Goal: Task Accomplishment & Management: Complete application form

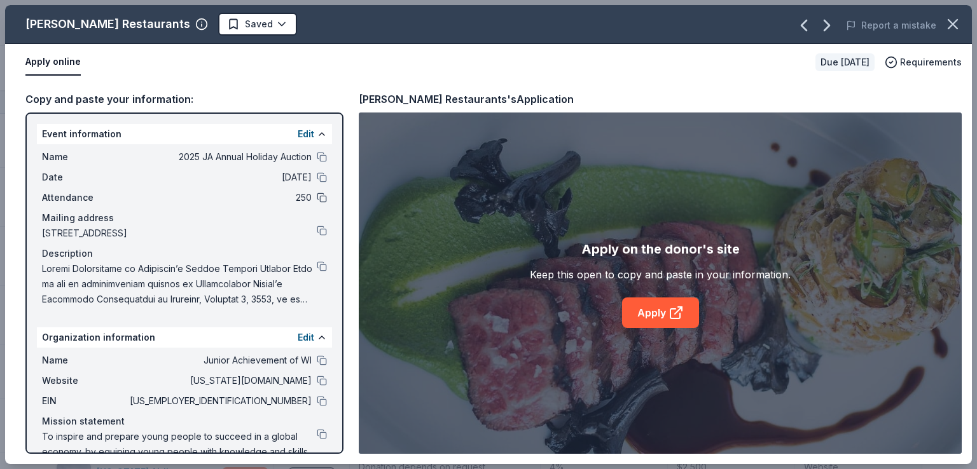
click at [317, 194] on button at bounding box center [322, 198] width 10 height 10
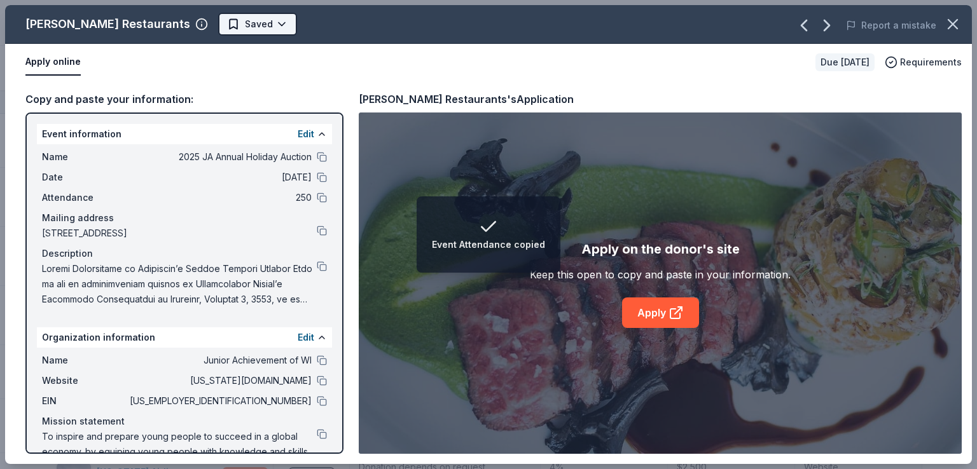
click at [204, 24] on html "Event Attendance copied 2025 JA Annual Holiday Auction Track · 72 Discover Earn…" at bounding box center [488, 234] width 977 height 469
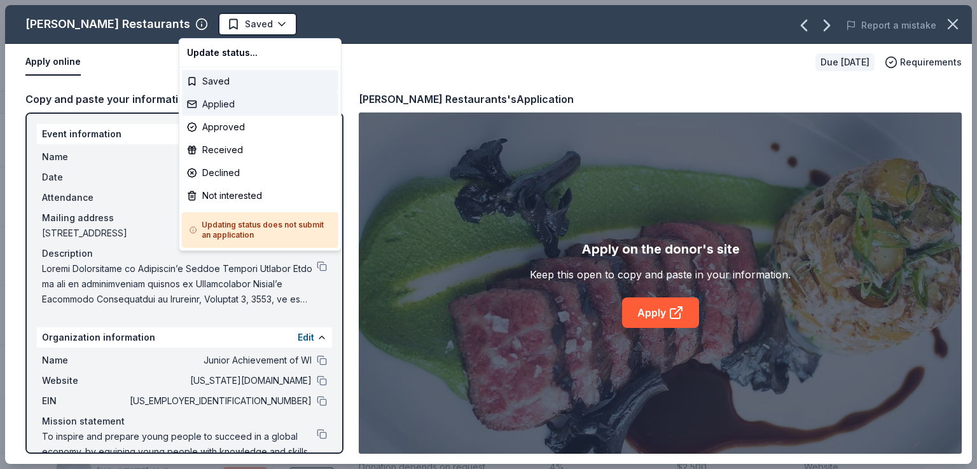
click at [237, 107] on div "Applied" at bounding box center [260, 104] width 156 height 23
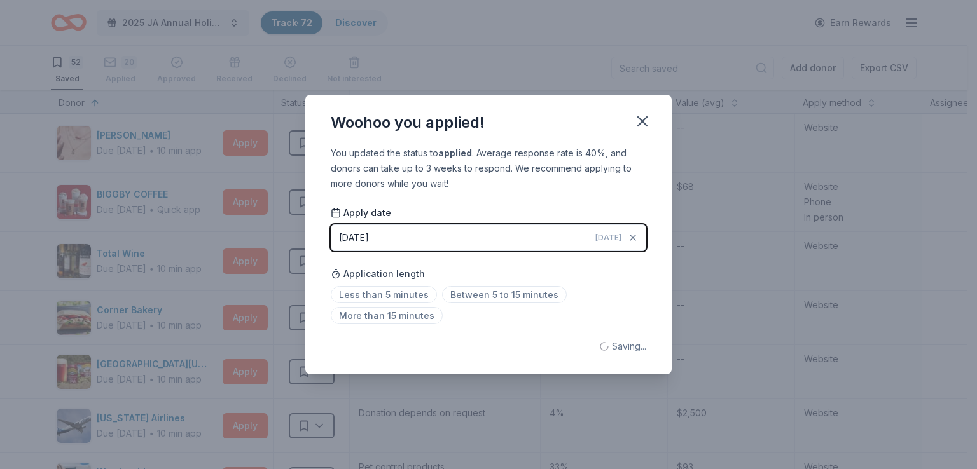
click at [256, 141] on div "Woohoo you applied! You updated the status to applied . Average response rate i…" at bounding box center [488, 234] width 977 height 469
click at [644, 123] on icon "button" at bounding box center [642, 121] width 9 height 9
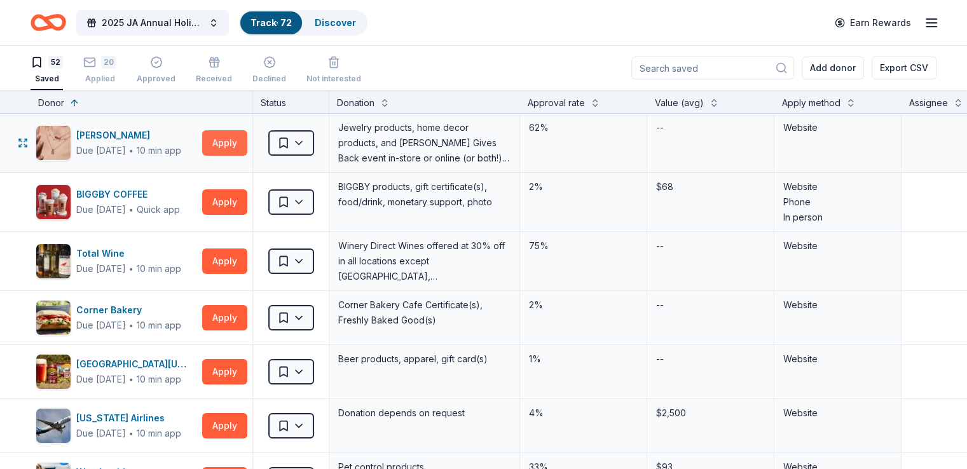
click at [244, 146] on button "Apply" at bounding box center [224, 142] width 45 height 25
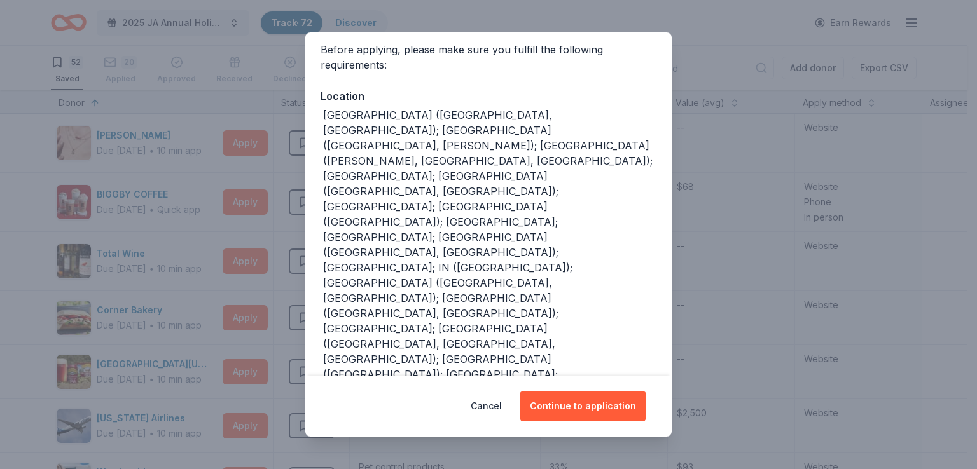
scroll to position [152, 0]
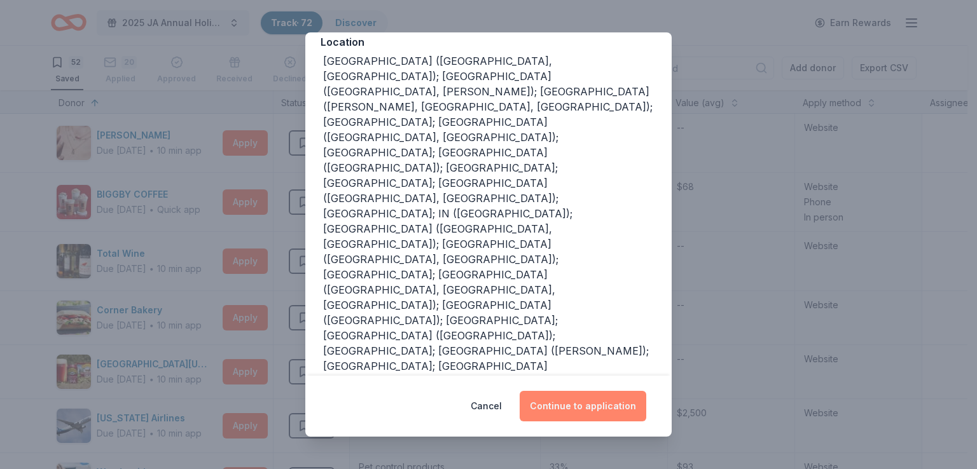
click at [592, 399] on button "Continue to application" at bounding box center [583, 406] width 127 height 31
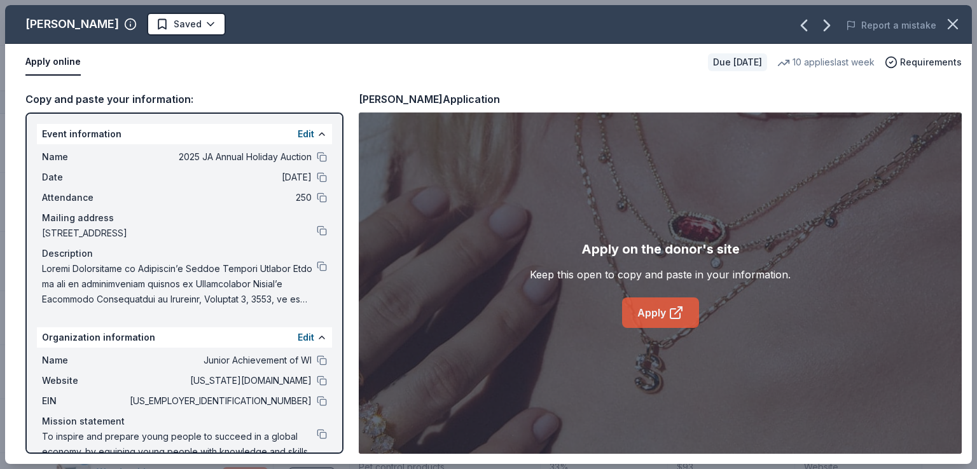
click at [682, 303] on link "Apply" at bounding box center [660, 313] width 77 height 31
click at [317, 364] on button at bounding box center [322, 361] width 10 height 10
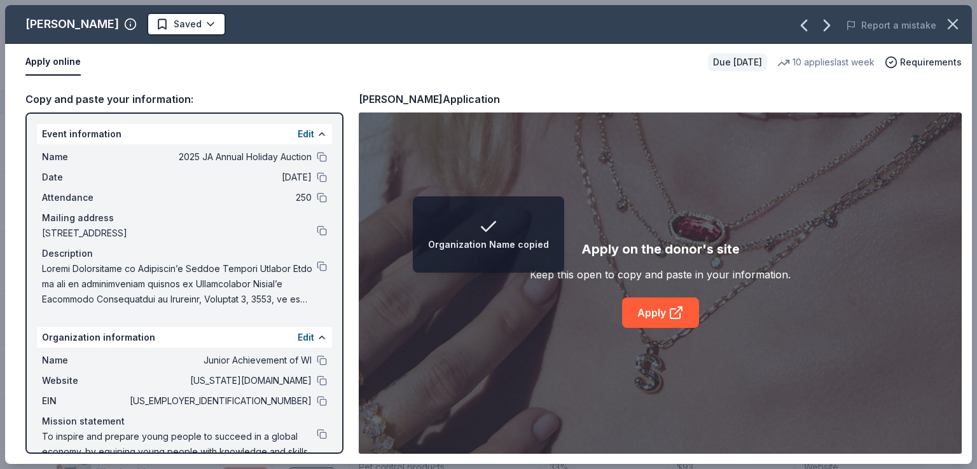
click at [305, 360] on div "Name Junior Achievement of WI" at bounding box center [184, 360] width 285 height 15
click at [317, 359] on button at bounding box center [322, 361] width 10 height 10
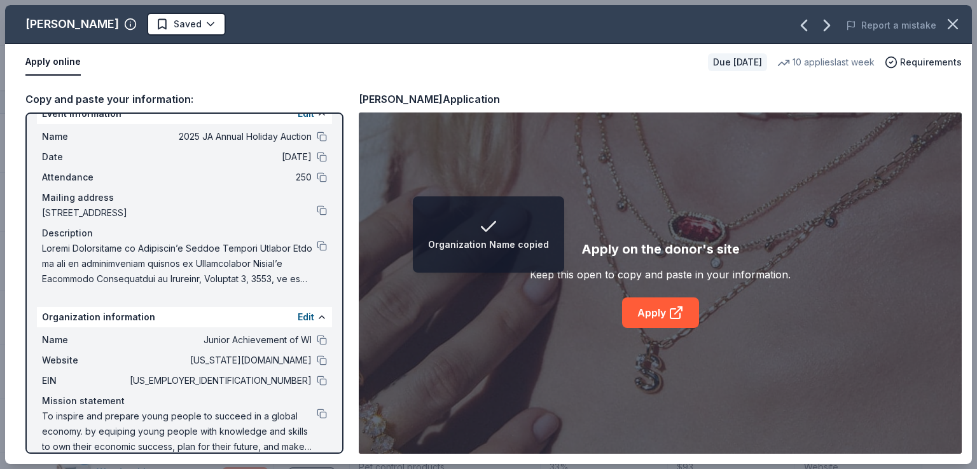
scroll to position [37, 0]
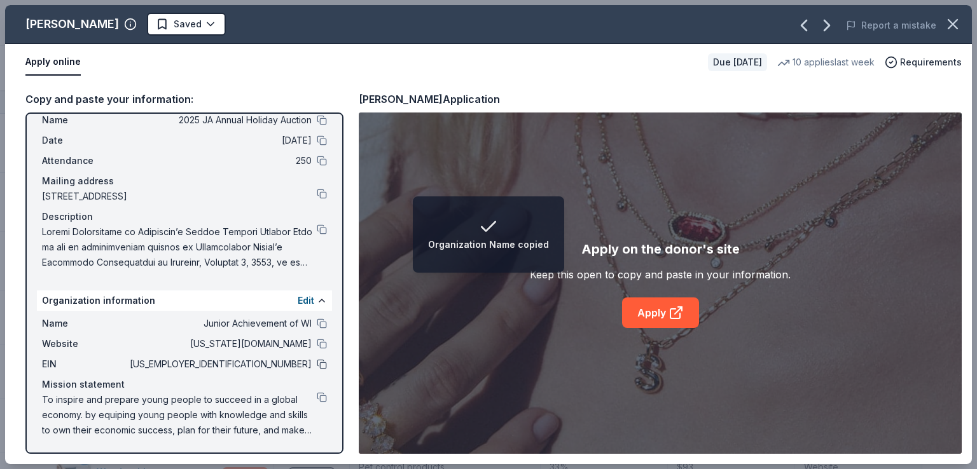
click at [317, 364] on button at bounding box center [322, 364] width 10 height 10
click at [221, 189] on span "[STREET_ADDRESS]" at bounding box center [179, 196] width 275 height 15
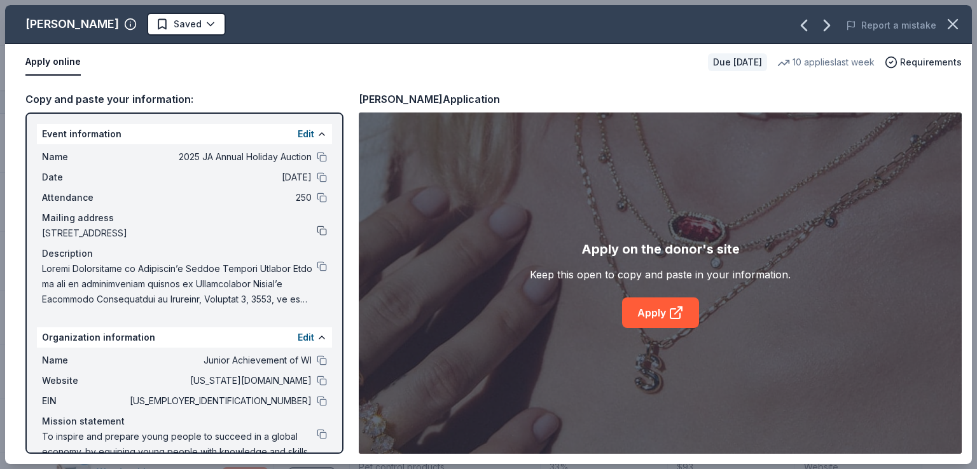
click at [317, 232] on button at bounding box center [322, 231] width 10 height 10
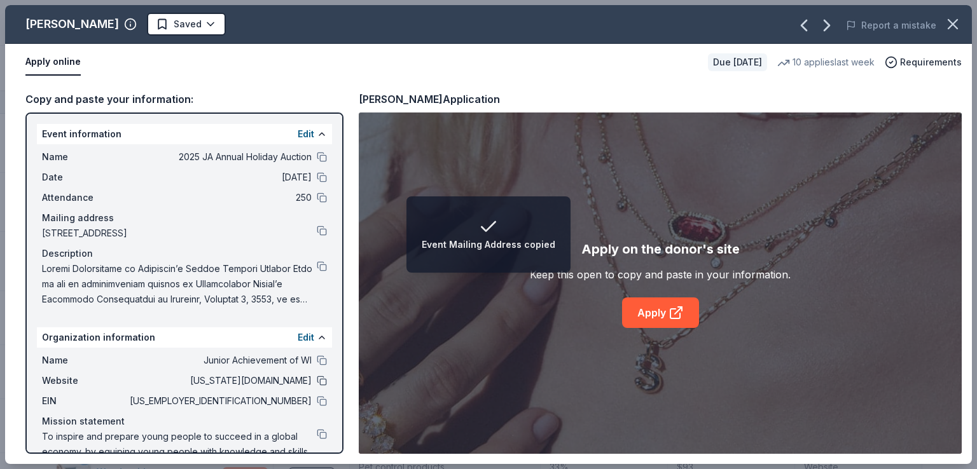
click at [317, 378] on button at bounding box center [322, 381] width 10 height 10
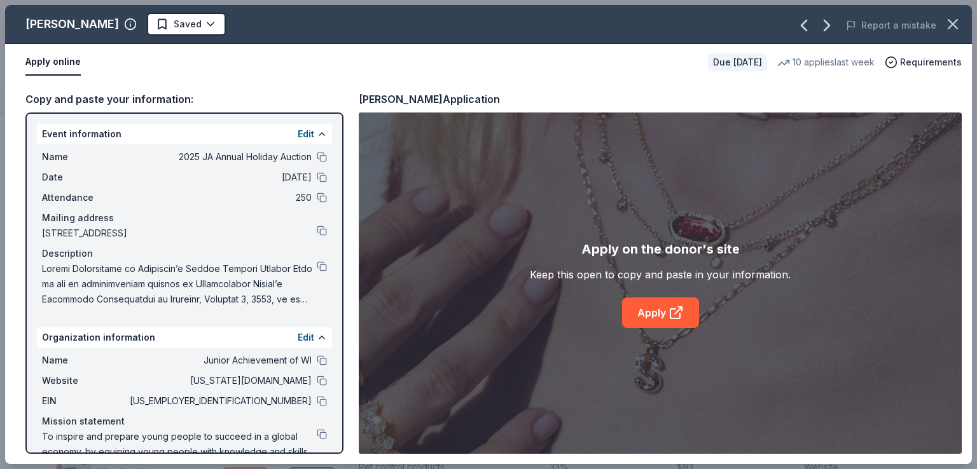
click at [493, 382] on div "Apply on the donor's site Keep this open to copy and paste in your information.…" at bounding box center [660, 284] width 603 height 342
click at [495, 367] on div "Apply on the donor's site Keep this open to copy and paste in your information.…" at bounding box center [660, 284] width 603 height 342
click at [593, 215] on div "Apply on the donor's site Keep this open to copy and paste in your information.…" at bounding box center [660, 284] width 603 height 342
click at [317, 269] on button at bounding box center [322, 266] width 10 height 10
click at [825, 24] on icon "button" at bounding box center [827, 25] width 20 height 20
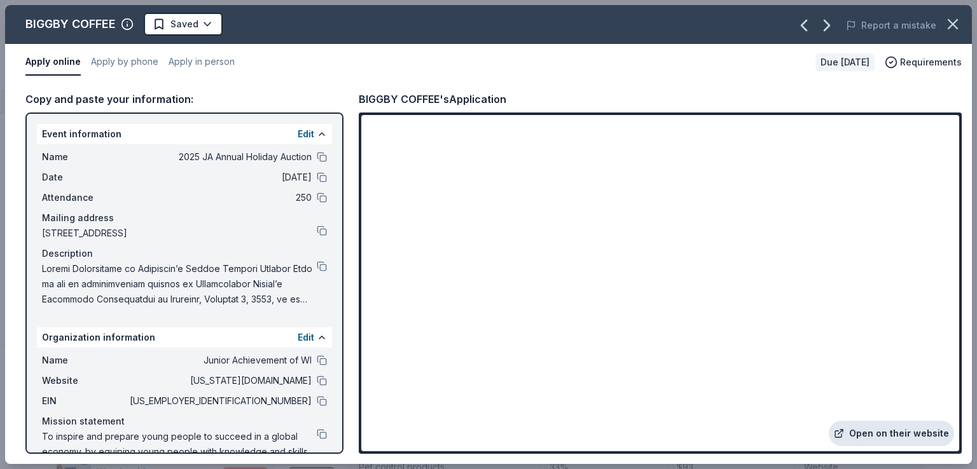
click at [889, 428] on link "Open on their website" at bounding box center [891, 433] width 125 height 25
click at [834, 28] on icon "button" at bounding box center [827, 25] width 20 height 20
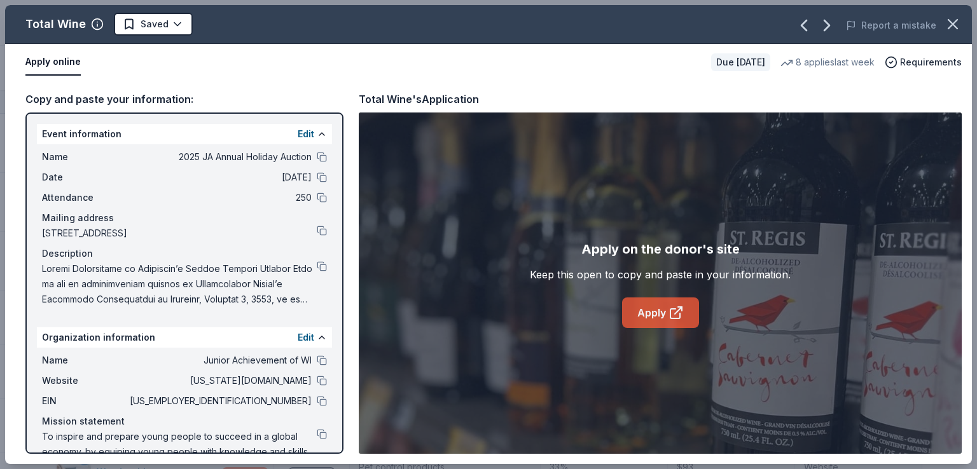
click at [669, 310] on icon at bounding box center [676, 312] width 15 height 15
click at [837, 26] on icon "button" at bounding box center [827, 25] width 20 height 20
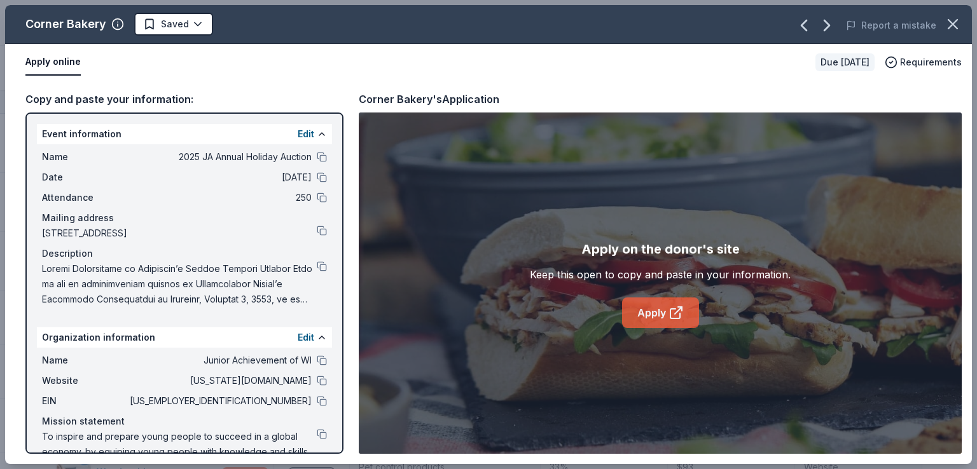
click at [669, 305] on icon at bounding box center [676, 312] width 15 height 15
click at [149, 25] on html "2025 JA Annual Holiday Auction Track · 72 Discover Earn Rewards 52 Saved 20 App…" at bounding box center [488, 234] width 977 height 469
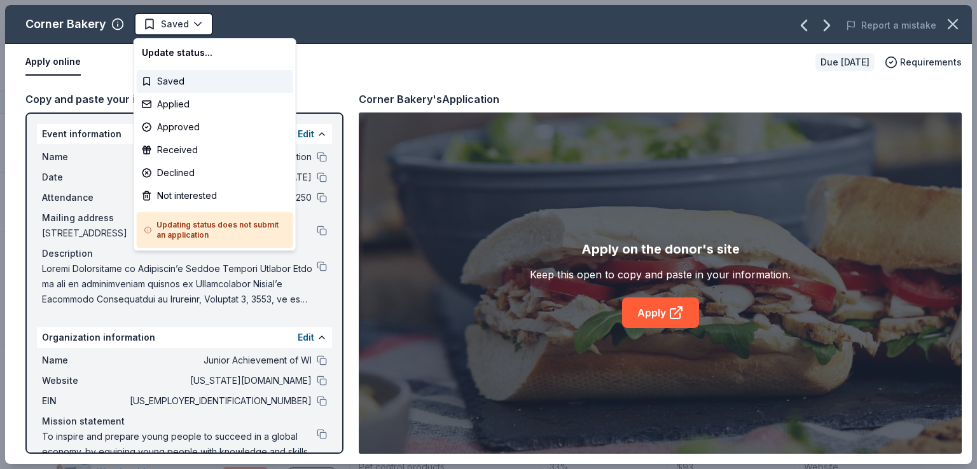
click at [262, 232] on h5 "Updating status does not submit an application" at bounding box center [214, 230] width 141 height 20
click at [573, 95] on html "2025 JA Annual Holiday Auction Track · 72 Discover Earn Rewards 52 Saved 20 App…" at bounding box center [488, 234] width 977 height 469
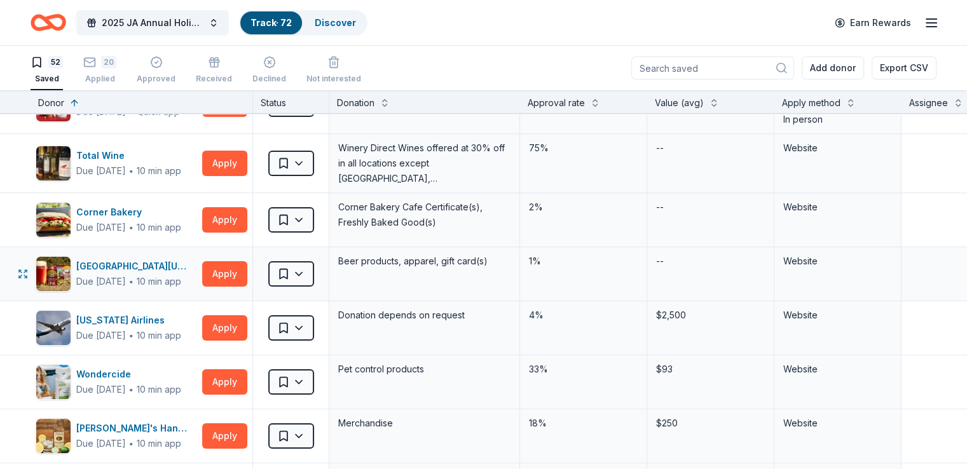
scroll to position [127, 0]
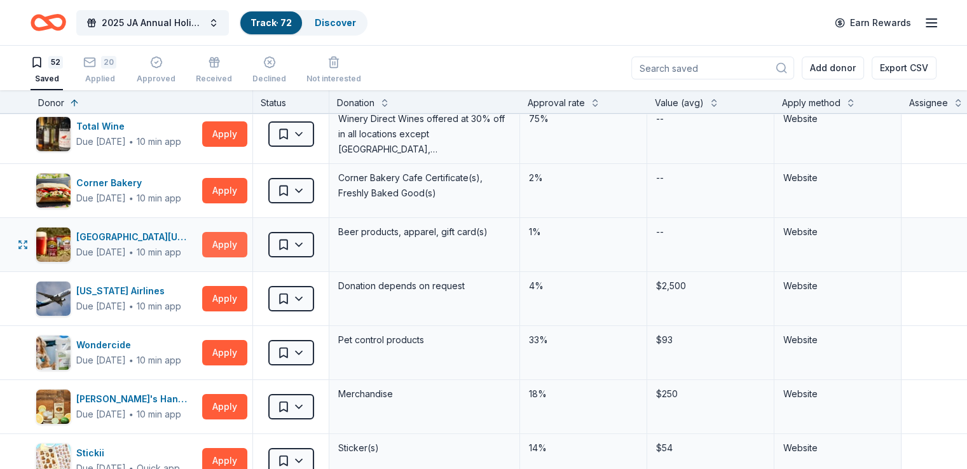
click at [247, 245] on button "Apply" at bounding box center [224, 244] width 45 height 25
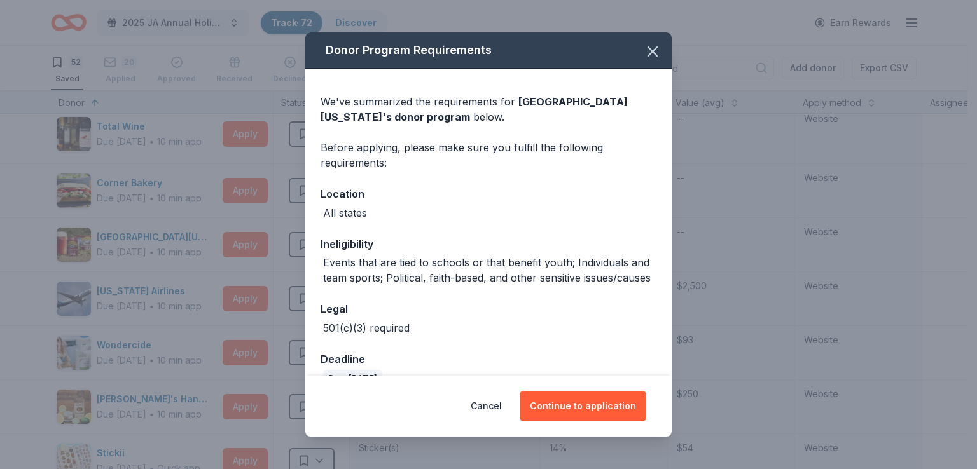
click at [598, 424] on div "Cancel Continue to application" at bounding box center [488, 406] width 366 height 61
click at [597, 415] on button "Continue to application" at bounding box center [583, 406] width 127 height 31
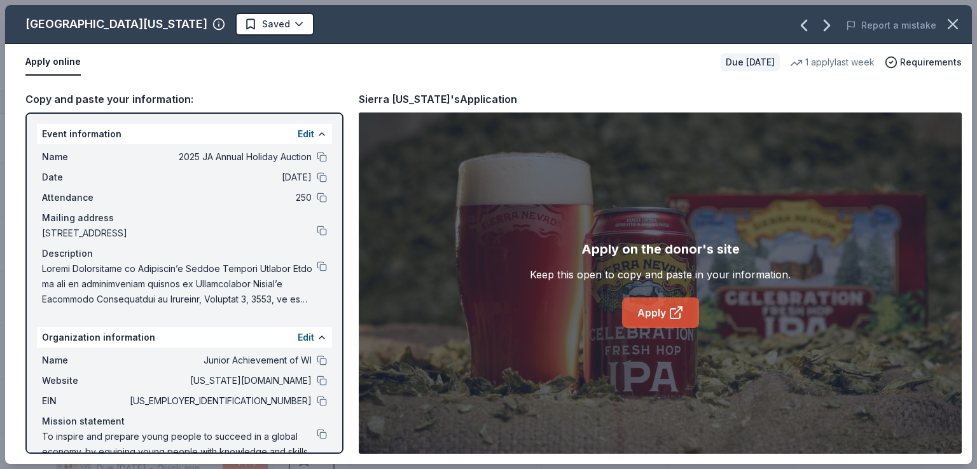
click at [675, 312] on icon at bounding box center [678, 310] width 7 height 7
click at [822, 21] on icon "button" at bounding box center [827, 25] width 20 height 20
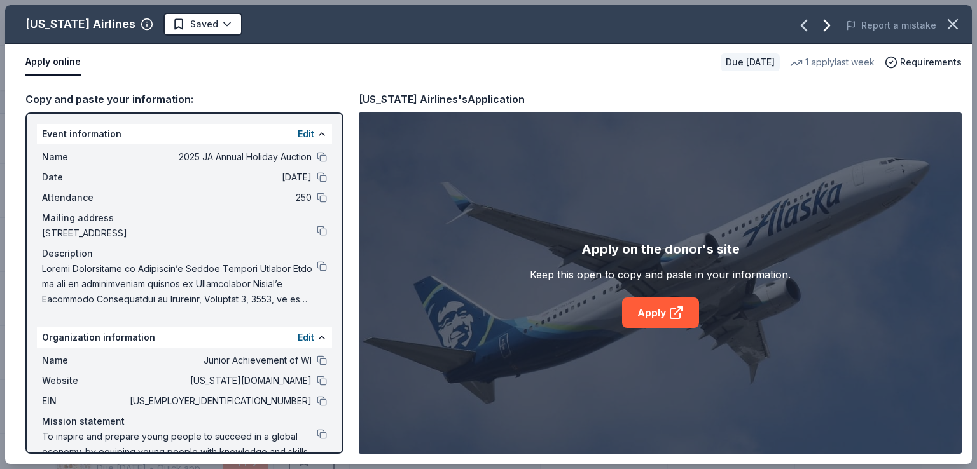
click at [828, 24] on icon "button" at bounding box center [827, 25] width 20 height 20
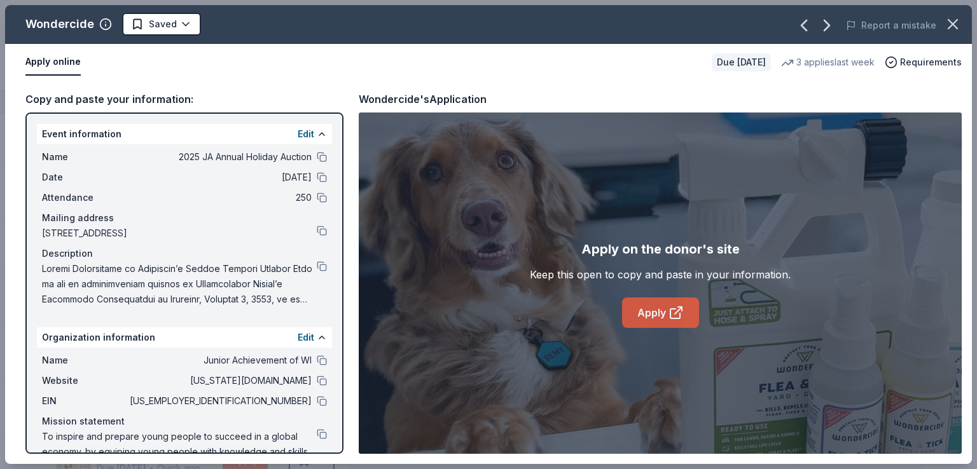
click at [667, 321] on link "Apply" at bounding box center [660, 313] width 77 height 31
click at [317, 364] on button at bounding box center [322, 361] width 10 height 10
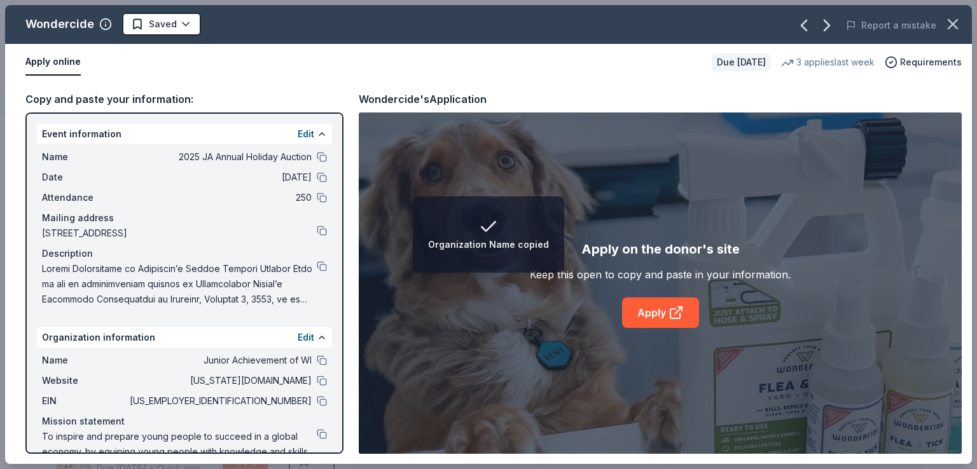
click at [403, 198] on div "Apply on the donor's site Keep this open to copy and paste in your information.…" at bounding box center [660, 284] width 603 height 342
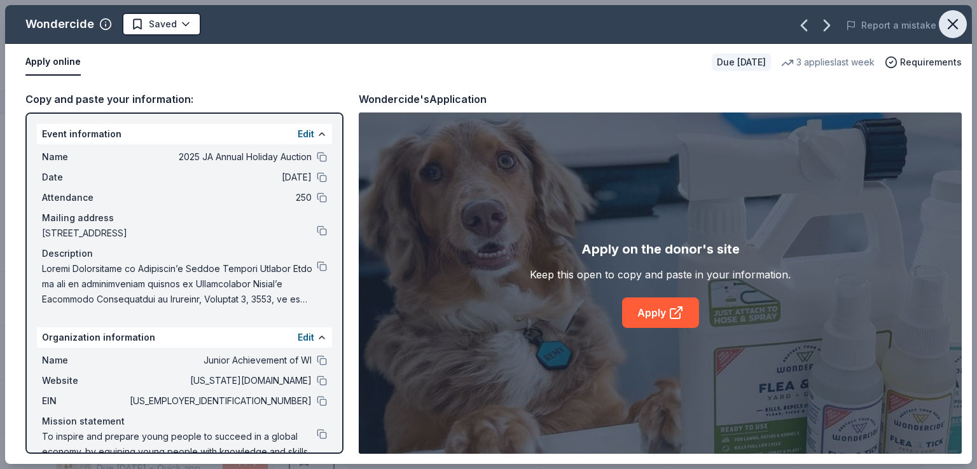
click at [958, 18] on icon "button" at bounding box center [953, 24] width 18 height 18
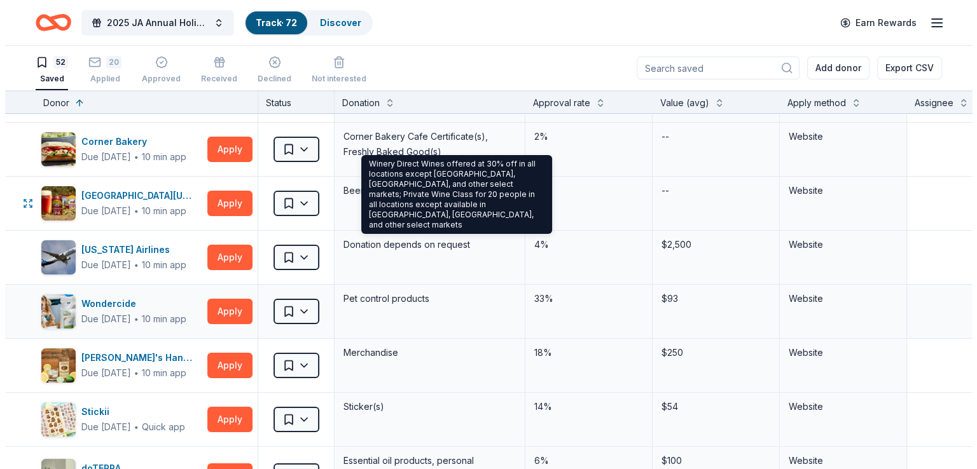
scroll to position [191, 0]
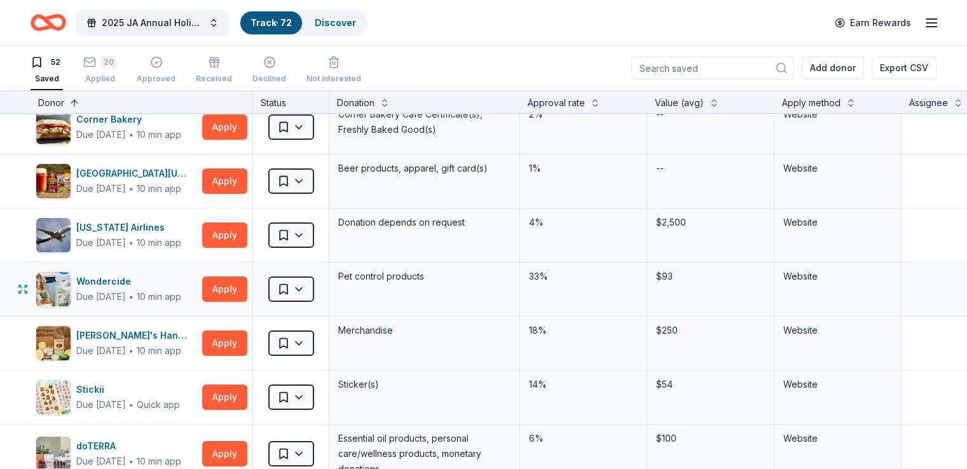
click at [440, 274] on div "Pet control products" at bounding box center [424, 277] width 175 height 18
drag, startPoint x: 440, startPoint y: 274, endPoint x: 359, endPoint y: 273, distance: 80.8
click at [359, 273] on div "Pet control products" at bounding box center [424, 277] width 175 height 18
copy div "Pet control products"
click at [242, 285] on button "Apply" at bounding box center [224, 289] width 45 height 25
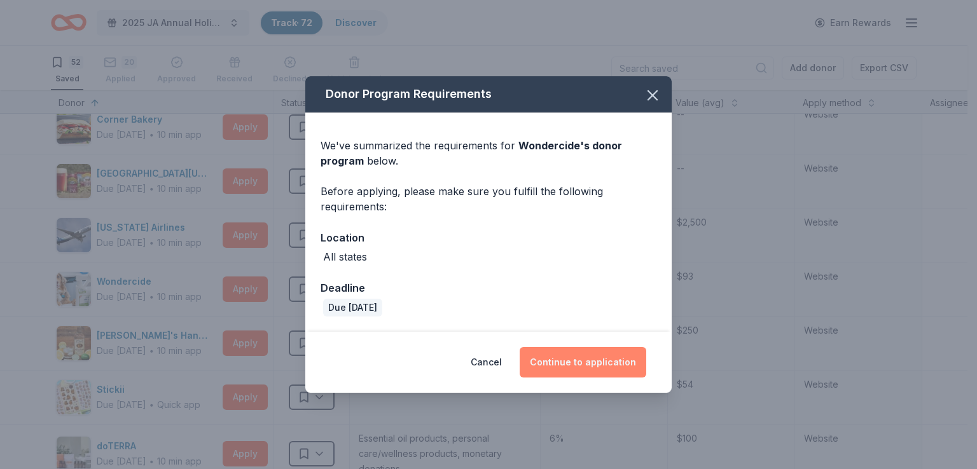
click at [597, 361] on button "Continue to application" at bounding box center [583, 362] width 127 height 31
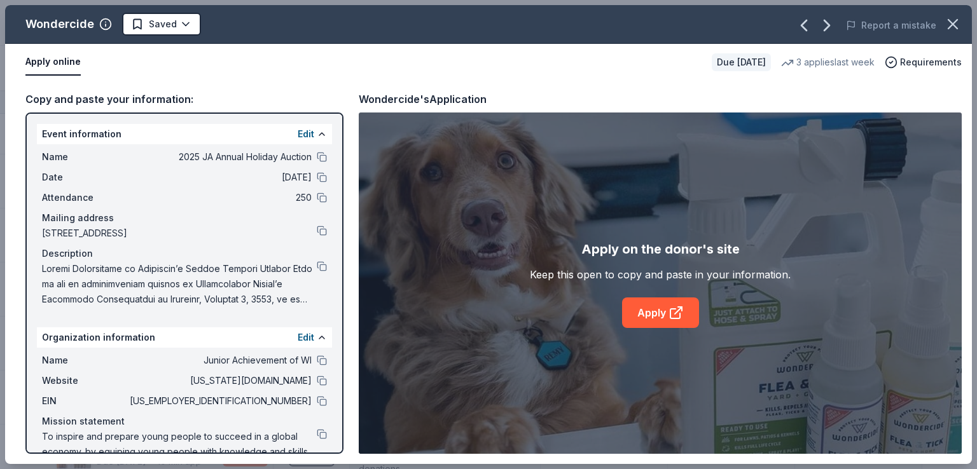
scroll to position [37, 0]
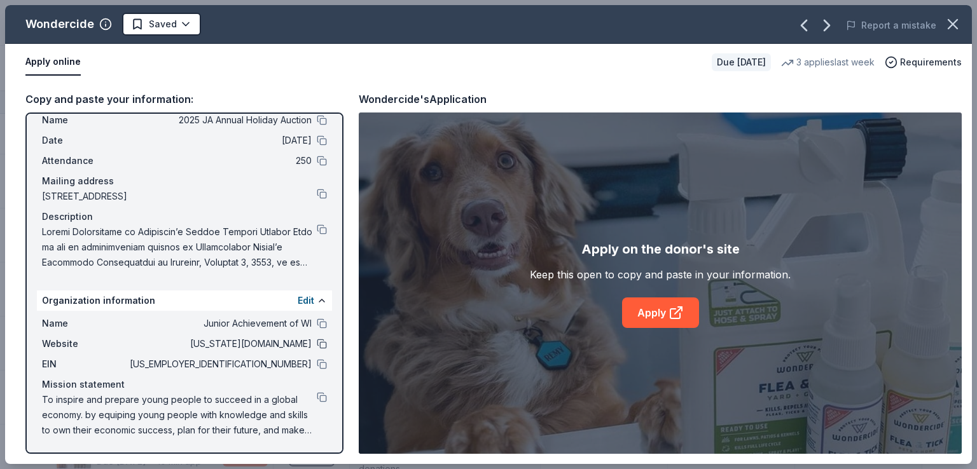
click at [317, 347] on button at bounding box center [322, 344] width 10 height 10
click at [837, 24] on icon "button" at bounding box center [827, 25] width 20 height 20
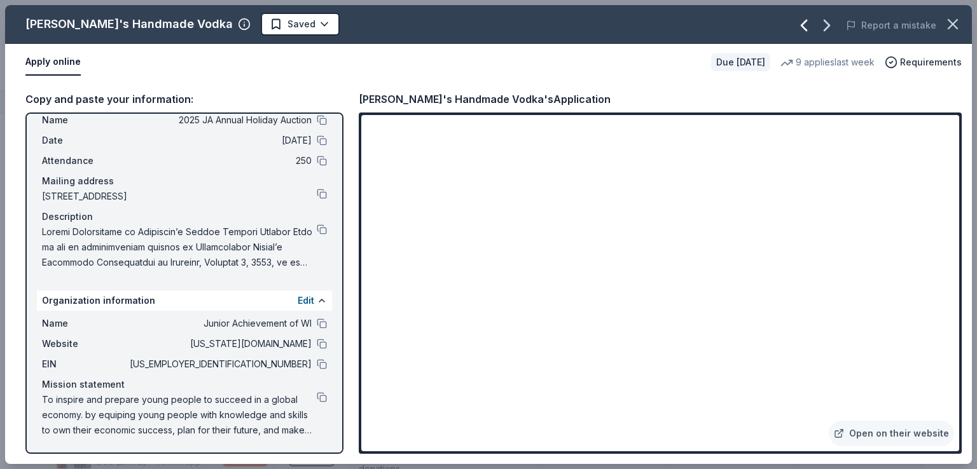
click at [804, 24] on icon "button" at bounding box center [803, 25] width 5 height 10
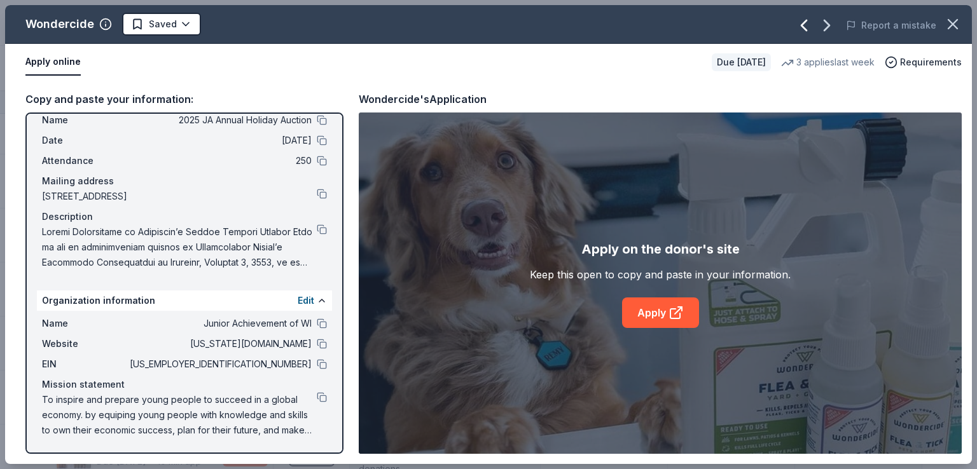
click at [804, 24] on icon "button" at bounding box center [803, 25] width 5 height 10
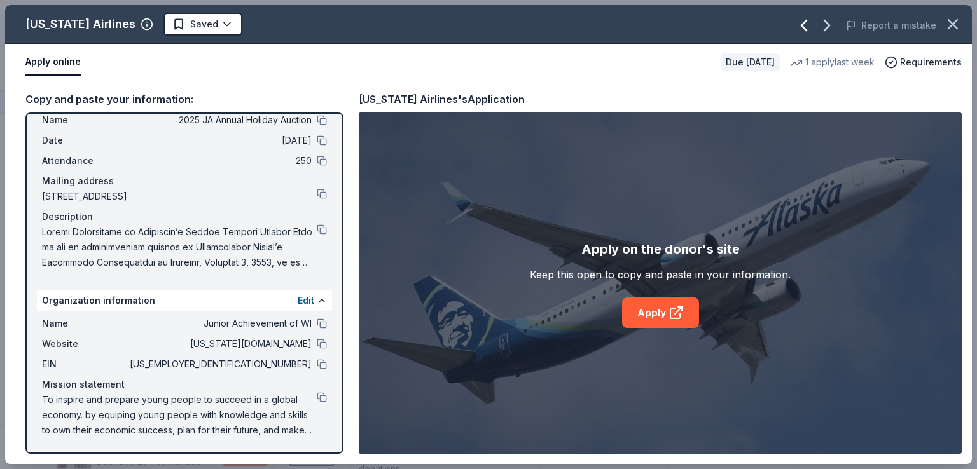
click at [804, 24] on icon "button" at bounding box center [803, 25] width 5 height 10
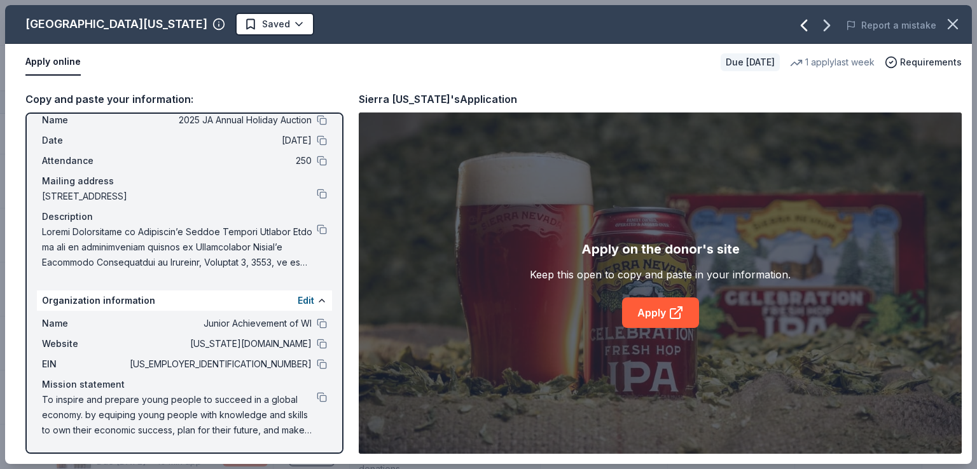
click at [812, 23] on icon "button" at bounding box center [804, 25] width 20 height 20
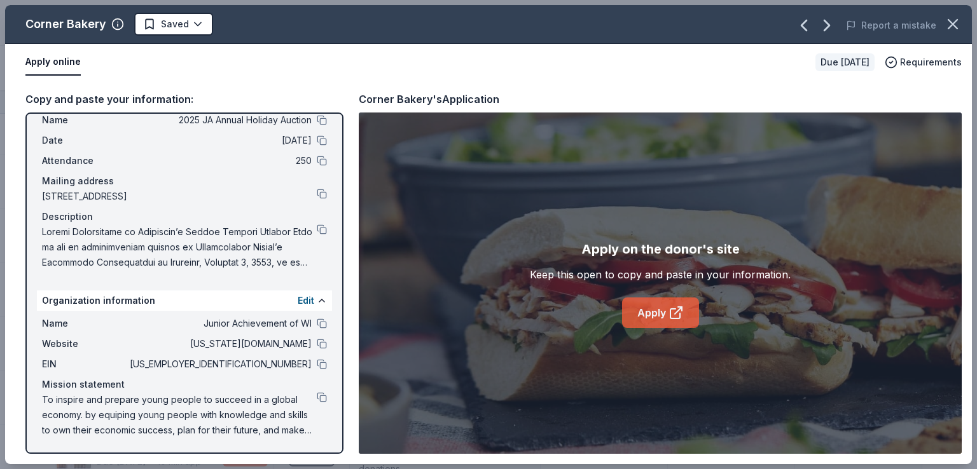
click at [662, 304] on link "Apply" at bounding box center [660, 313] width 77 height 31
click at [873, 22] on button "Report a mistake" at bounding box center [891, 25] width 90 height 15
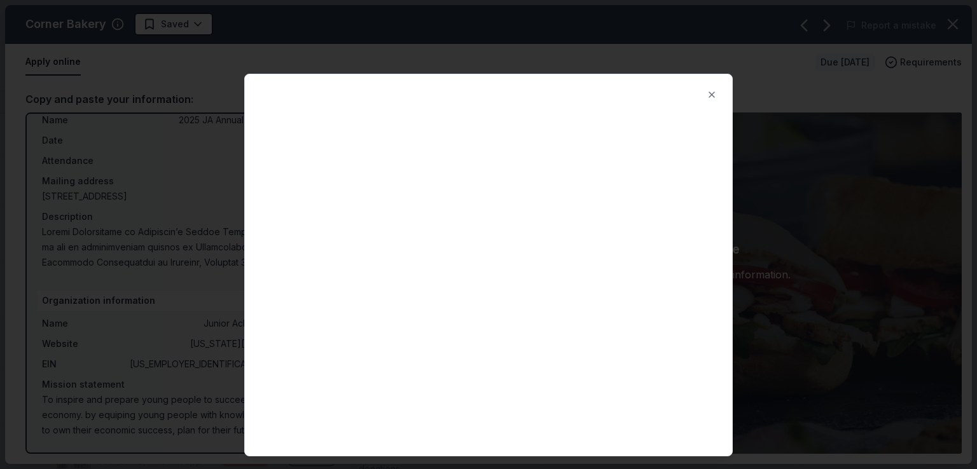
click at [765, 207] on div at bounding box center [488, 234] width 977 height 469
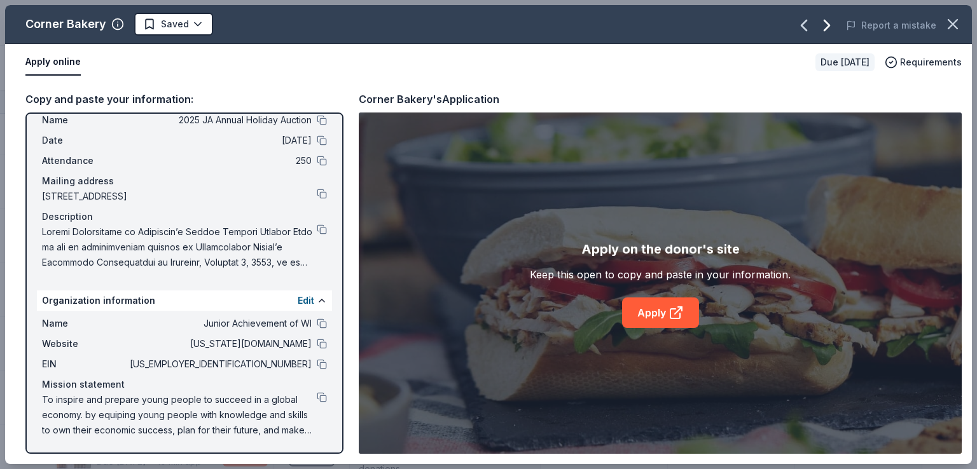
click at [837, 24] on icon "button" at bounding box center [827, 25] width 20 height 20
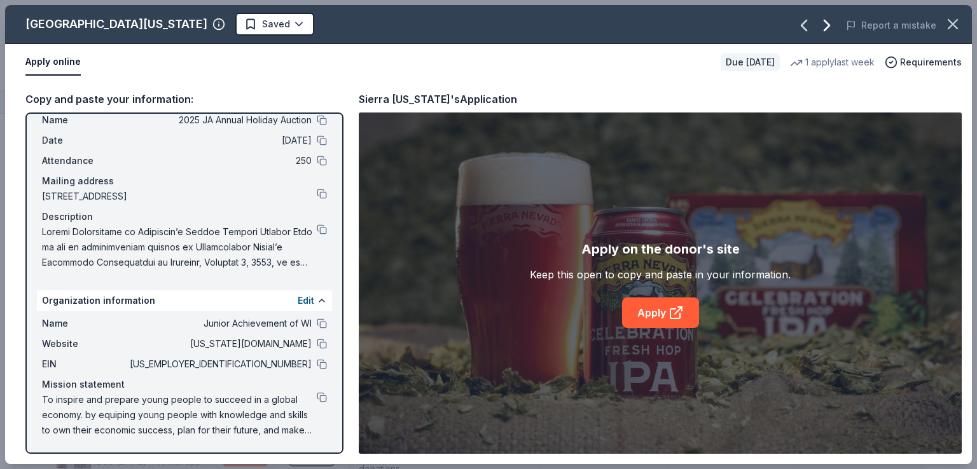
click at [837, 24] on icon "button" at bounding box center [827, 25] width 20 height 20
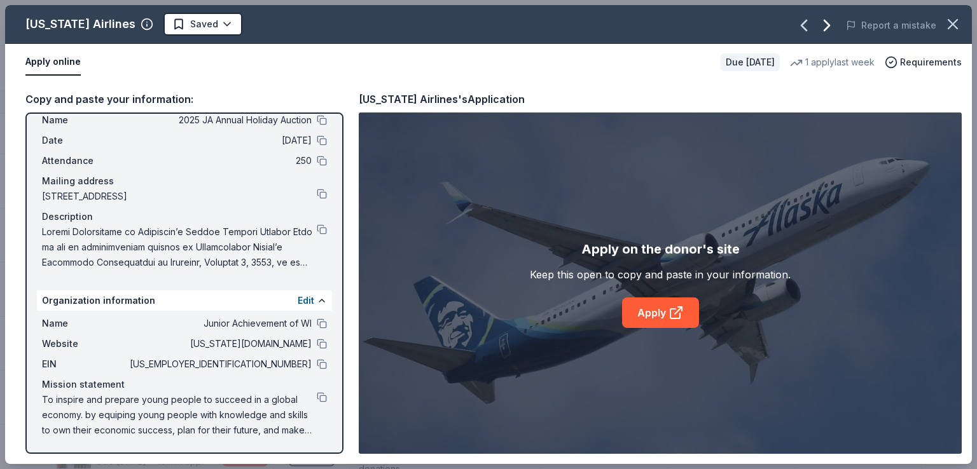
click at [837, 24] on icon "button" at bounding box center [827, 25] width 20 height 20
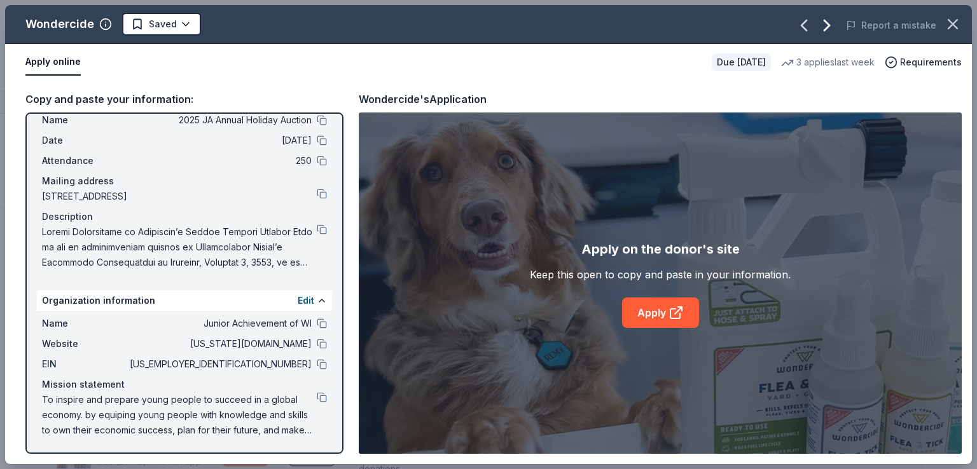
click at [837, 24] on icon "button" at bounding box center [827, 25] width 20 height 20
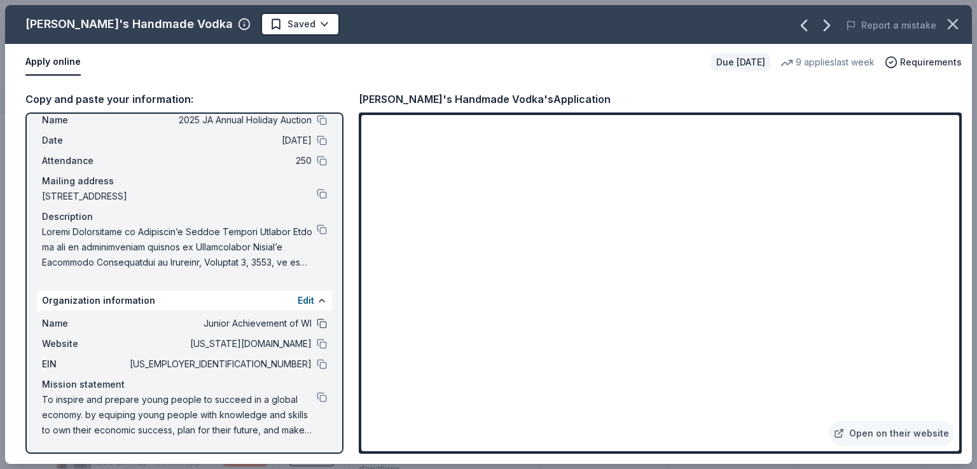
click at [317, 324] on button at bounding box center [322, 324] width 10 height 10
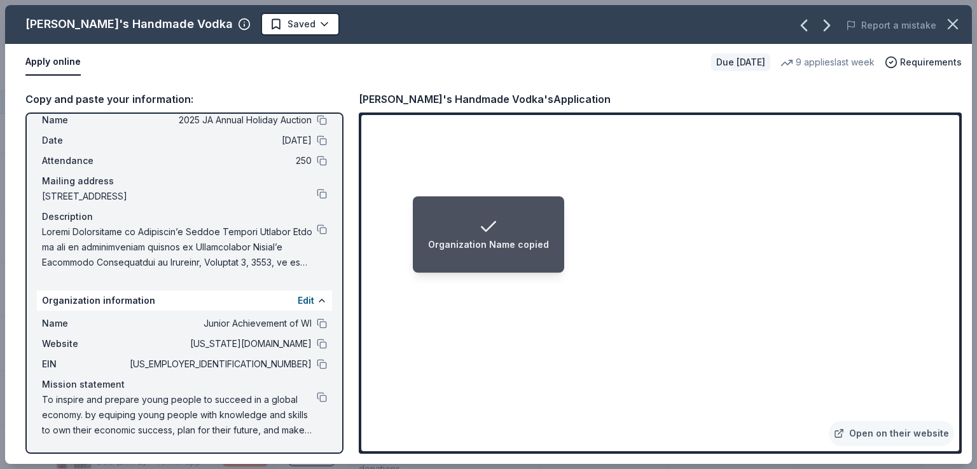
click at [298, 342] on span "[US_STATE][DOMAIN_NAME]" at bounding box center [219, 343] width 184 height 15
click at [317, 347] on button at bounding box center [322, 344] width 10 height 10
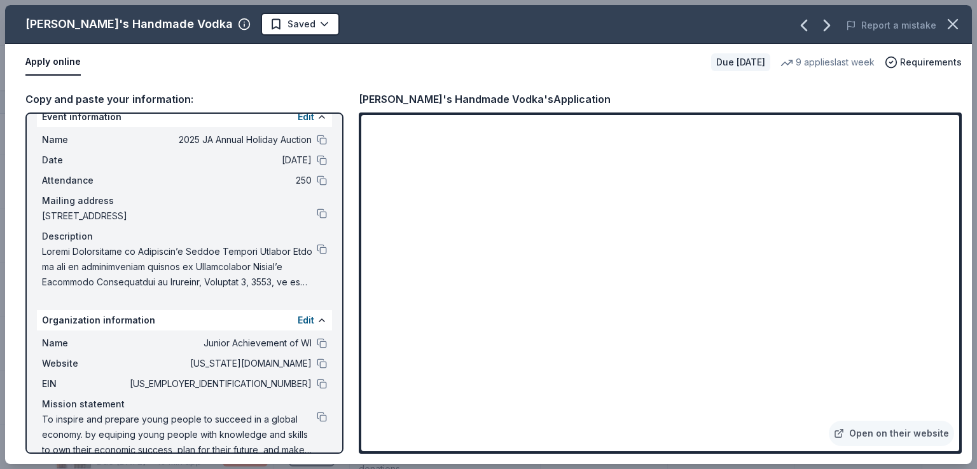
scroll to position [0, 0]
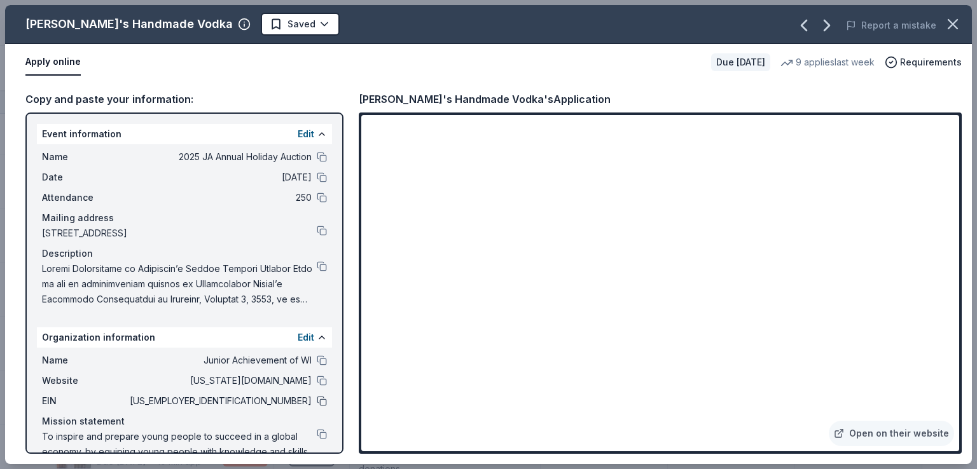
click at [317, 405] on button at bounding box center [322, 401] width 10 height 10
click at [822, 22] on icon "button" at bounding box center [827, 25] width 20 height 20
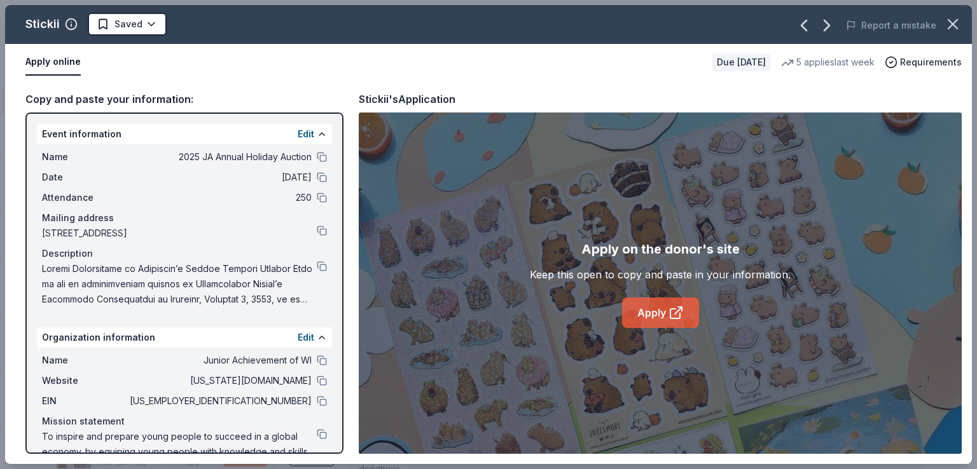
click at [651, 314] on link "Apply" at bounding box center [660, 313] width 77 height 31
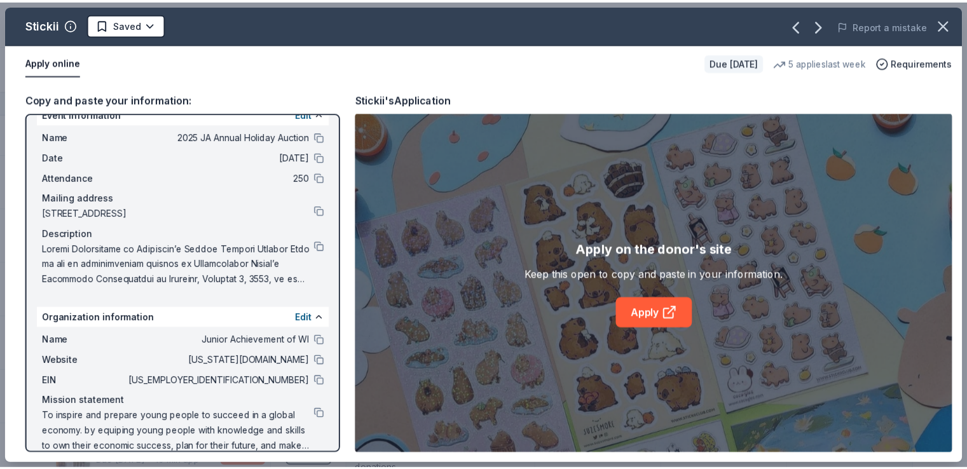
scroll to position [37, 0]
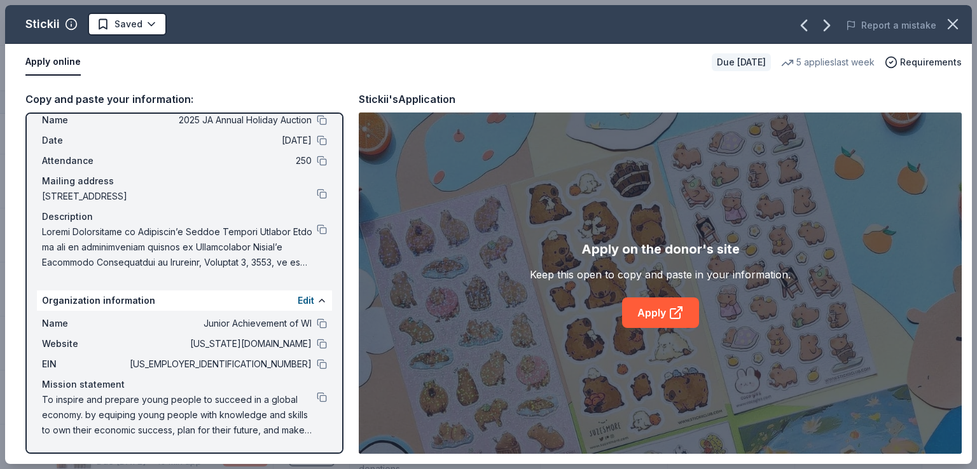
click at [317, 328] on div at bounding box center [322, 324] width 10 height 10
click at [317, 327] on button at bounding box center [322, 324] width 10 height 10
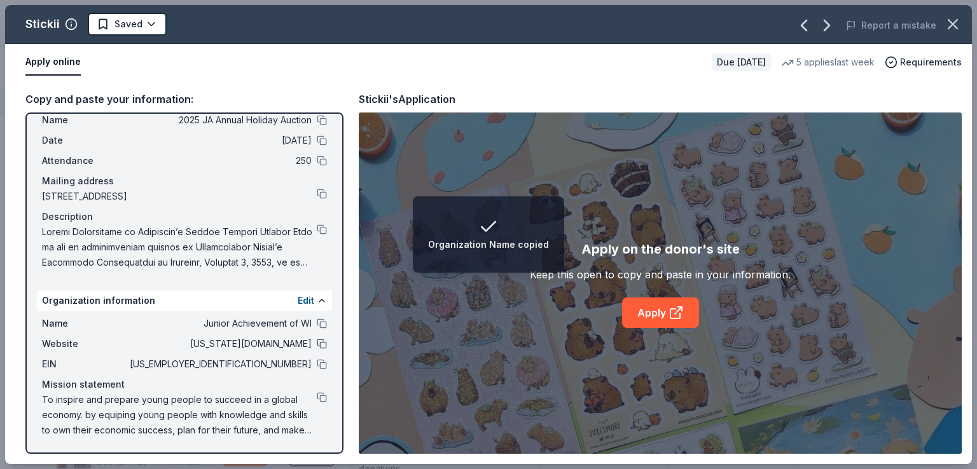
click at [317, 347] on button at bounding box center [322, 344] width 10 height 10
click at [317, 368] on button at bounding box center [322, 364] width 10 height 10
click at [317, 395] on button at bounding box center [322, 397] width 10 height 10
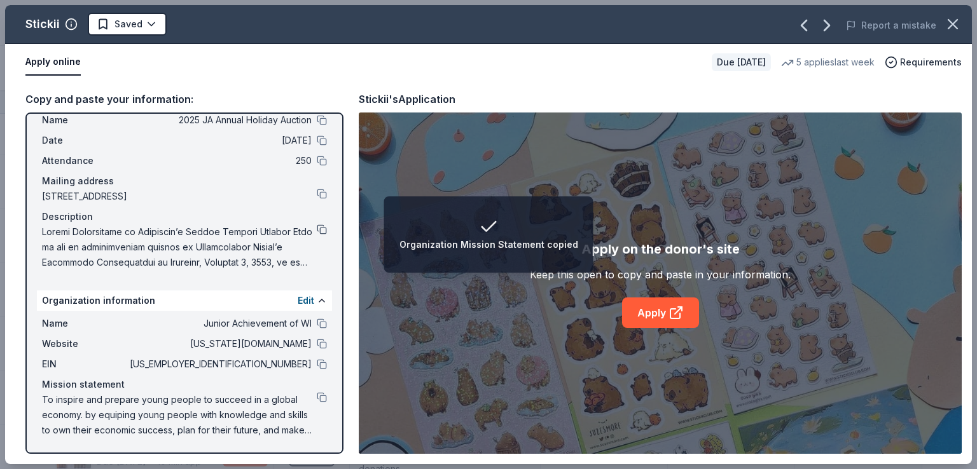
click at [317, 225] on button at bounding box center [322, 230] width 10 height 10
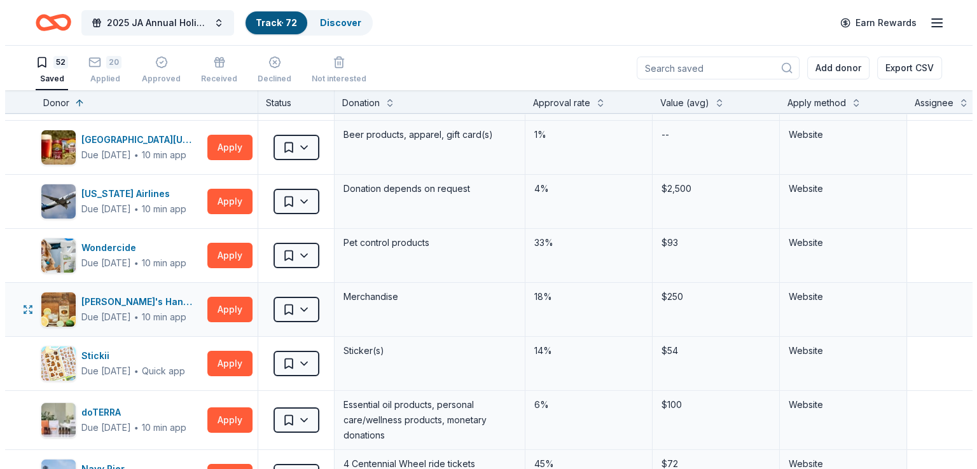
scroll to position [254, 0]
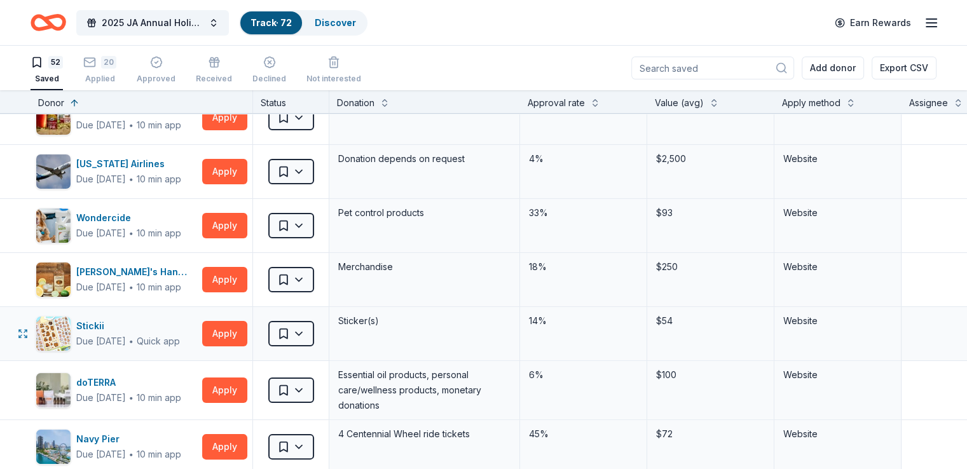
click at [415, 323] on div "Sticker(s)" at bounding box center [424, 321] width 175 height 18
click at [228, 329] on button "Apply" at bounding box center [224, 333] width 45 height 25
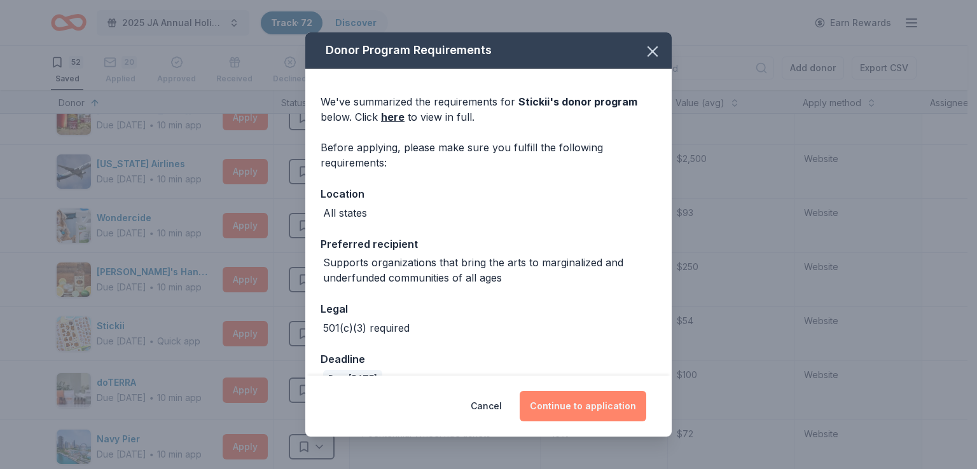
click at [590, 405] on button "Continue to application" at bounding box center [583, 406] width 127 height 31
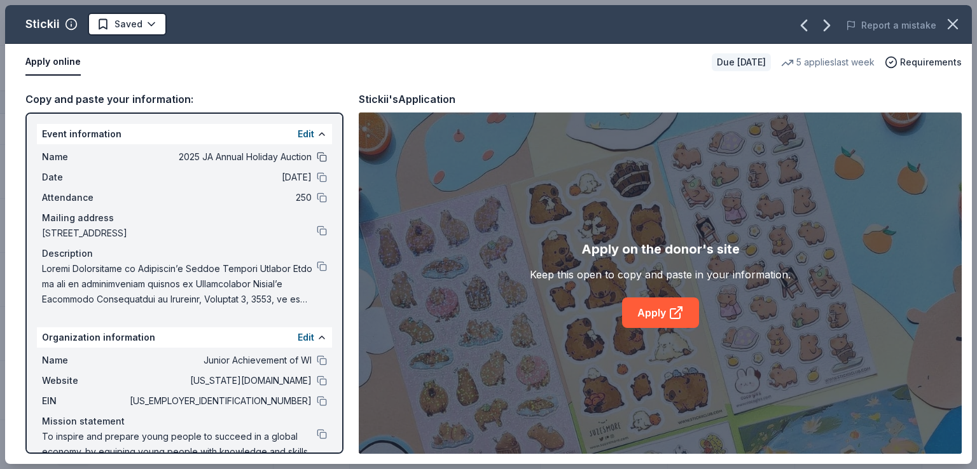
click at [317, 161] on button at bounding box center [322, 157] width 10 height 10
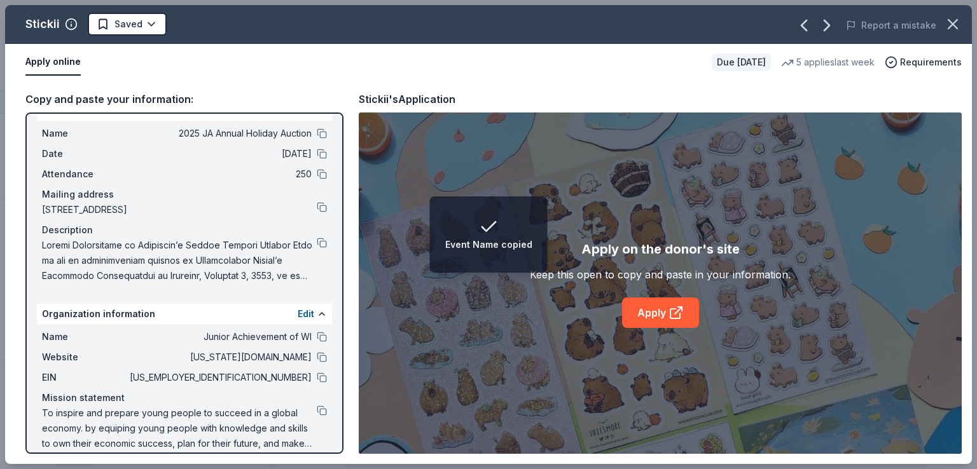
scroll to position [37, 0]
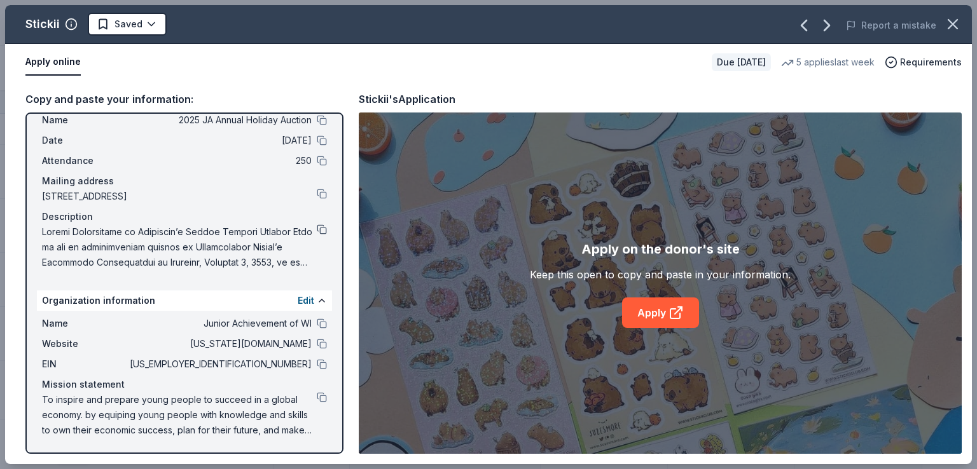
click at [317, 229] on button at bounding box center [322, 230] width 10 height 10
click at [840, 40] on div "Report a mistake" at bounding box center [783, 26] width 377 height 36
click at [835, 37] on div "Report a mistake" at bounding box center [783, 26] width 377 height 36
click at [828, 31] on icon "button" at bounding box center [827, 25] width 20 height 20
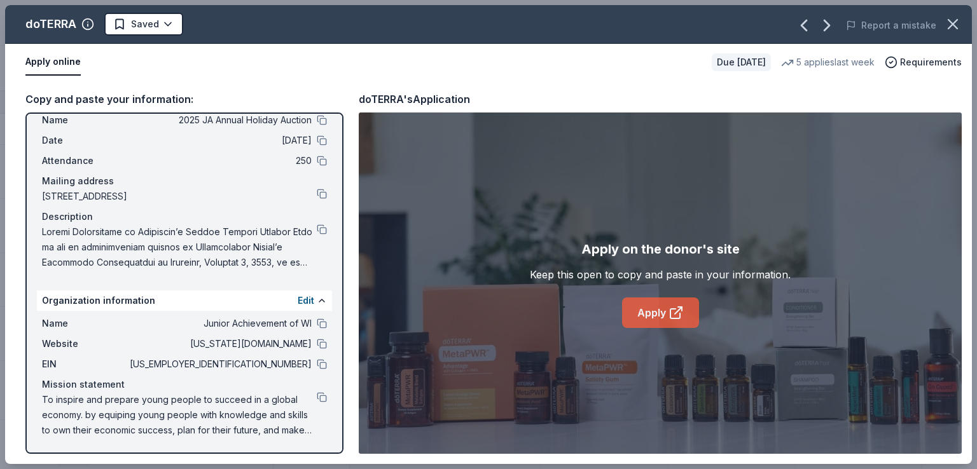
click at [654, 312] on link "Apply" at bounding box center [660, 313] width 77 height 31
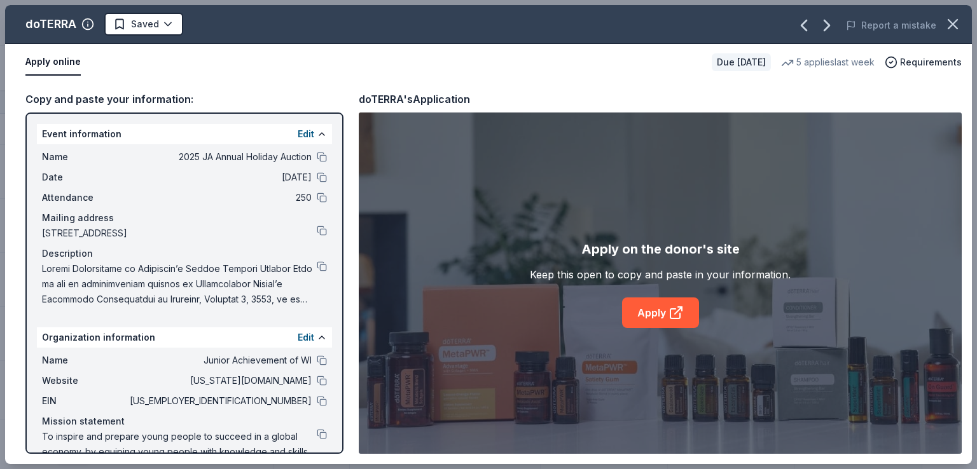
click at [321, 360] on div "Name Junior Achievement of WI Website [US_STATE][DOMAIN_NAME] EIN [US_EMPLOYER_…" at bounding box center [184, 414] width 295 height 132
click at [317, 362] on button at bounding box center [322, 361] width 10 height 10
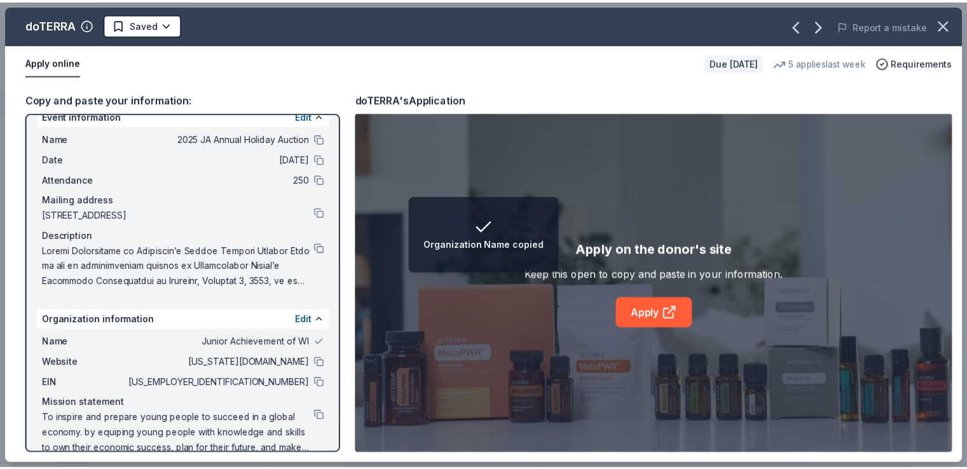
scroll to position [37, 0]
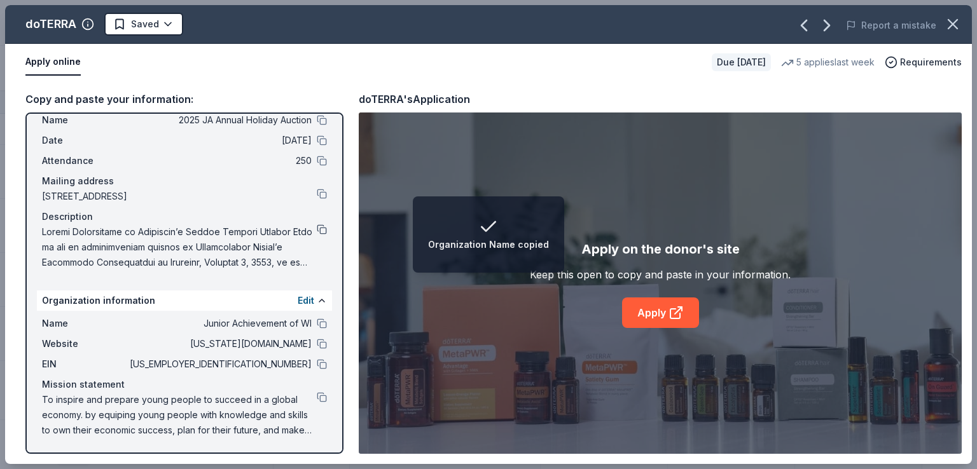
click at [317, 225] on button at bounding box center [322, 230] width 10 height 10
click at [307, 141] on div "Date [DATE]" at bounding box center [184, 140] width 285 height 15
click at [317, 139] on button at bounding box center [322, 140] width 10 height 10
click at [0, 202] on div "doTERRA Saved Report a mistake Apply online Due [DATE] 5 applies last week Requ…" at bounding box center [488, 234] width 977 height 469
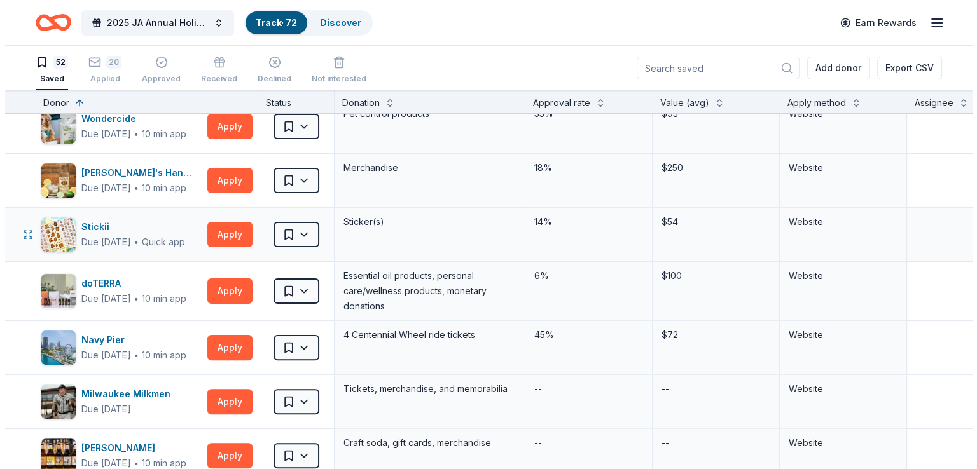
scroll to position [382, 0]
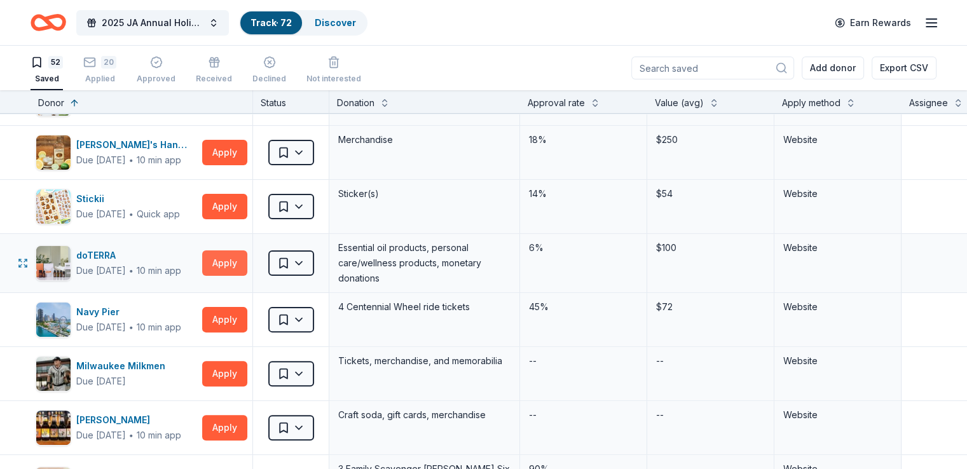
click at [237, 267] on button "Apply" at bounding box center [224, 263] width 45 height 25
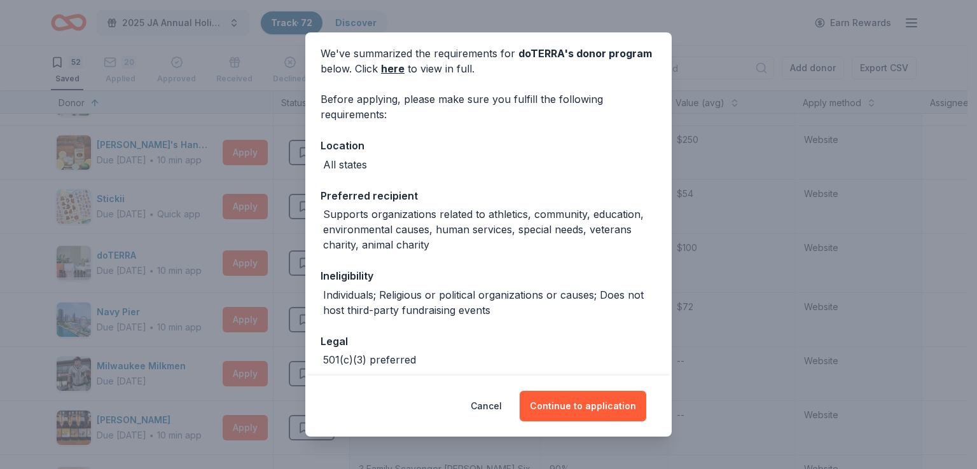
scroll to position [0, 0]
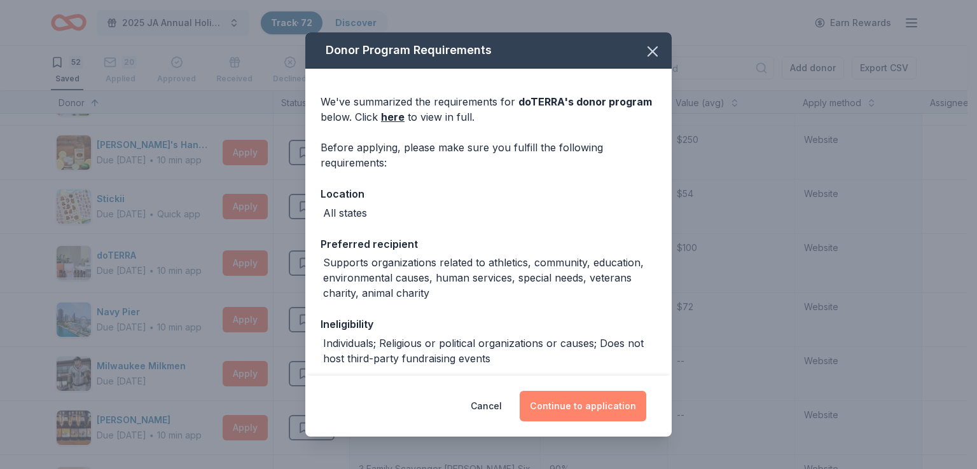
click at [597, 403] on button "Continue to application" at bounding box center [583, 406] width 127 height 31
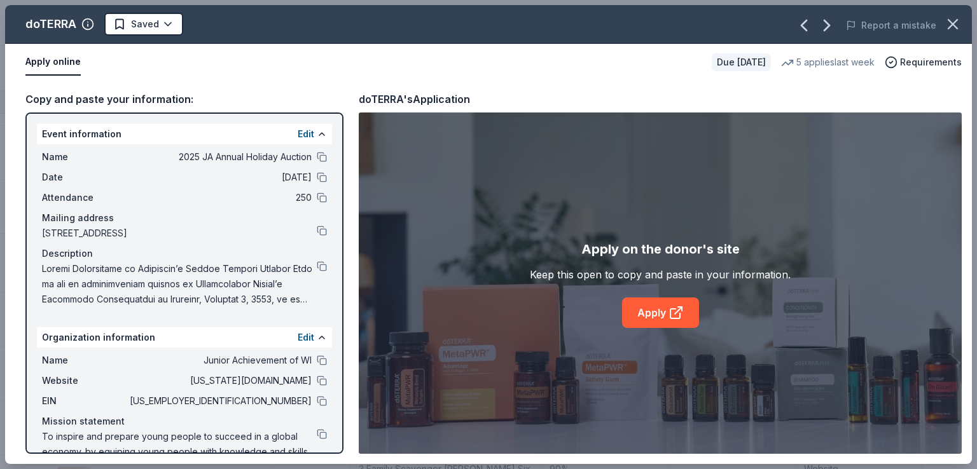
click at [842, 21] on div "Report a mistake" at bounding box center [783, 26] width 377 height 36
click at [826, 26] on icon "button" at bounding box center [827, 25] width 20 height 20
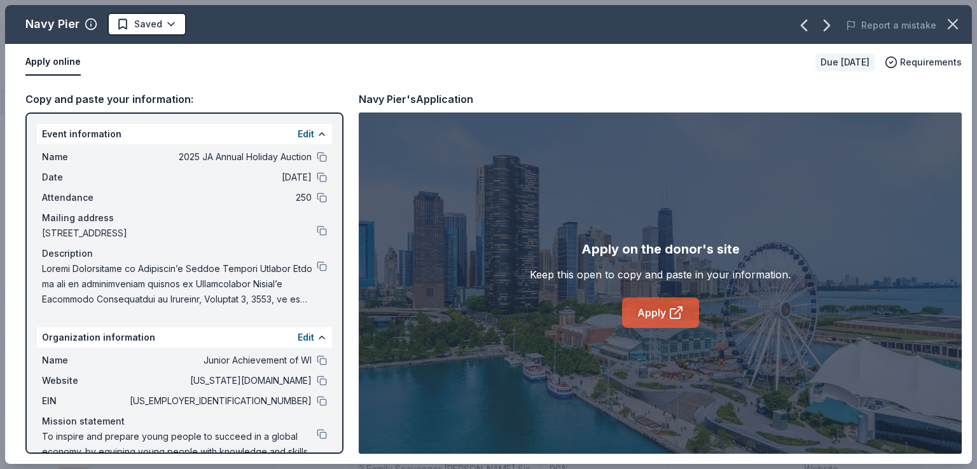
click at [641, 321] on link "Apply" at bounding box center [660, 313] width 77 height 31
click at [949, 24] on icon "button" at bounding box center [953, 24] width 18 height 18
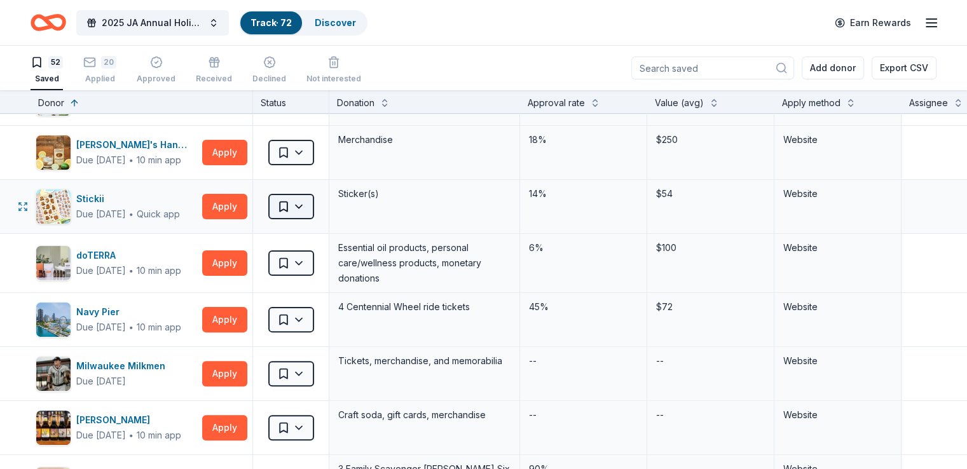
click at [298, 202] on html "2025 JA Annual Holiday Auction Track · 72 Discover Earn Rewards 52 Saved 20 App…" at bounding box center [483, 234] width 967 height 469
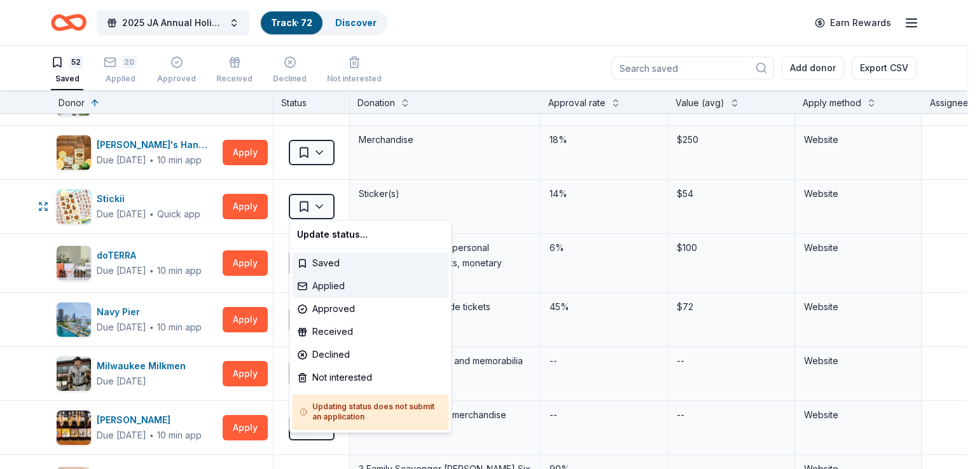
click at [327, 284] on div "Applied" at bounding box center [370, 286] width 156 height 23
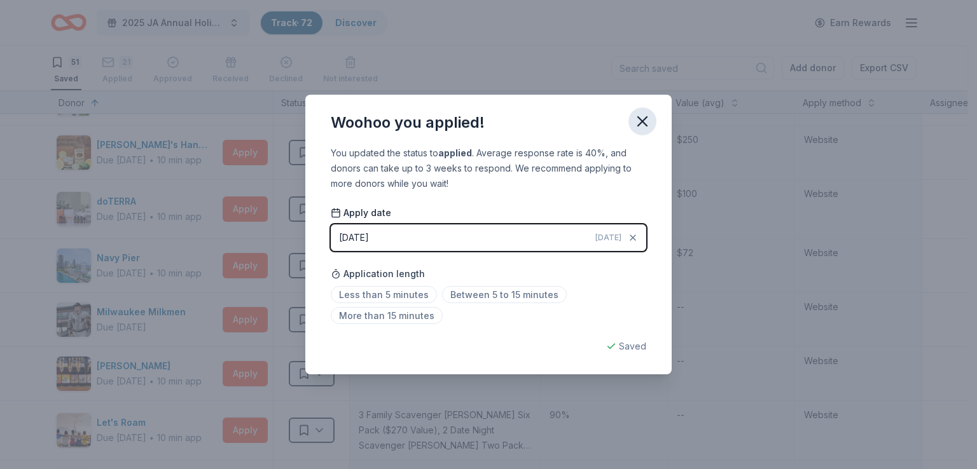
click at [645, 120] on icon "button" at bounding box center [642, 121] width 9 height 9
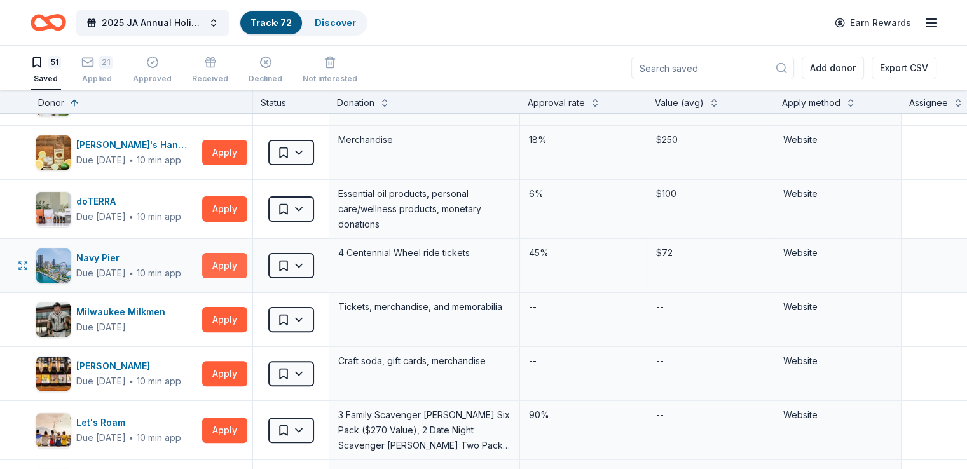
click at [237, 268] on button "Apply" at bounding box center [224, 265] width 45 height 25
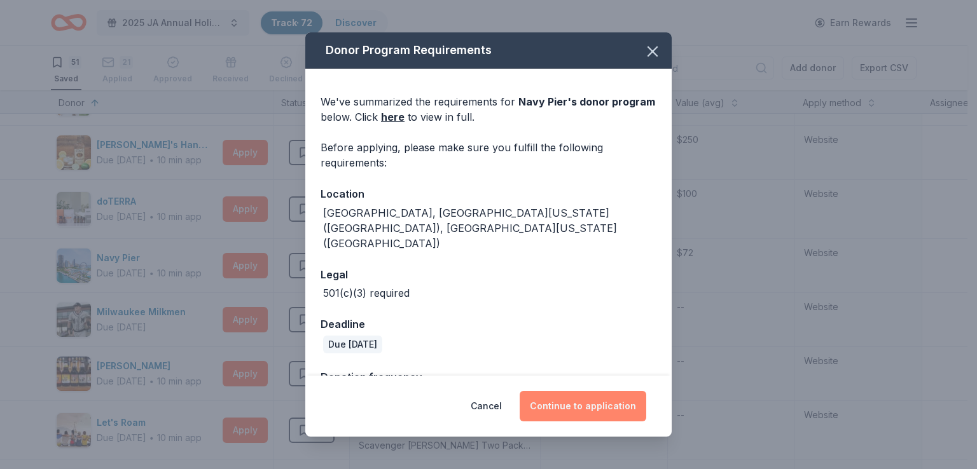
click at [595, 396] on button "Continue to application" at bounding box center [583, 406] width 127 height 31
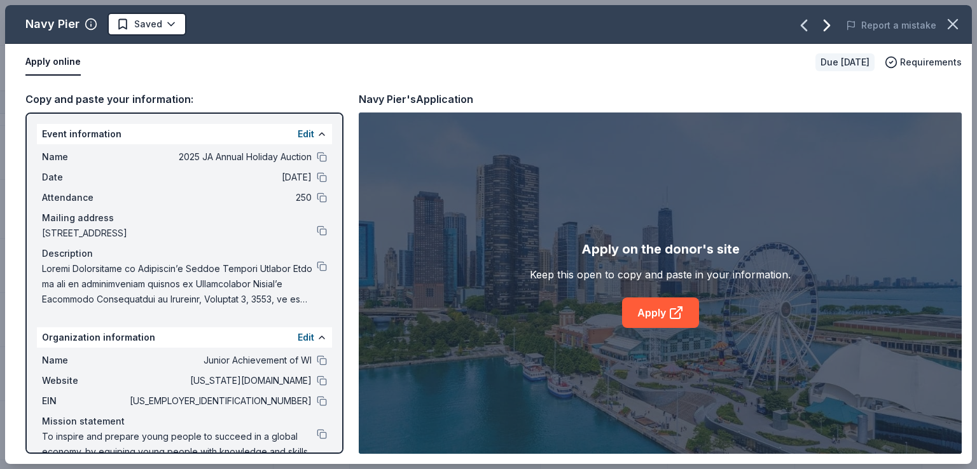
click at [827, 31] on icon "button" at bounding box center [826, 25] width 5 height 10
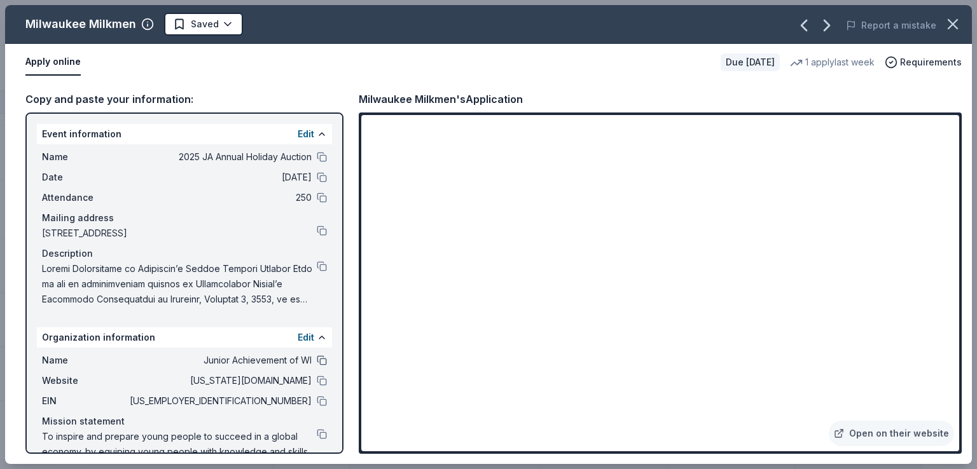
click at [317, 362] on button at bounding box center [322, 361] width 10 height 10
click at [317, 158] on button at bounding box center [322, 157] width 10 height 10
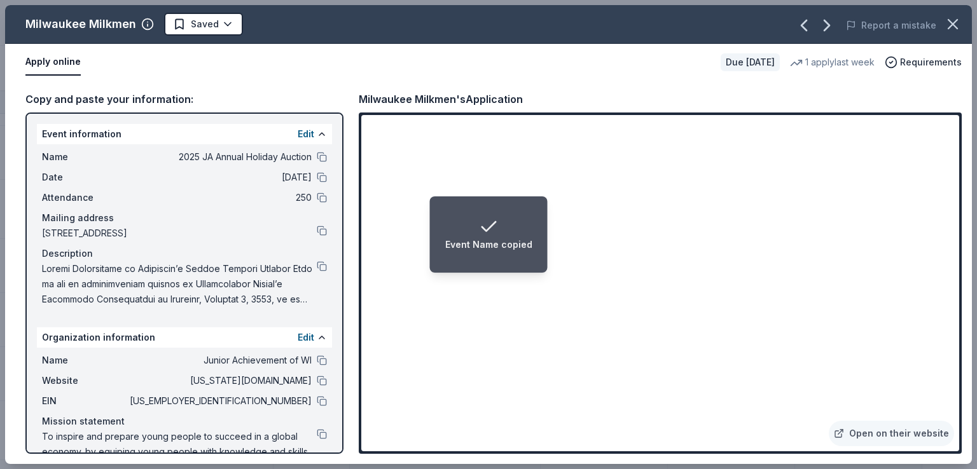
click at [320, 174] on div "Name 2025 JA Annual Holiday Auction Date [DATE] Attendance 250 Mailing address …" at bounding box center [184, 228] width 295 height 168
click at [317, 174] on button at bounding box center [322, 177] width 10 height 10
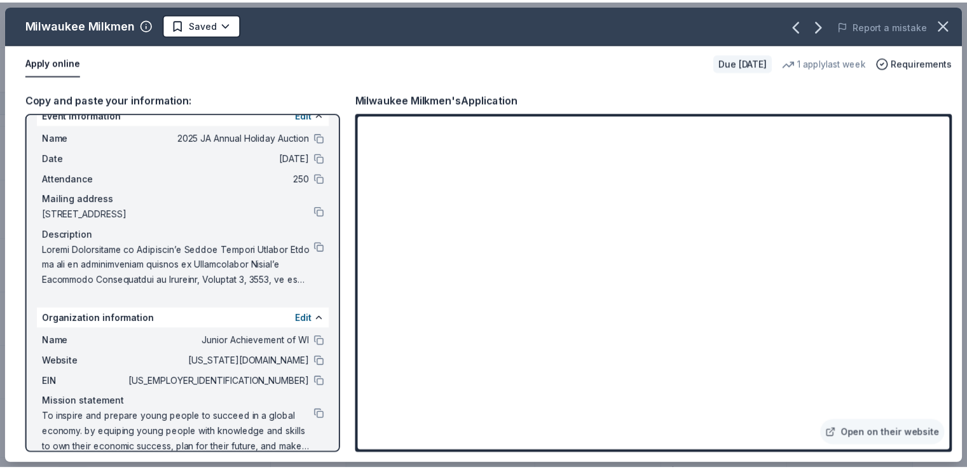
scroll to position [37, 0]
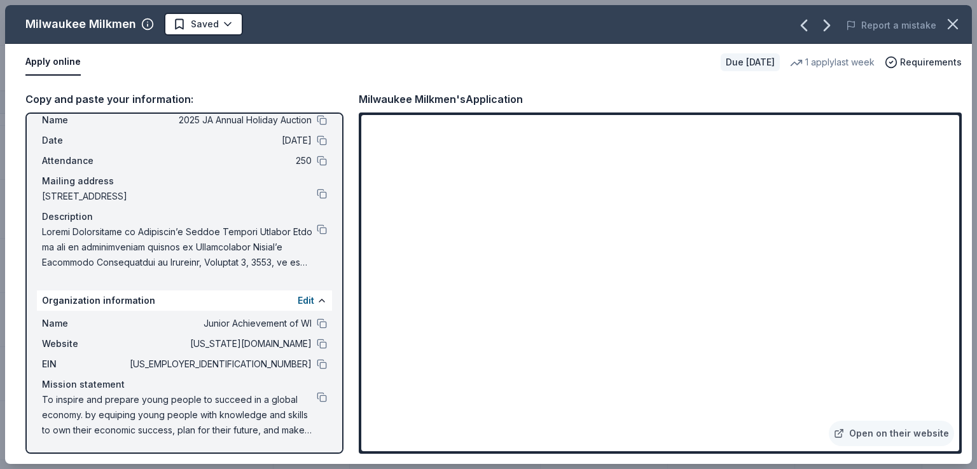
drag, startPoint x: 74, startPoint y: 431, endPoint x: 265, endPoint y: 415, distance: 191.4
click at [239, 422] on span "To inspire and prepare young people to succeed in a global economy. by equiping…" at bounding box center [179, 415] width 275 height 46
click at [328, 400] on div "Event information Edit Name 2025 JA Annual Holiday Auction Date [DATE] Attendan…" at bounding box center [184, 284] width 318 height 342
click at [317, 398] on button at bounding box center [322, 397] width 10 height 10
click at [201, 27] on html "2025 JA Annual Holiday Auction Track · 72 Discover Earn Rewards 51 Saved 21 App…" at bounding box center [488, 234] width 977 height 469
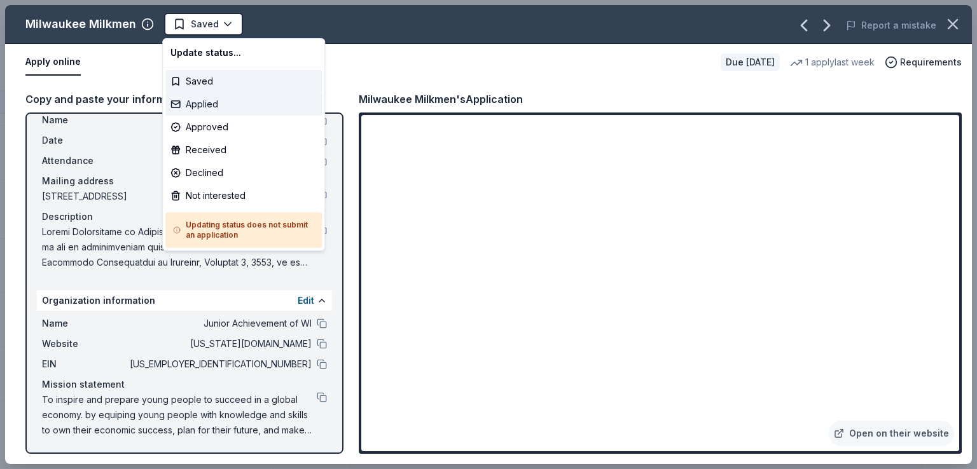
click at [211, 101] on div "Applied" at bounding box center [243, 104] width 156 height 23
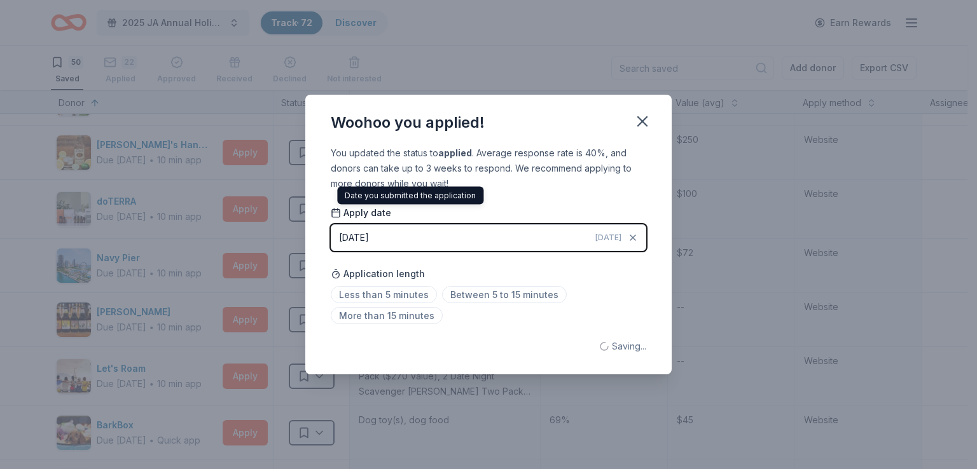
click at [313, 215] on div "You updated the status to applied . Average response rate is 40%, and donors ca…" at bounding box center [488, 260] width 366 height 229
click at [196, 225] on div "Woohoo you applied! You updated the status to applied . Average response rate i…" at bounding box center [488, 234] width 977 height 469
click at [220, 249] on div "Woohoo you applied! You updated the status to applied . Average response rate i…" at bounding box center [488, 234] width 977 height 469
click at [226, 309] on div "Woohoo you applied! You updated the status to applied . Average response rate i…" at bounding box center [488, 234] width 977 height 469
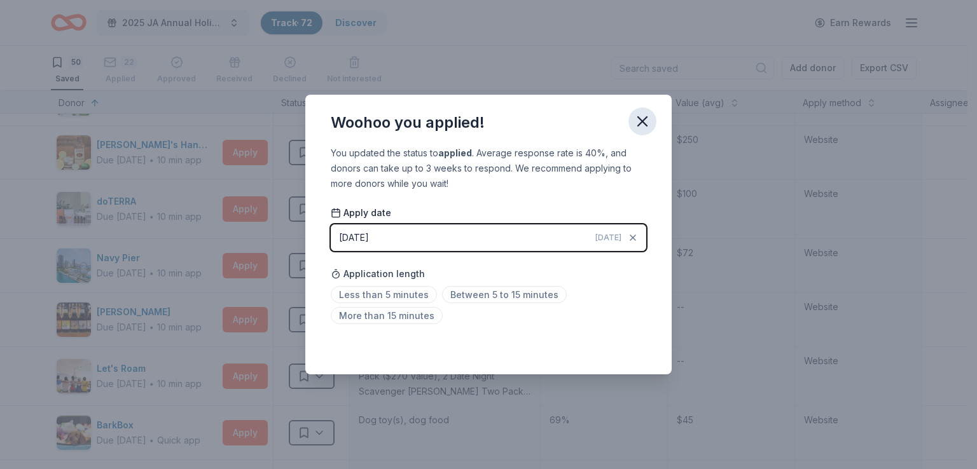
click at [645, 123] on icon "button" at bounding box center [642, 121] width 9 height 9
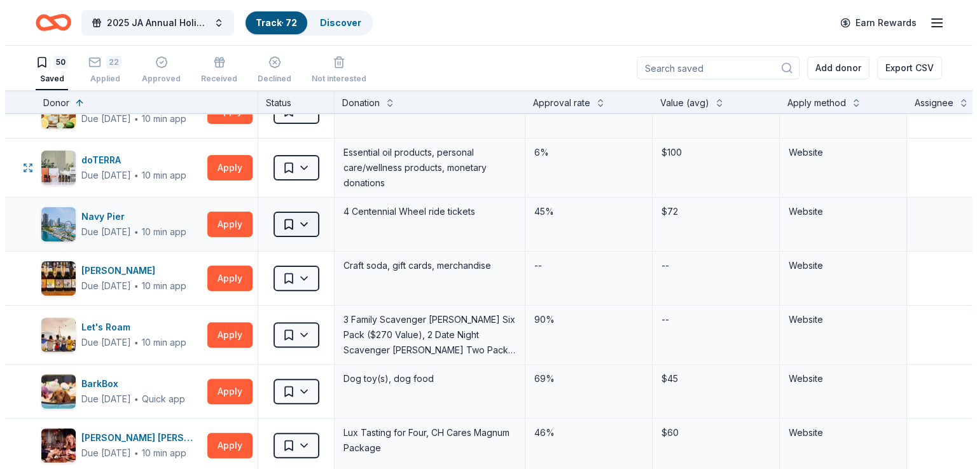
scroll to position [445, 0]
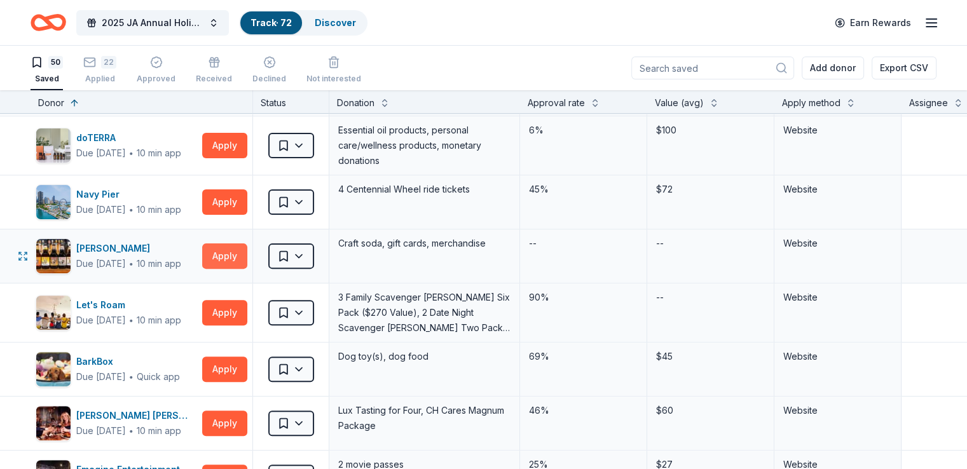
click at [233, 258] on button "Apply" at bounding box center [224, 256] width 45 height 25
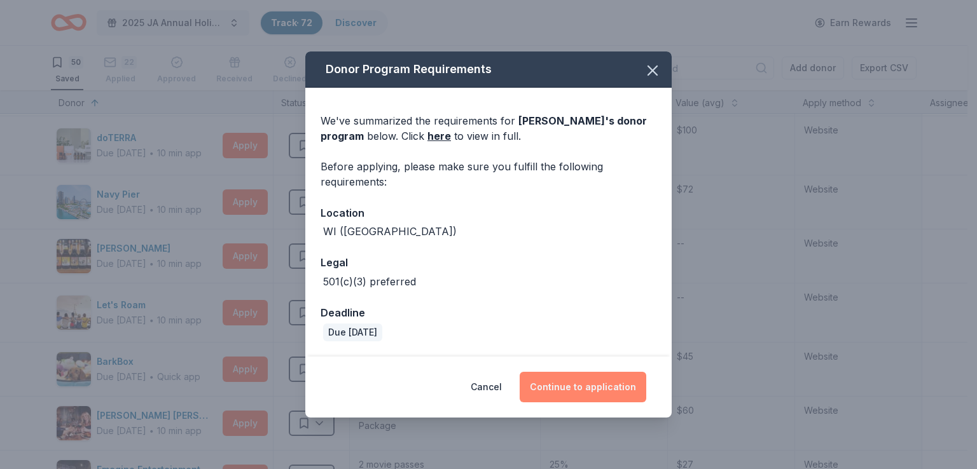
click at [578, 377] on div "Donor Program Requirements We've summarized the requirements for [PERSON_NAME] …" at bounding box center [488, 235] width 366 height 366
click at [578, 377] on button "Continue to application" at bounding box center [583, 387] width 127 height 31
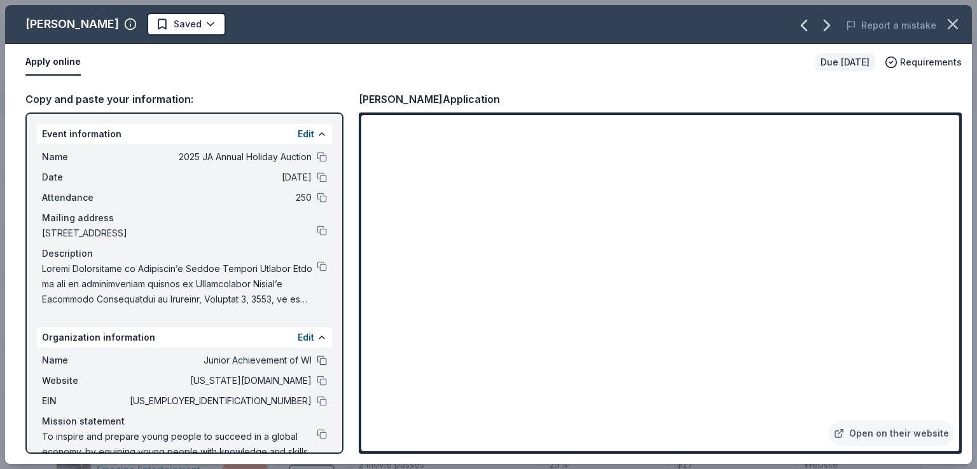
click at [317, 359] on button at bounding box center [322, 361] width 10 height 10
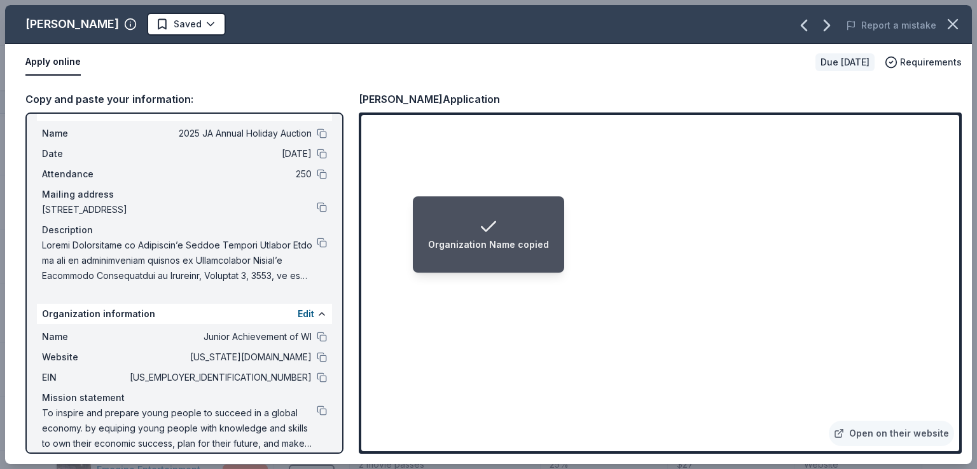
scroll to position [37, 0]
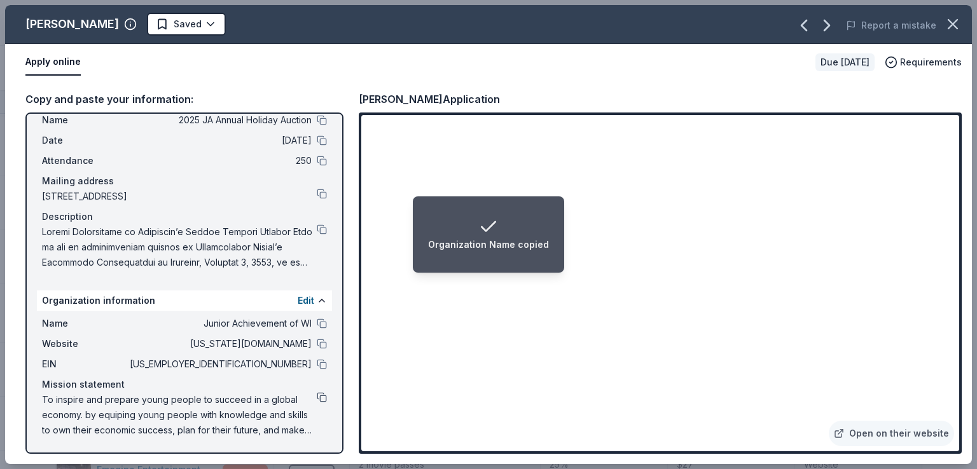
click at [317, 398] on button at bounding box center [322, 397] width 10 height 10
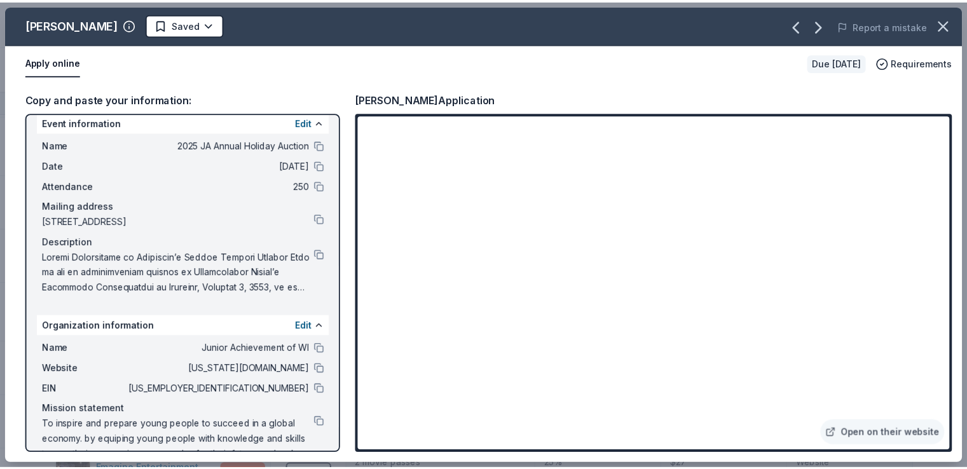
scroll to position [0, 0]
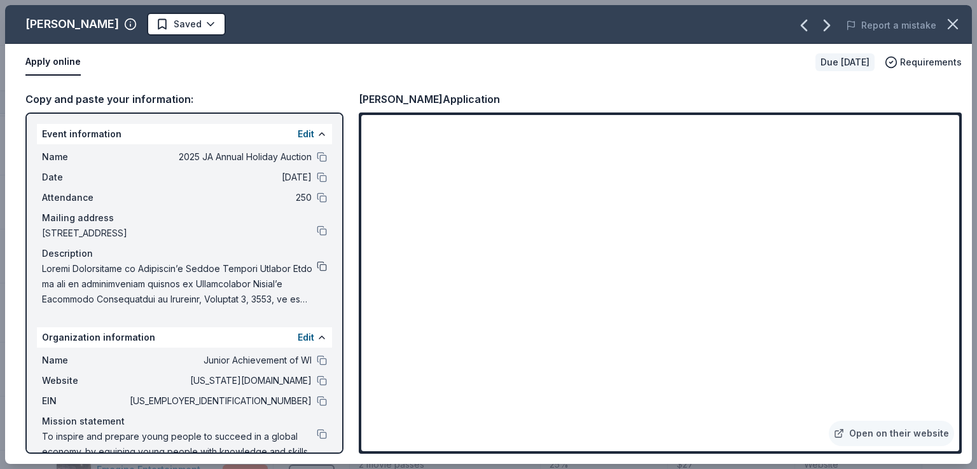
click at [317, 265] on button at bounding box center [322, 266] width 10 height 10
click at [153, 27] on html "2025 JA Annual Holiday Auction Track · 72 Discover Earn Rewards 50 Saved 22 App…" at bounding box center [488, 234] width 977 height 469
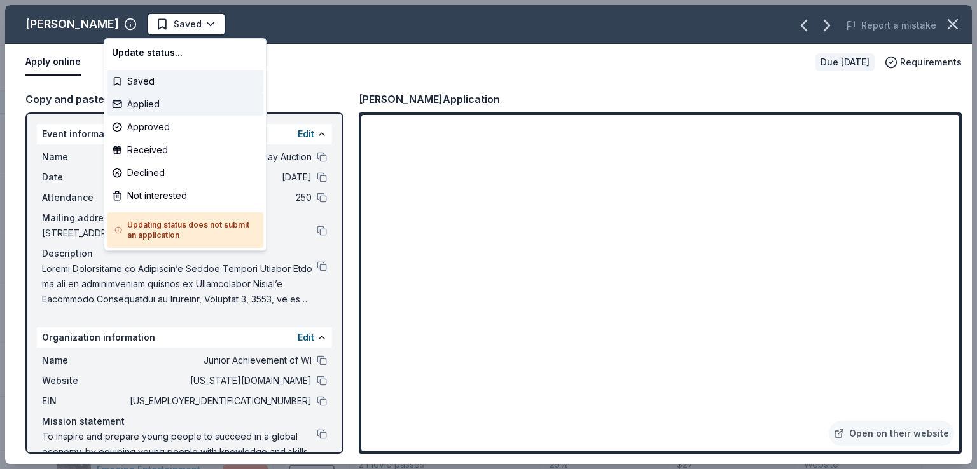
click at [162, 114] on div "Applied" at bounding box center [185, 104] width 156 height 23
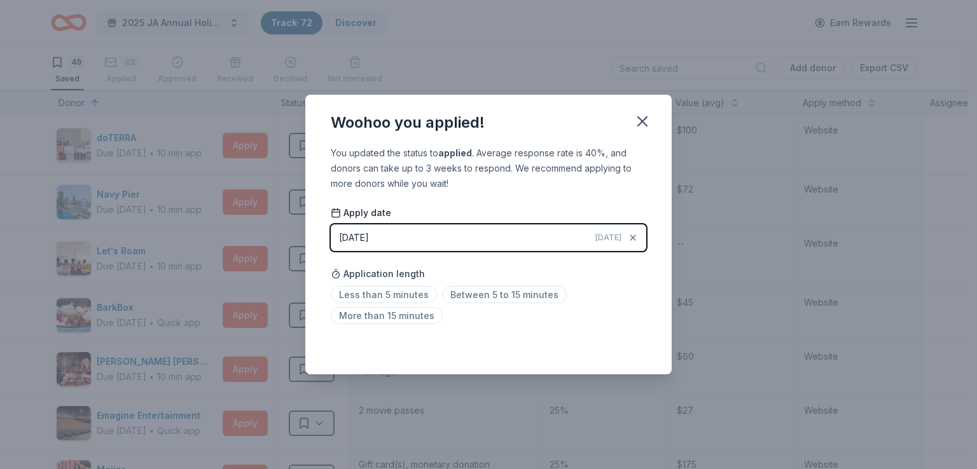
click at [216, 146] on div "Woohoo you applied! You updated the status to applied . Average response rate i…" at bounding box center [488, 234] width 977 height 469
drag, startPoint x: 649, startPoint y: 125, endPoint x: 636, endPoint y: 130, distance: 13.5
click at [649, 125] on icon "button" at bounding box center [643, 122] width 18 height 18
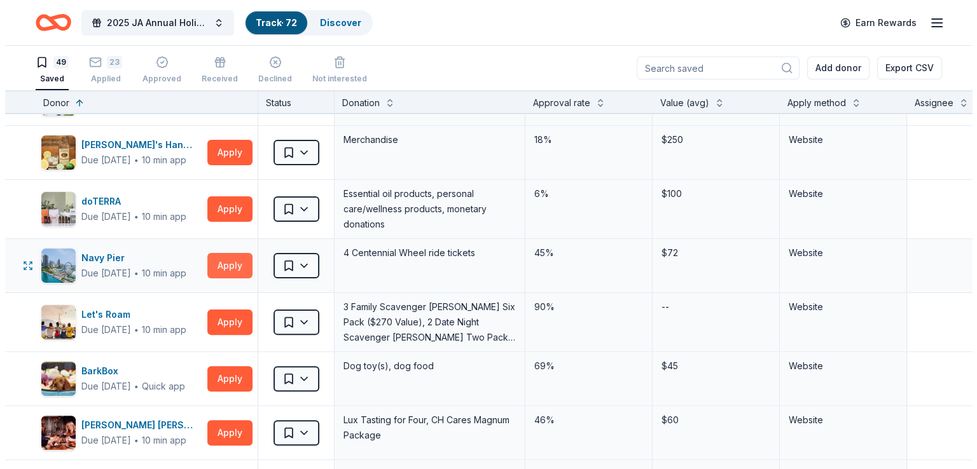
scroll to position [445, 0]
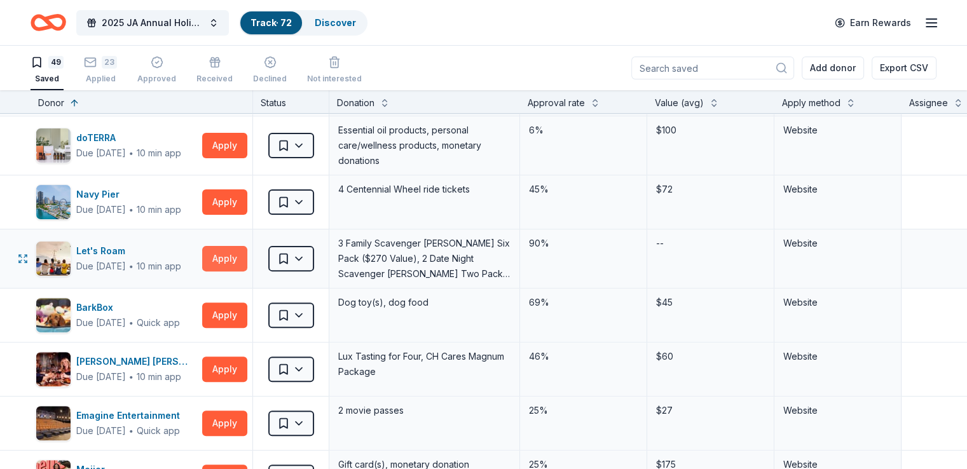
click at [247, 257] on button "Apply" at bounding box center [224, 258] width 45 height 25
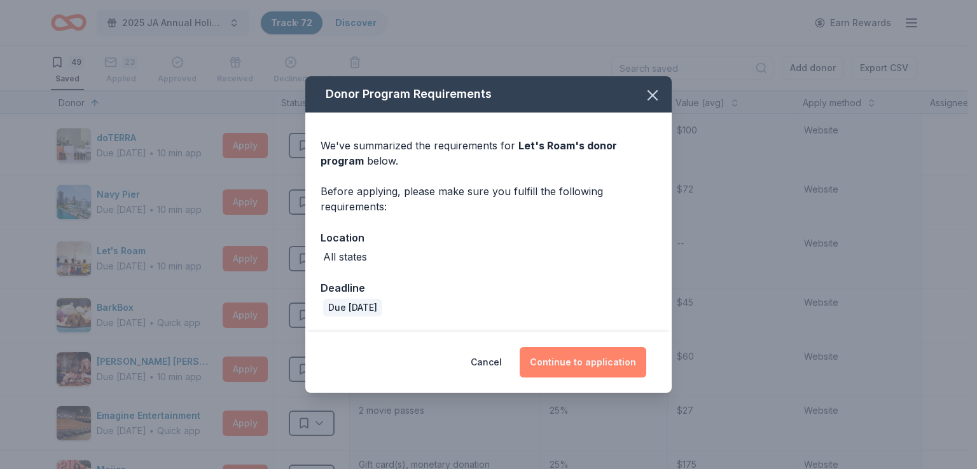
click at [557, 363] on button "Continue to application" at bounding box center [583, 362] width 127 height 31
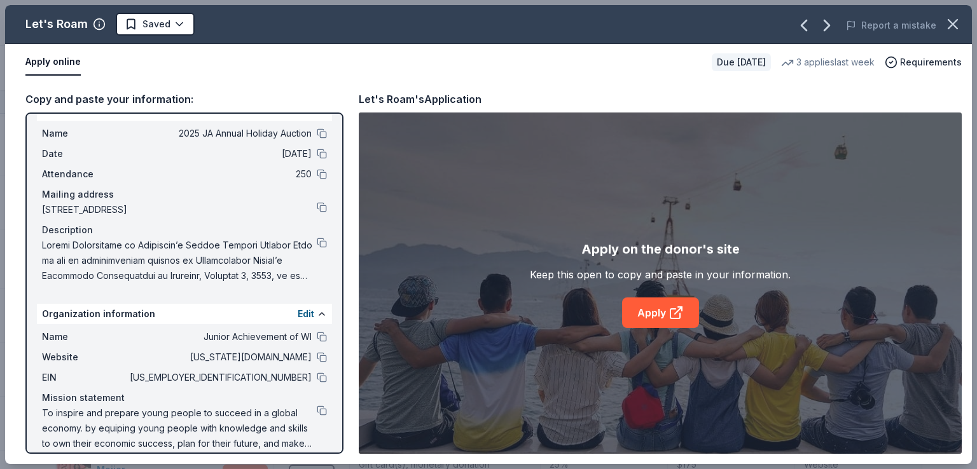
scroll to position [37, 0]
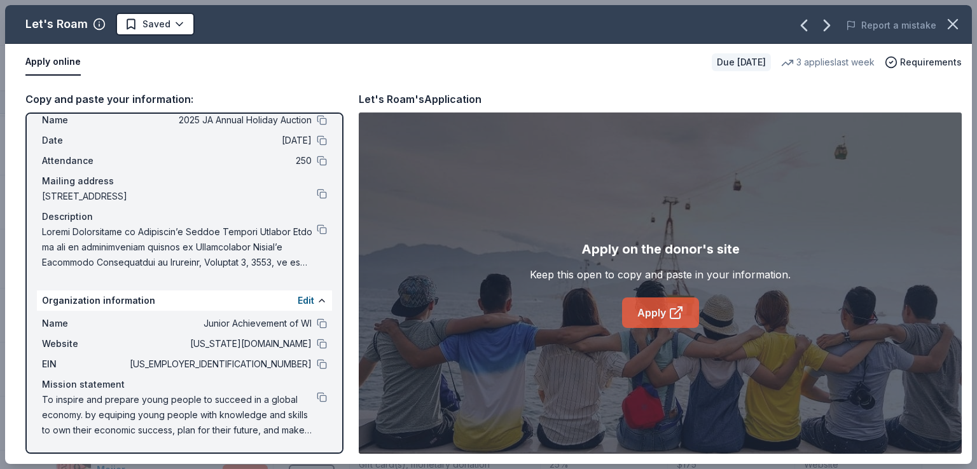
click at [645, 308] on link "Apply" at bounding box center [660, 313] width 77 height 31
click at [317, 345] on button at bounding box center [322, 344] width 10 height 10
click at [317, 346] on button at bounding box center [322, 344] width 10 height 10
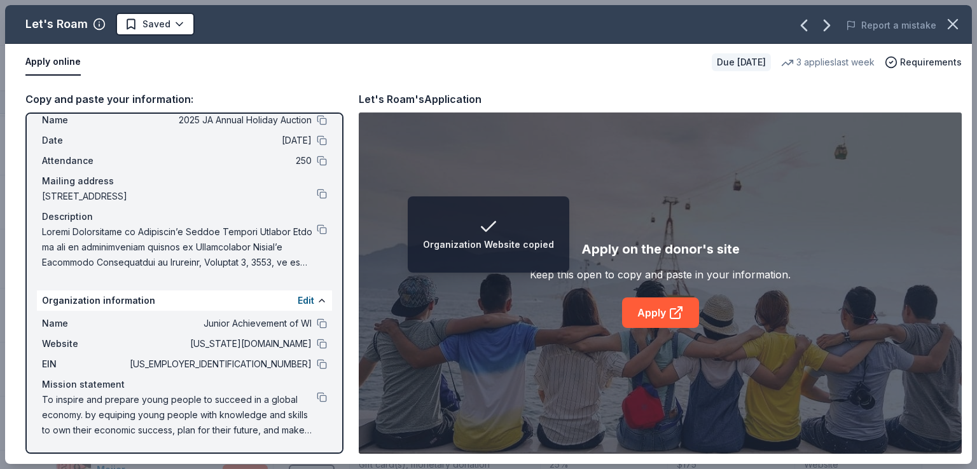
click at [505, 111] on div "Let's Roam's Application Apply on the donor's site Keep this open to copy and p…" at bounding box center [660, 272] width 603 height 363
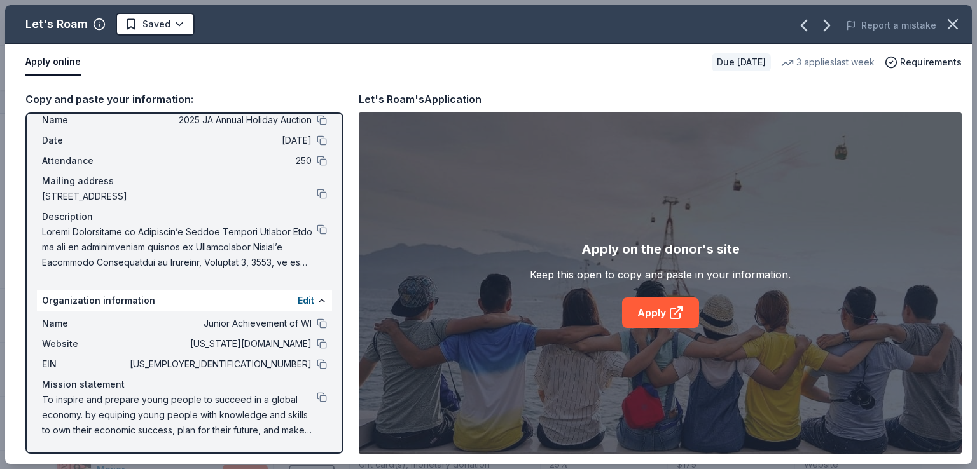
click at [846, 24] on div "Report a mistake" at bounding box center [783, 26] width 377 height 36
click at [832, 29] on icon "button" at bounding box center [827, 25] width 20 height 20
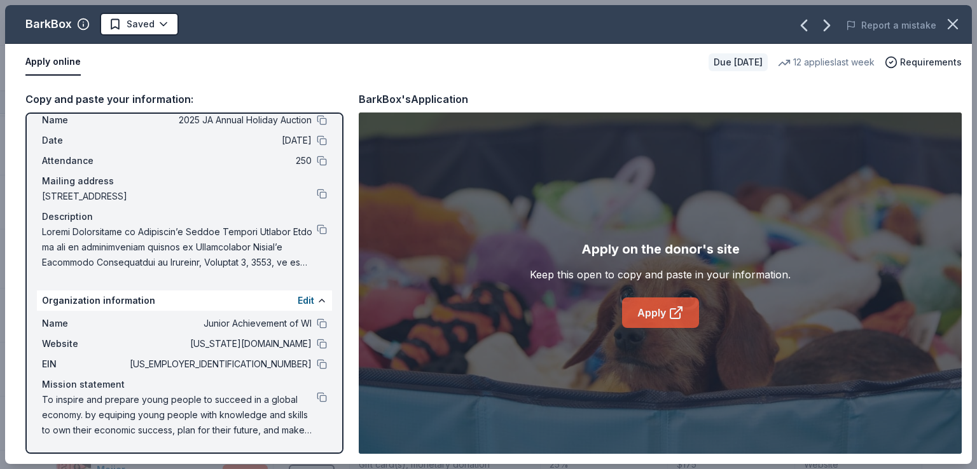
click at [683, 308] on icon at bounding box center [676, 312] width 15 height 15
click at [317, 323] on button at bounding box center [322, 324] width 10 height 10
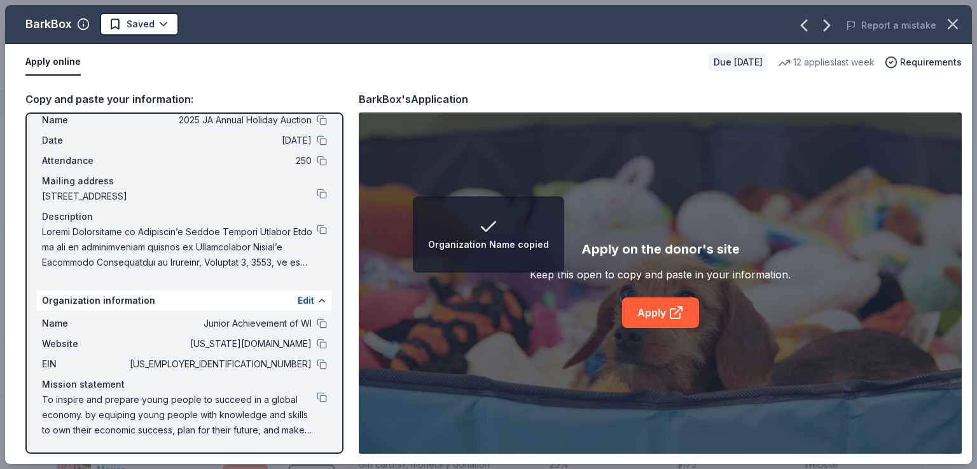
scroll to position [0, 0]
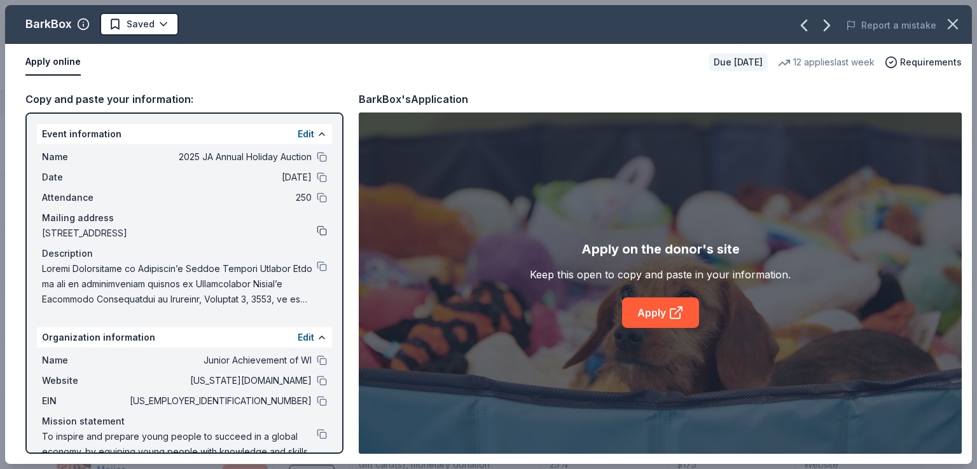
click at [317, 227] on button at bounding box center [322, 231] width 10 height 10
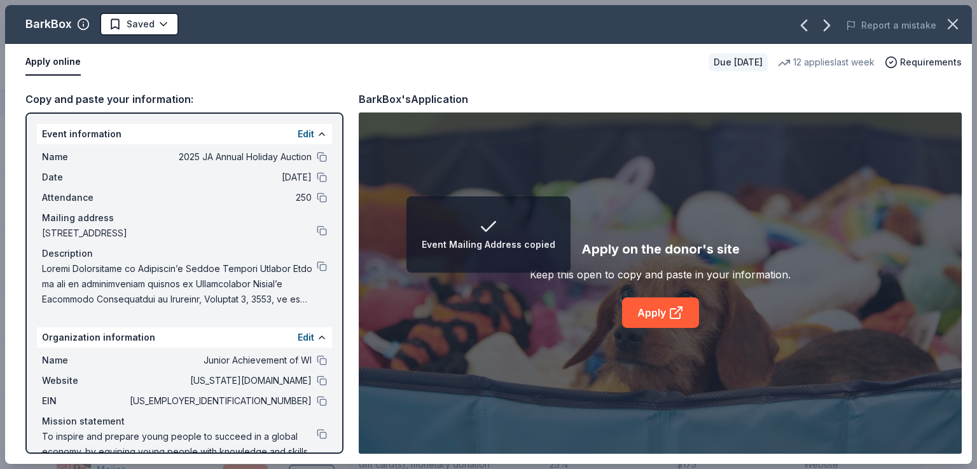
click at [318, 267] on div "Name 2025 JA Annual Holiday Auction Date [DATE] Attendance 250 Mailing address …" at bounding box center [184, 228] width 295 height 168
click at [317, 265] on button at bounding box center [322, 266] width 10 height 10
click at [317, 405] on button at bounding box center [322, 401] width 10 height 10
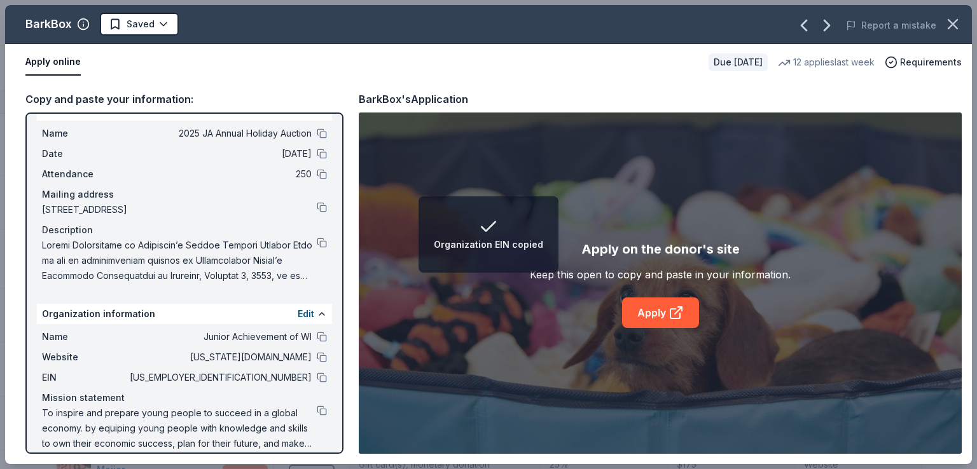
scroll to position [37, 0]
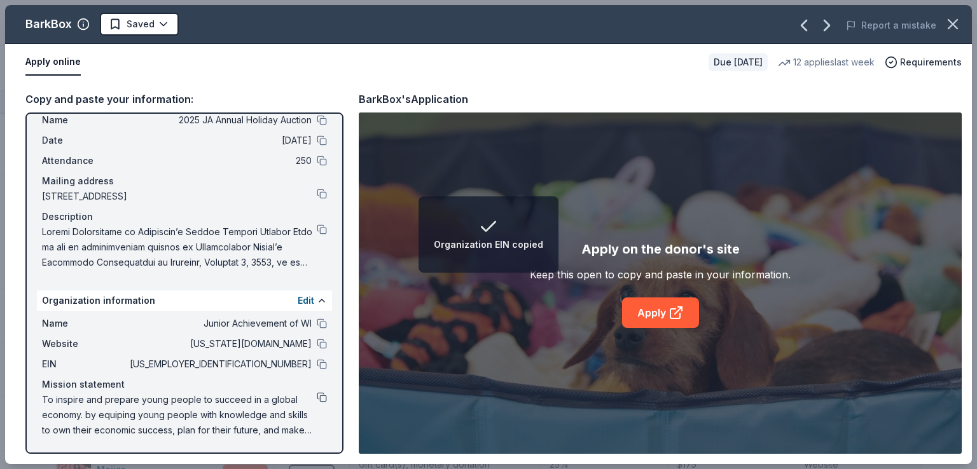
click at [317, 394] on button at bounding box center [322, 397] width 10 height 10
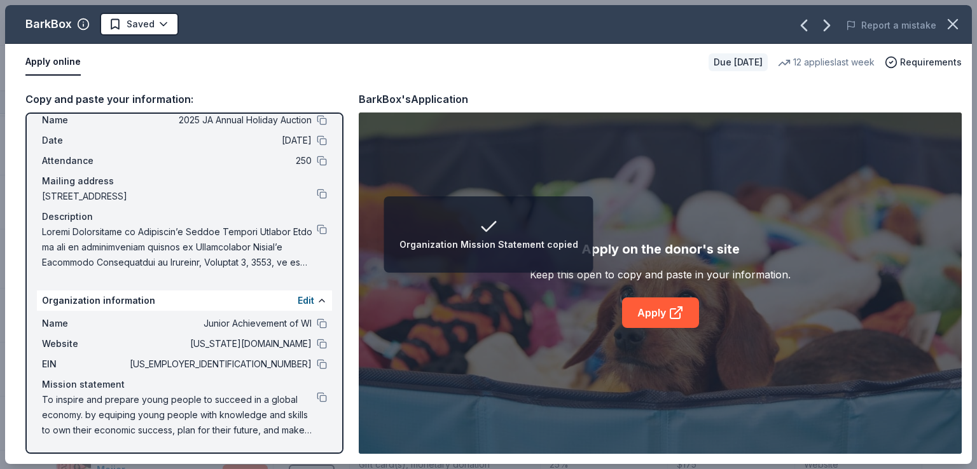
scroll to position [0, 0]
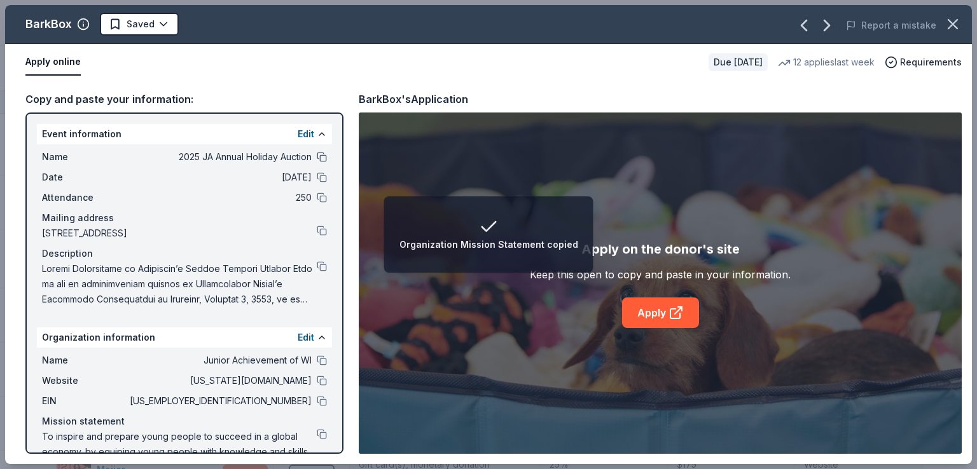
click at [317, 158] on button at bounding box center [322, 157] width 10 height 10
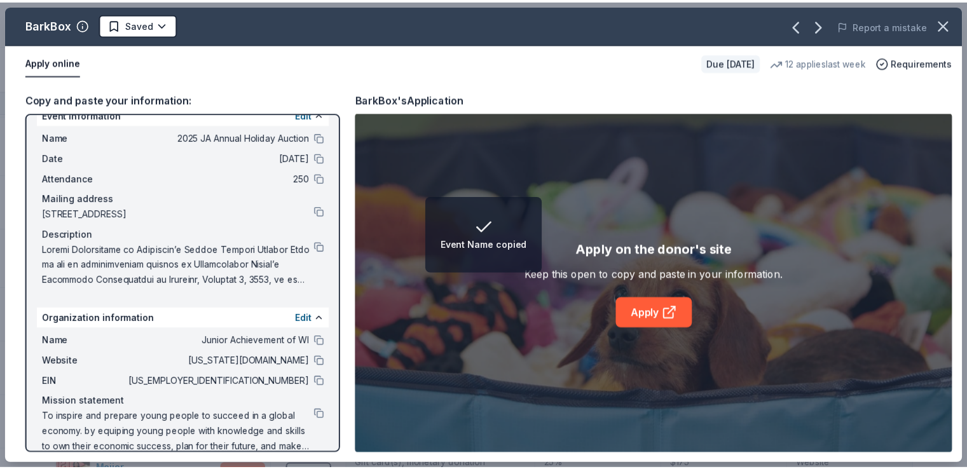
scroll to position [37, 0]
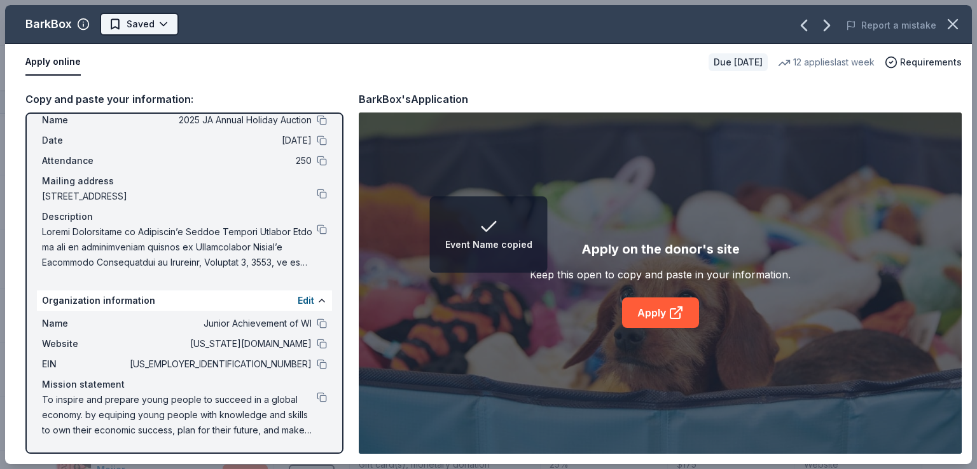
click at [151, 34] on body "Event Name copied 2025 JA Annual Holiday Auction Track · 72 Discover Earn Rewar…" at bounding box center [483, 234] width 967 height 469
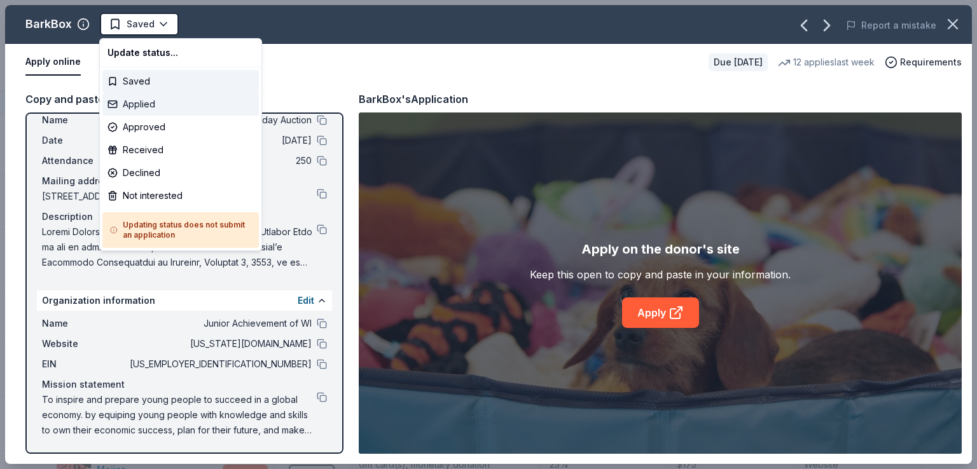
click at [149, 110] on div "Applied" at bounding box center [180, 104] width 156 height 23
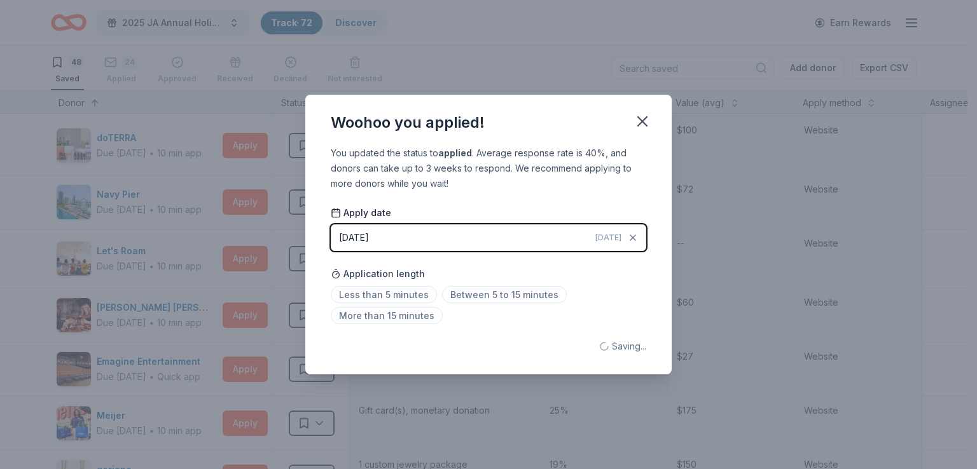
click at [211, 142] on div "Woohoo you applied! You updated the status to applied . Average response rate i…" at bounding box center [488, 234] width 977 height 469
click at [645, 124] on icon "button" at bounding box center [642, 121] width 9 height 9
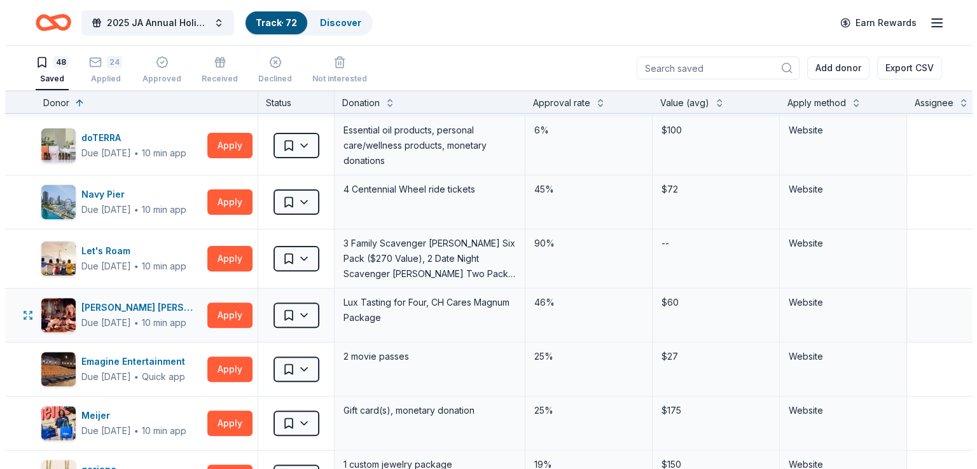
scroll to position [509, 0]
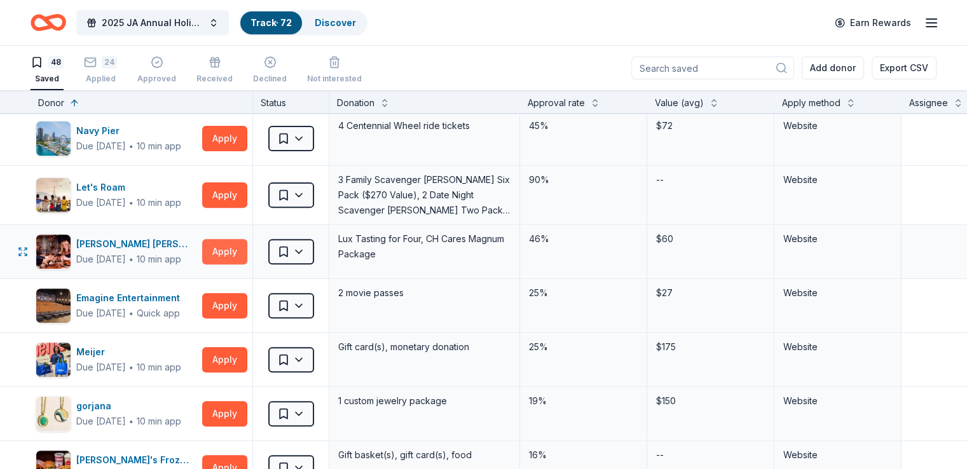
click at [232, 253] on button "Apply" at bounding box center [224, 251] width 45 height 25
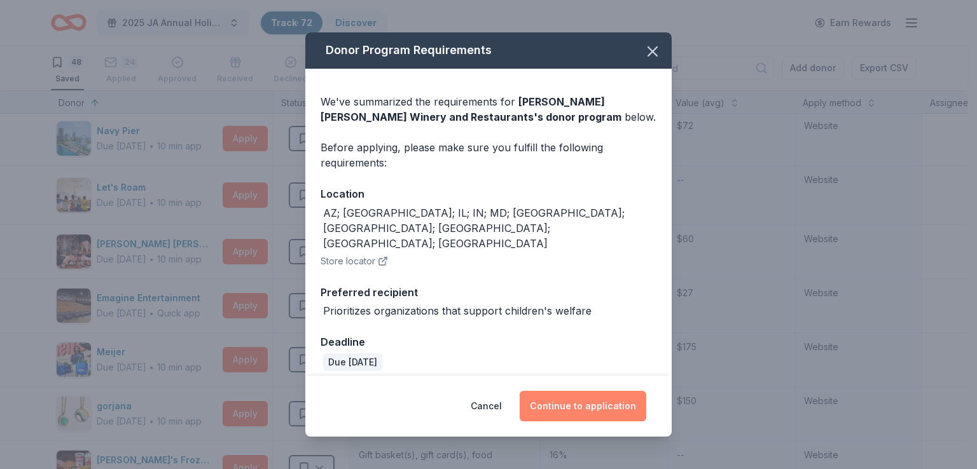
click at [563, 391] on button "Continue to application" at bounding box center [583, 406] width 127 height 31
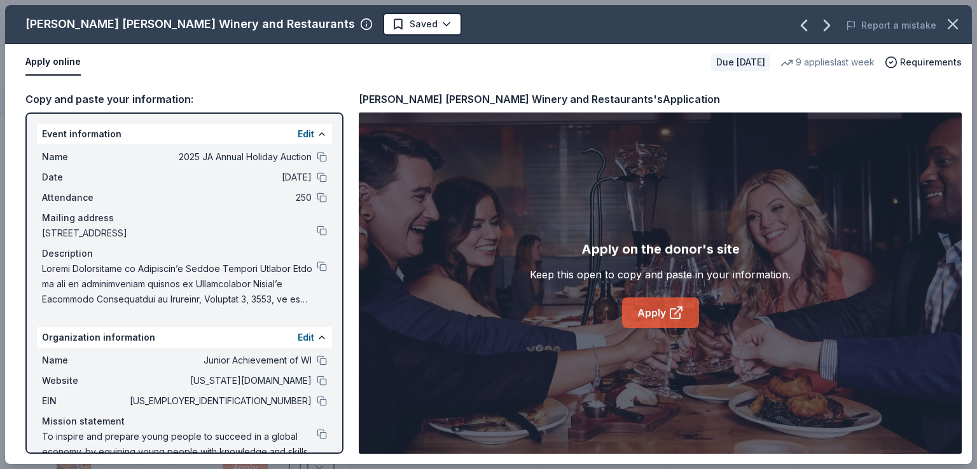
click at [659, 306] on link "Apply" at bounding box center [660, 313] width 77 height 31
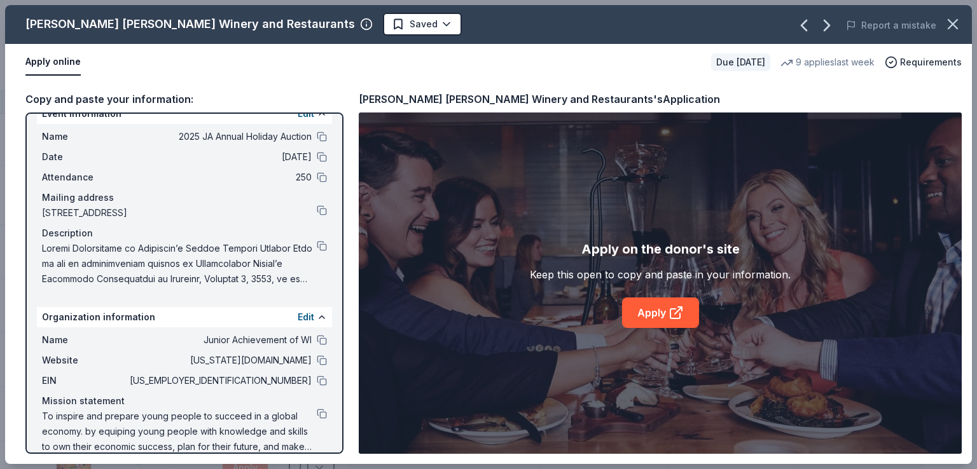
scroll to position [37, 0]
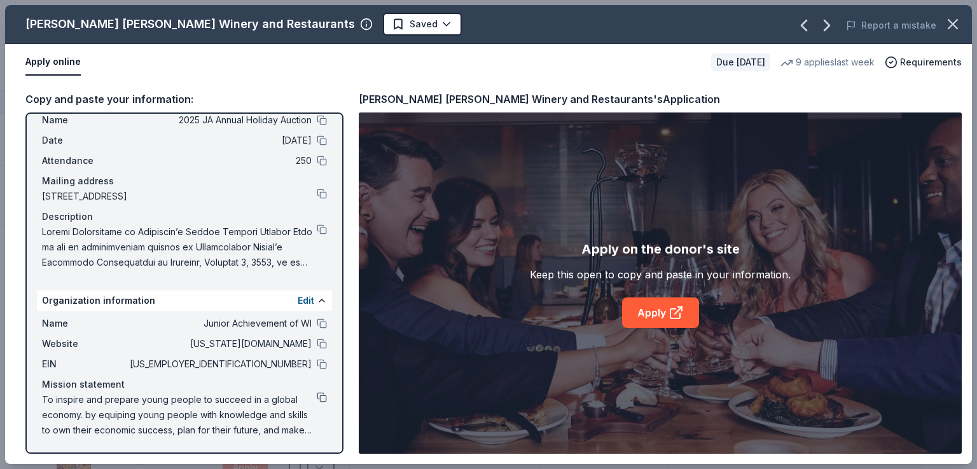
click at [317, 399] on button at bounding box center [322, 397] width 10 height 10
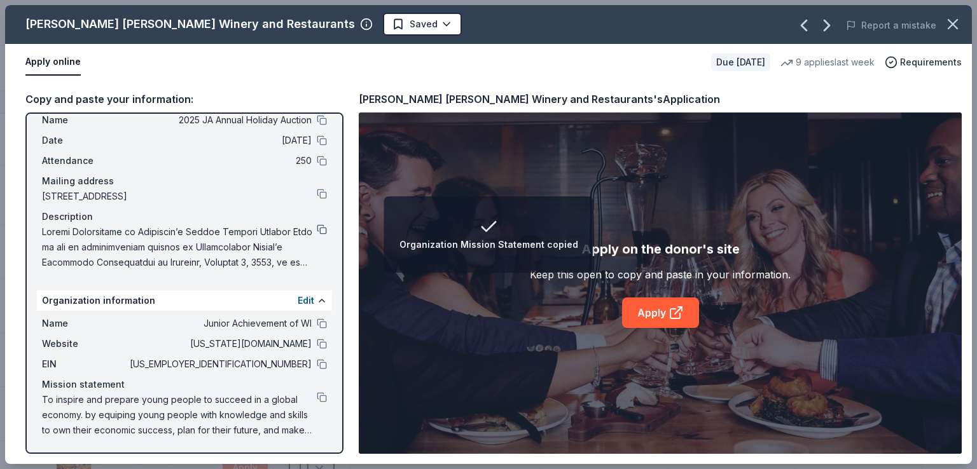
click at [317, 233] on button at bounding box center [322, 230] width 10 height 10
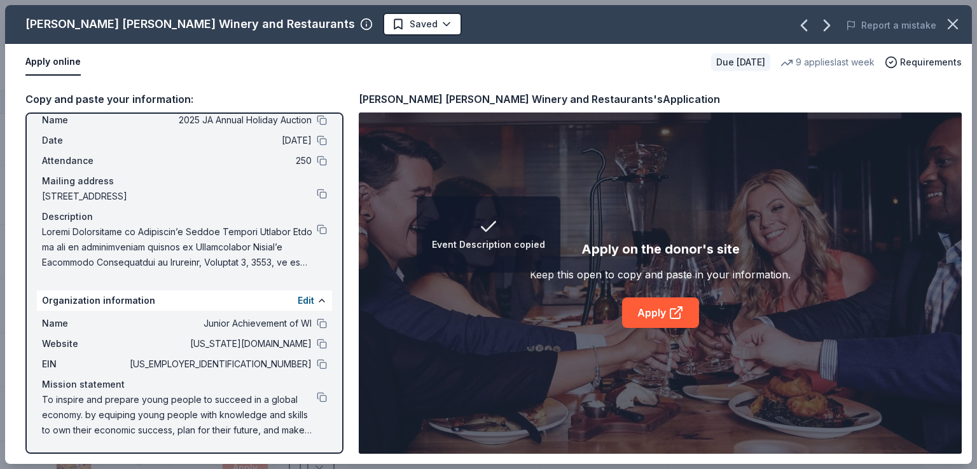
click at [314, 328] on div "Name Junior Achievement of WI" at bounding box center [184, 323] width 285 height 15
click at [317, 326] on button at bounding box center [322, 324] width 10 height 10
click at [317, 345] on button at bounding box center [322, 344] width 10 height 10
click at [313, 373] on div "Name Junior Achievement of WI Website [US_STATE][DOMAIN_NAME] EIN [US_EMPLOYER_…" at bounding box center [184, 377] width 295 height 132
click at [311, 369] on div "EIN [US_EMPLOYER_IDENTIFICATION_NUMBER]" at bounding box center [184, 364] width 285 height 15
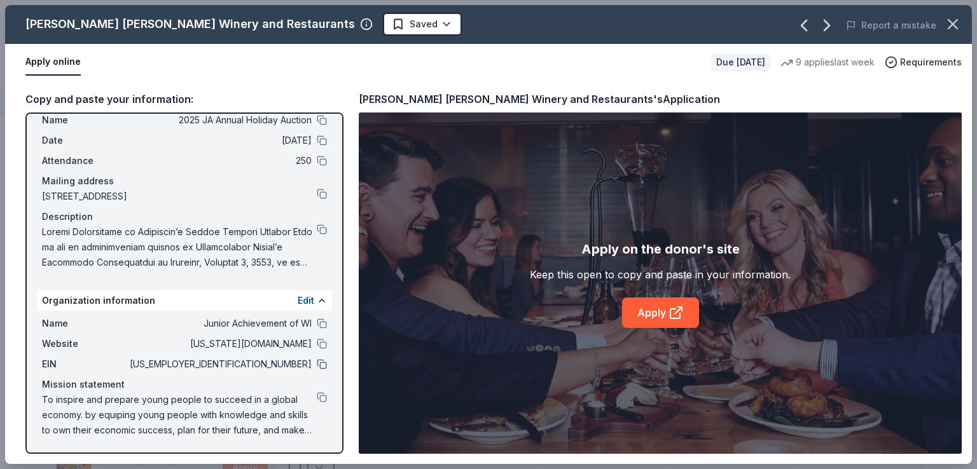
click at [317, 365] on button at bounding box center [322, 364] width 10 height 10
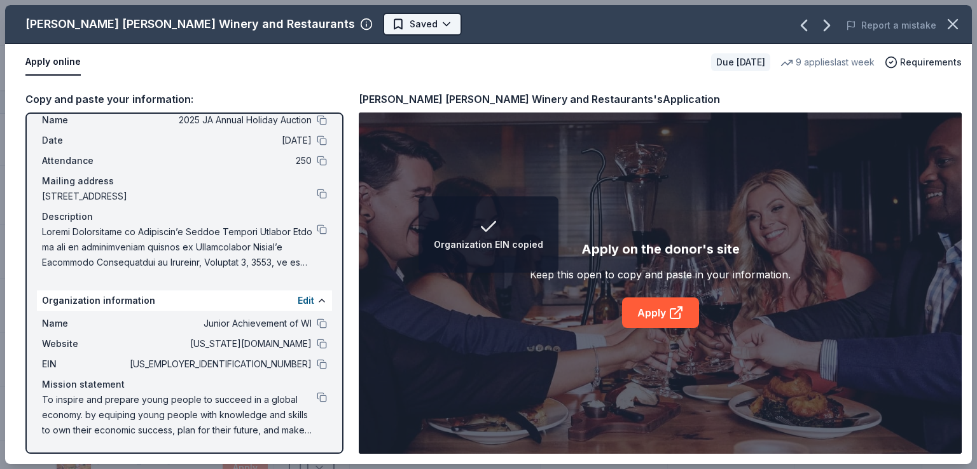
click at [340, 26] on html "Organization EIN copied 2025 JA Annual Holiday Auction Track · 72 Discover Earn…" at bounding box center [488, 234] width 977 height 469
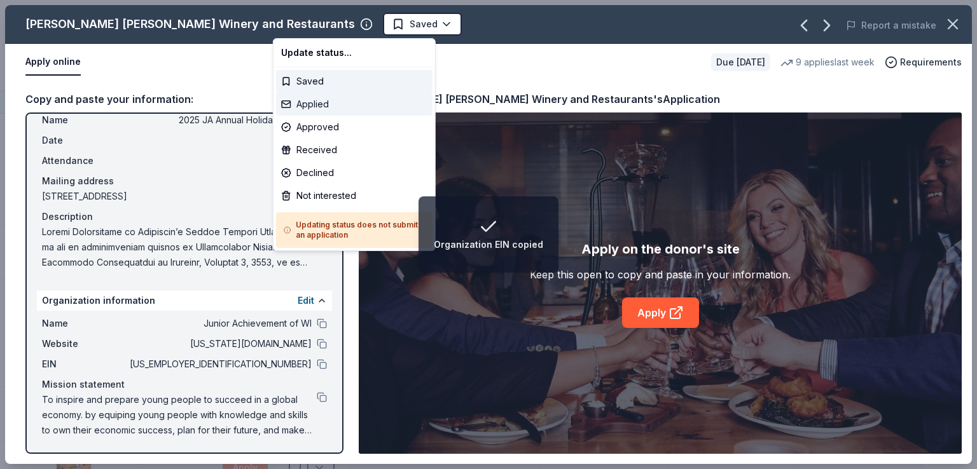
click at [359, 107] on div "Applied" at bounding box center [354, 104] width 156 height 23
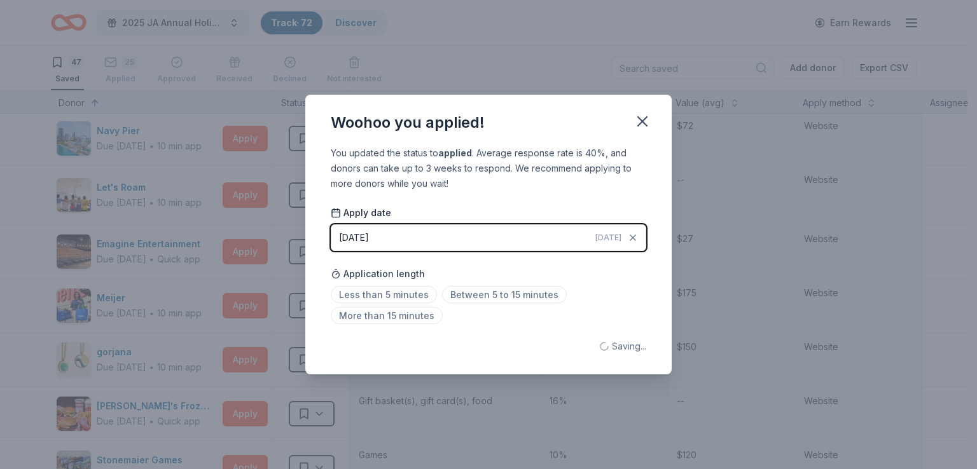
click at [285, 153] on div "Woohoo you applied! You updated the status to applied . Average response rate i…" at bounding box center [488, 234] width 977 height 469
click at [656, 123] on div "Woohoo you applied!" at bounding box center [488, 120] width 366 height 51
click at [640, 117] on icon "button" at bounding box center [643, 122] width 18 height 18
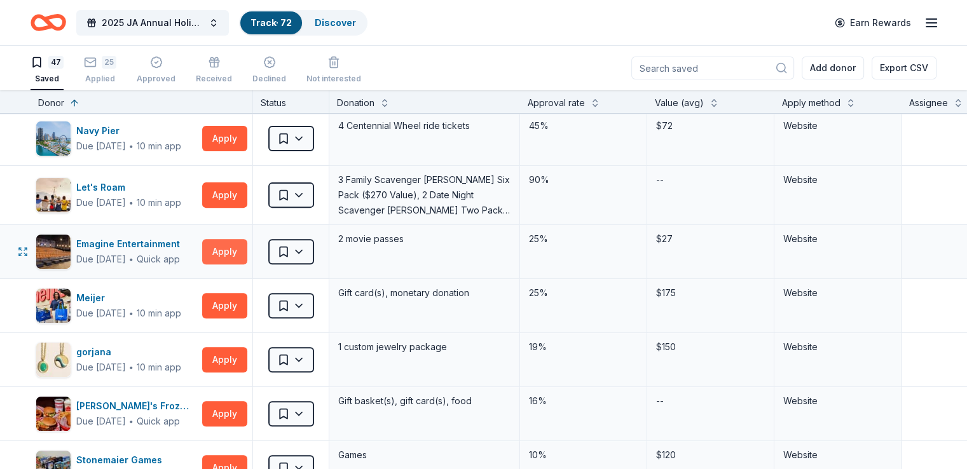
click at [242, 250] on button "Apply" at bounding box center [224, 251] width 45 height 25
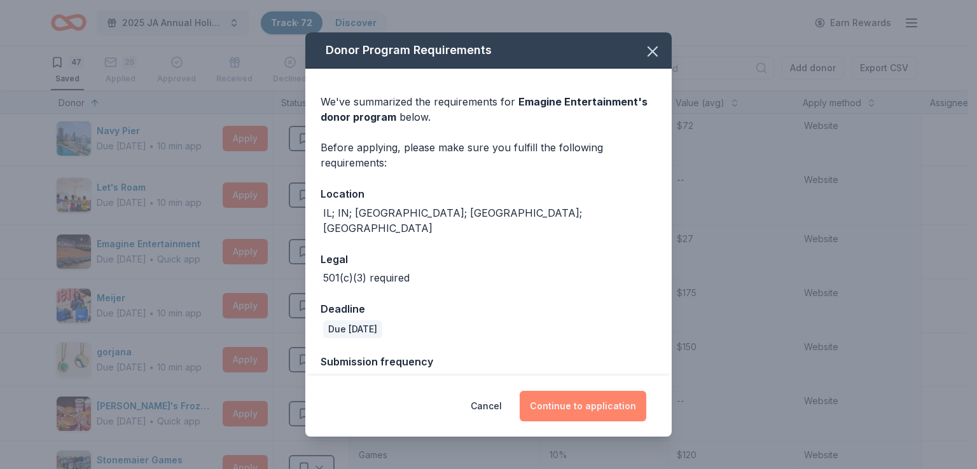
click at [566, 410] on button "Continue to application" at bounding box center [583, 406] width 127 height 31
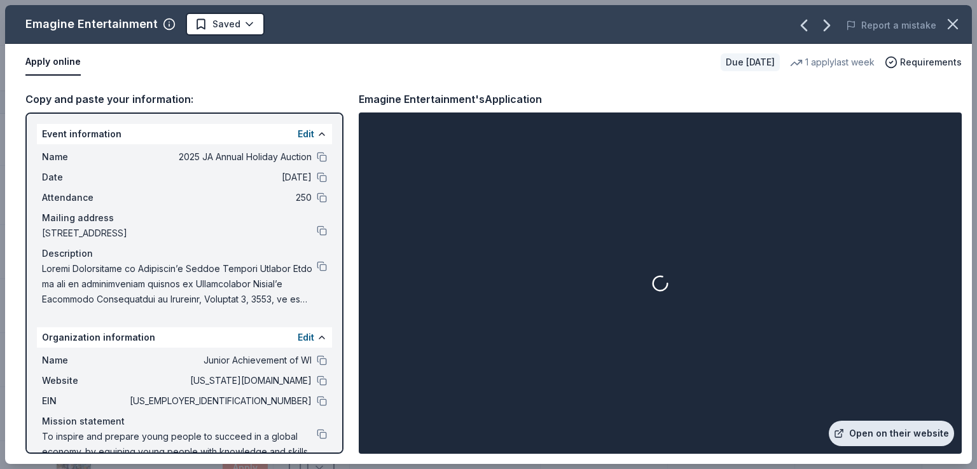
click at [878, 422] on link "Open on their website" at bounding box center [891, 433] width 125 height 25
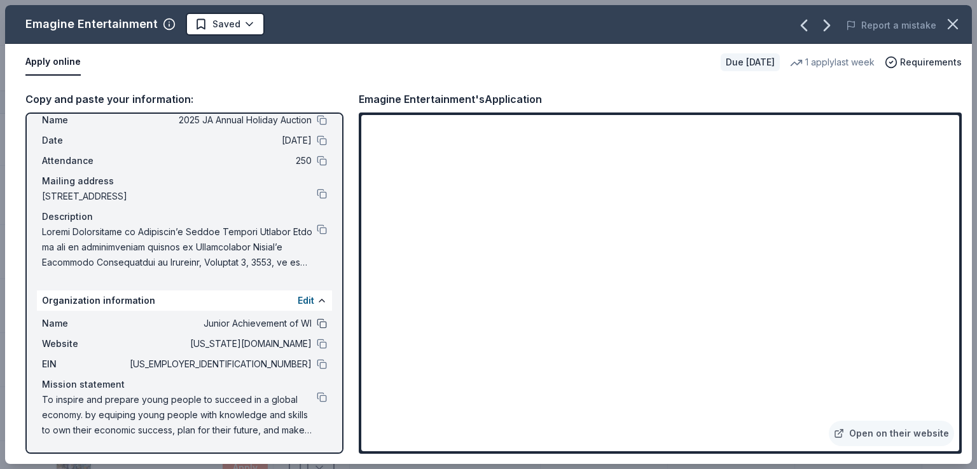
click at [317, 322] on button at bounding box center [322, 324] width 10 height 10
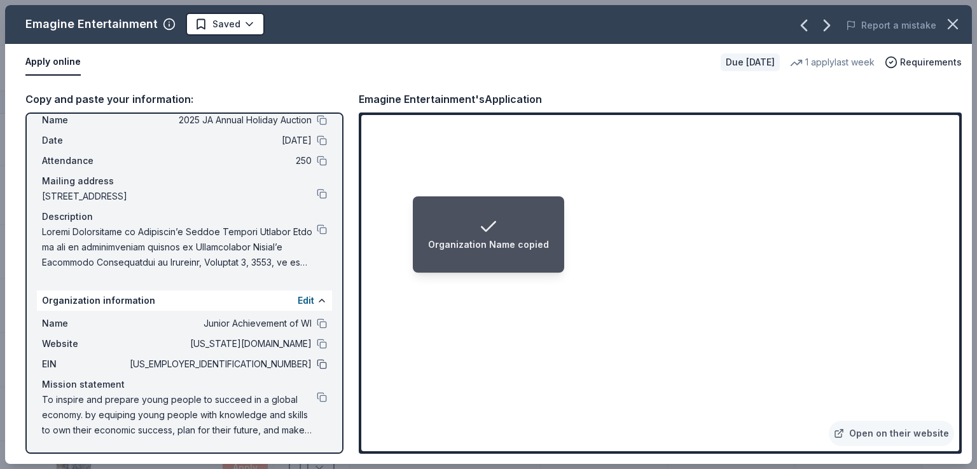
click at [317, 362] on button at bounding box center [322, 364] width 10 height 10
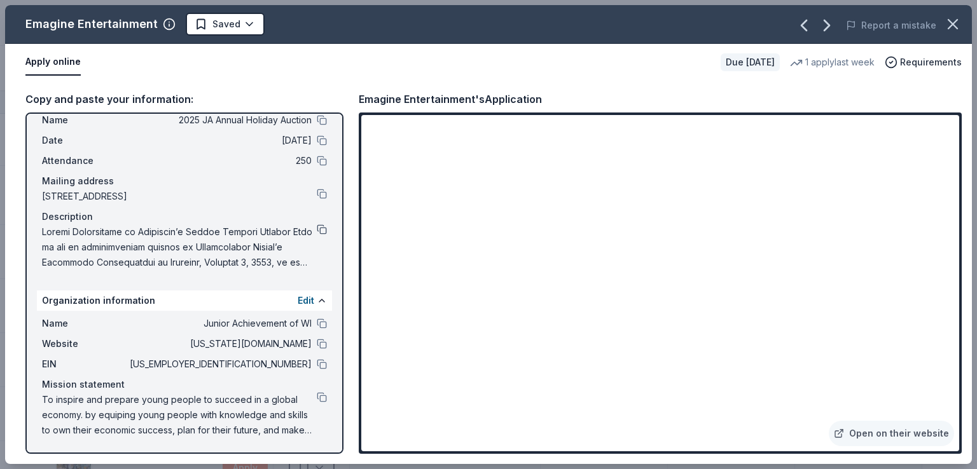
click at [317, 231] on button at bounding box center [322, 230] width 10 height 10
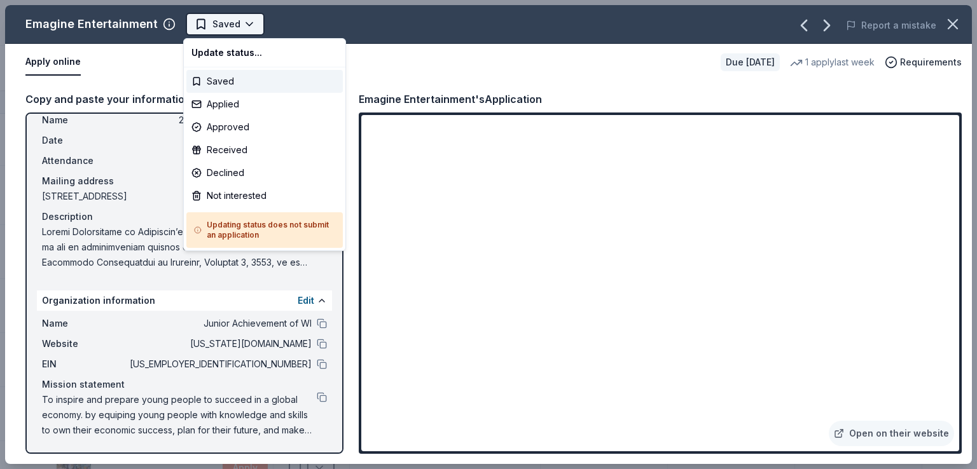
click at [244, 31] on html "2025 JA Annual Holiday Auction Track · 72 Discover Earn Rewards 47 Saved 25 App…" at bounding box center [488, 234] width 977 height 469
click at [259, 104] on div "Applied" at bounding box center [264, 104] width 156 height 23
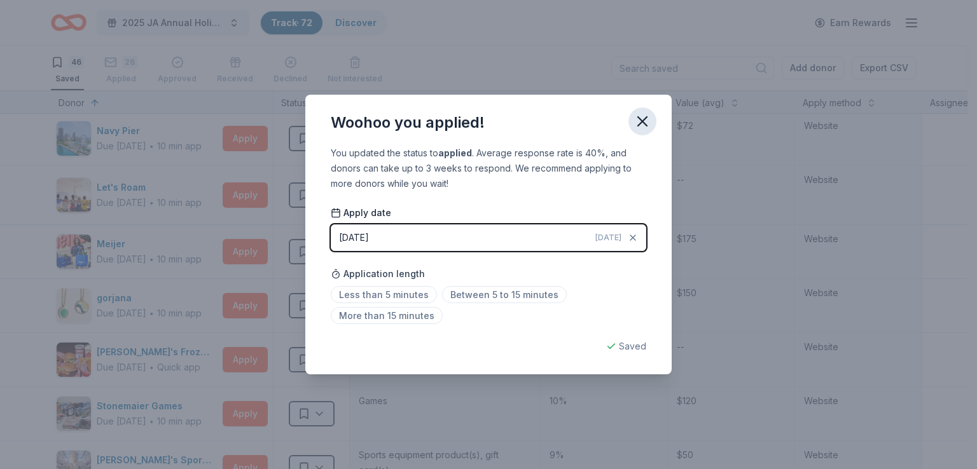
click at [638, 121] on icon "button" at bounding box center [643, 122] width 18 height 18
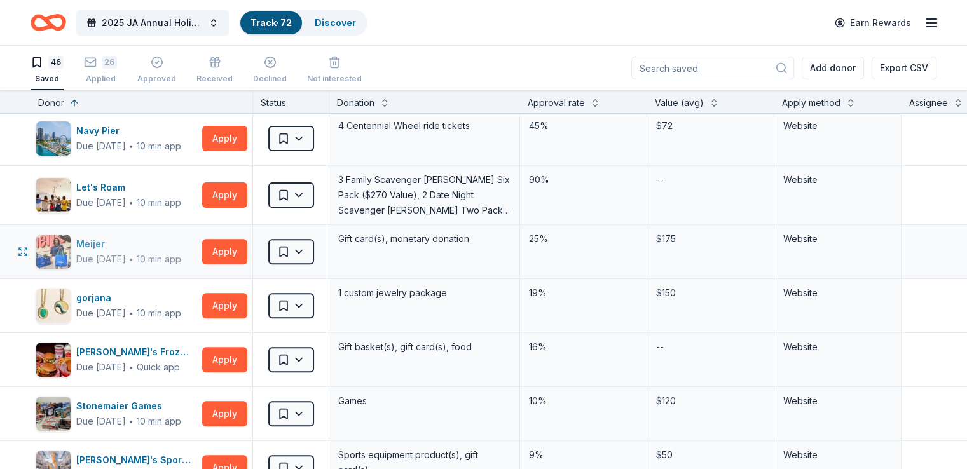
click at [104, 243] on div "Meijer" at bounding box center [128, 244] width 105 height 15
click at [244, 260] on button "Apply" at bounding box center [224, 251] width 45 height 25
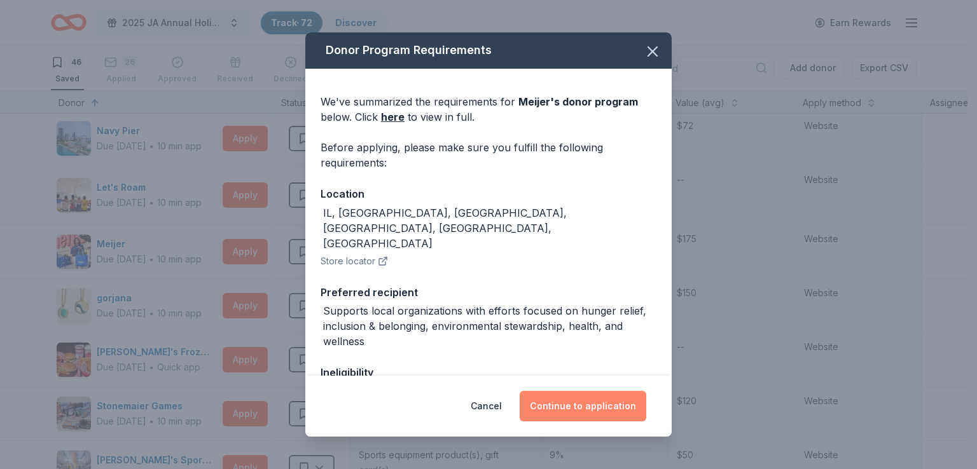
click at [592, 408] on button "Continue to application" at bounding box center [583, 406] width 127 height 31
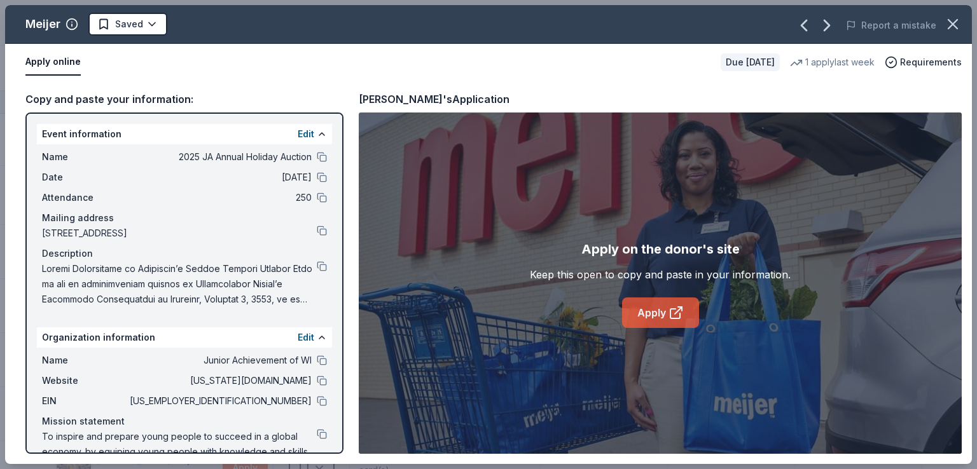
click at [648, 314] on link "Apply" at bounding box center [660, 313] width 77 height 31
click at [950, 29] on icon "button" at bounding box center [953, 24] width 18 height 18
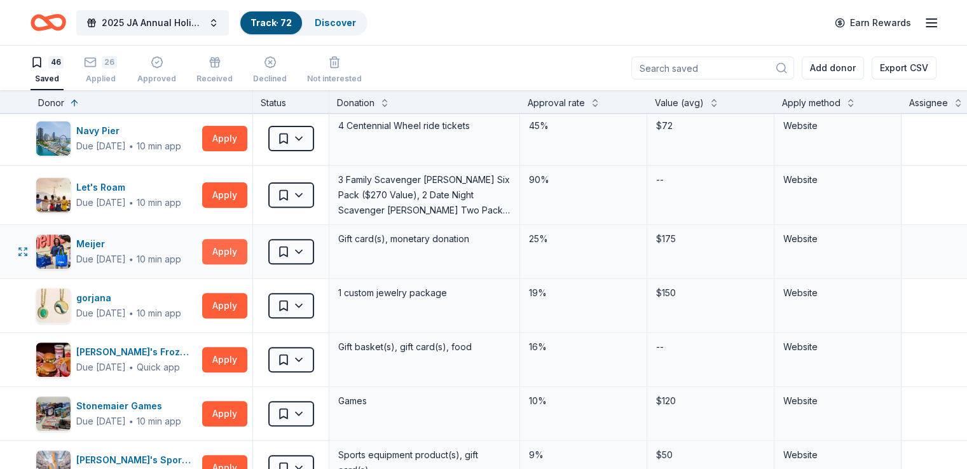
click at [247, 258] on button "Apply" at bounding box center [224, 251] width 45 height 25
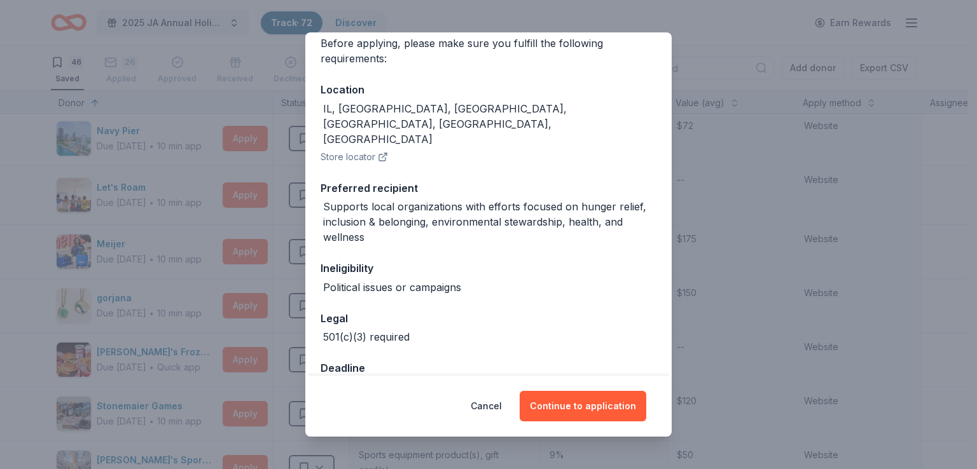
scroll to position [110, 0]
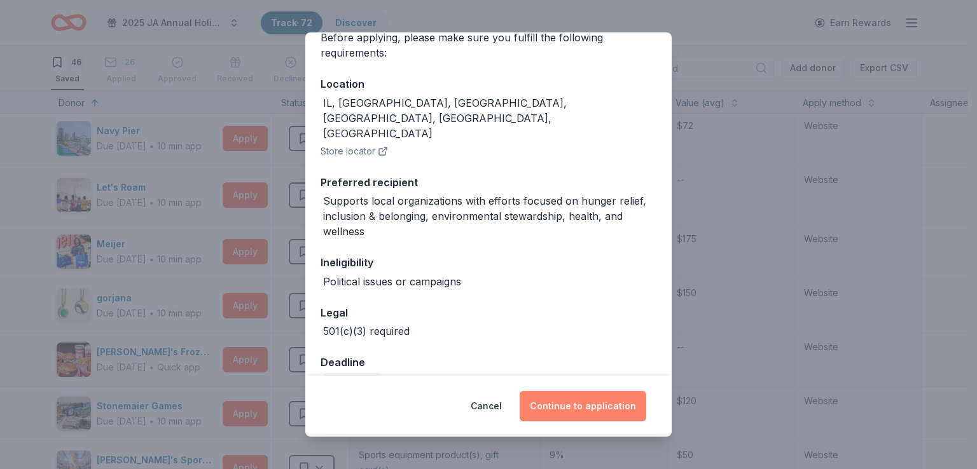
drag, startPoint x: 581, startPoint y: 405, endPoint x: 593, endPoint y: 414, distance: 15.5
click at [593, 414] on button "Continue to application" at bounding box center [583, 406] width 127 height 31
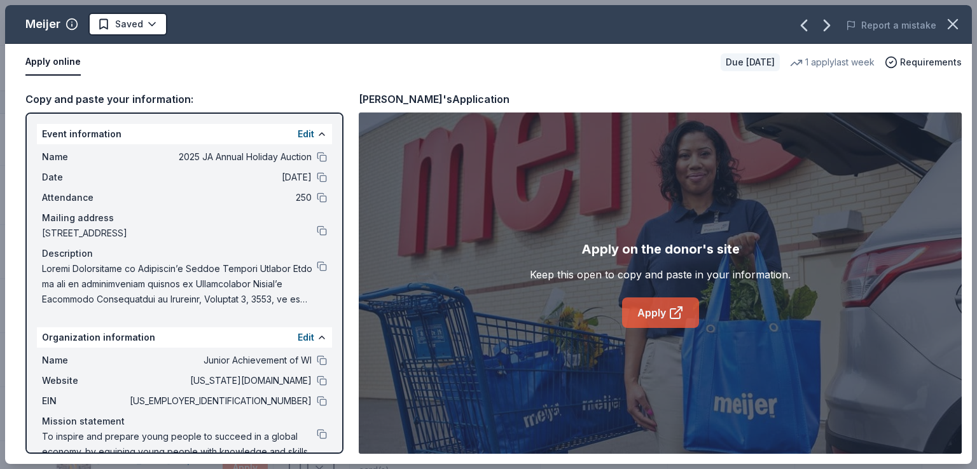
click at [669, 301] on link "Apply" at bounding box center [660, 313] width 77 height 31
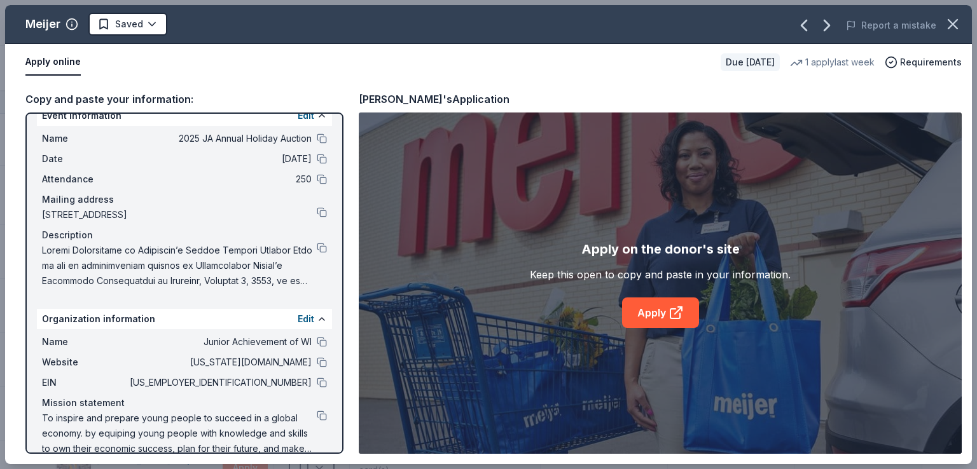
scroll to position [37, 0]
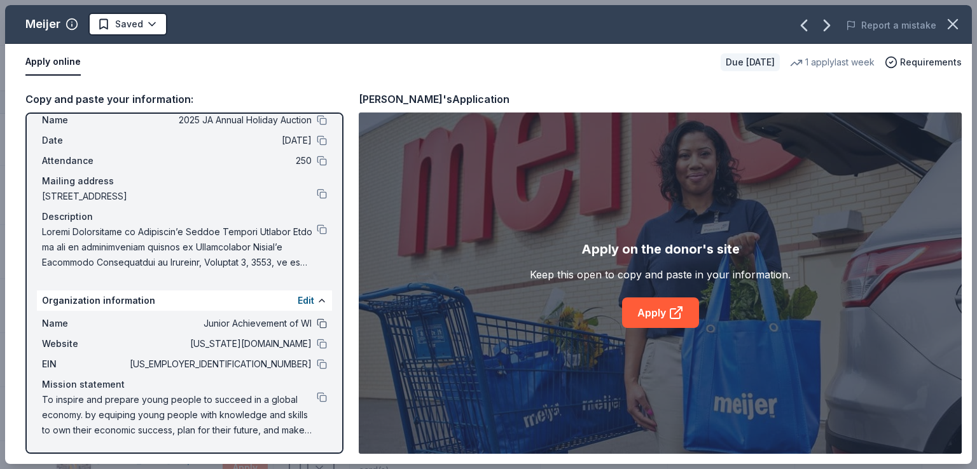
click at [317, 325] on button at bounding box center [322, 324] width 10 height 10
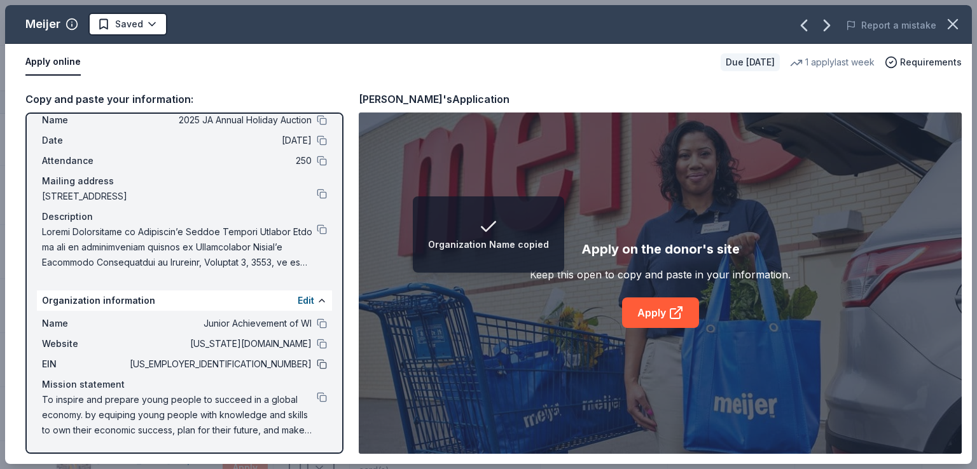
click at [317, 360] on button at bounding box center [322, 364] width 10 height 10
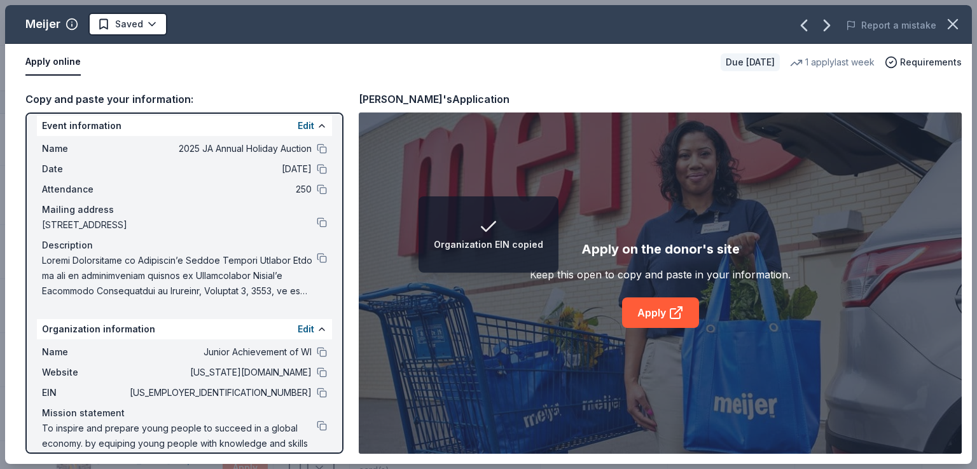
scroll to position [0, 0]
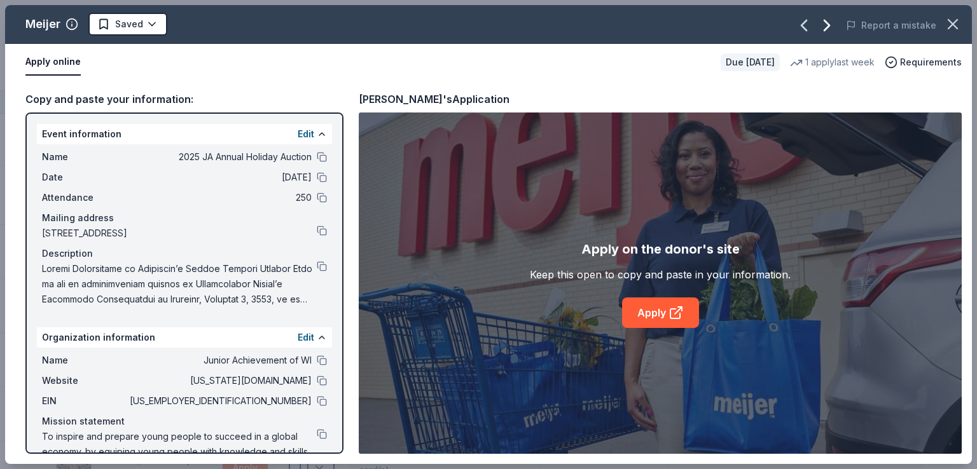
click at [828, 35] on icon "button" at bounding box center [827, 25] width 20 height 20
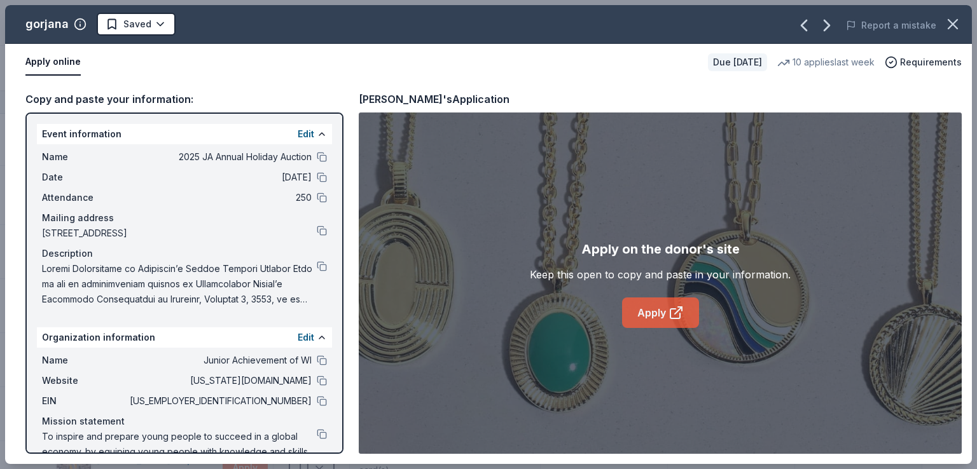
click at [648, 299] on link "Apply" at bounding box center [660, 313] width 77 height 31
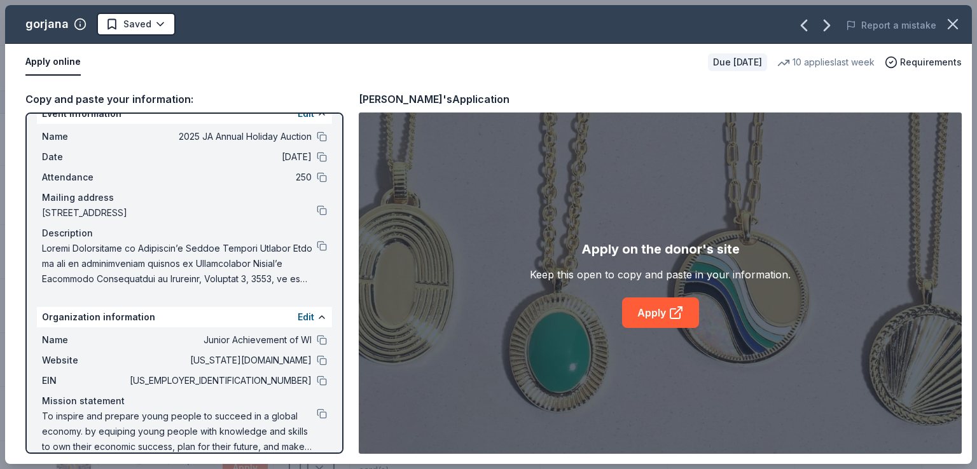
scroll to position [37, 0]
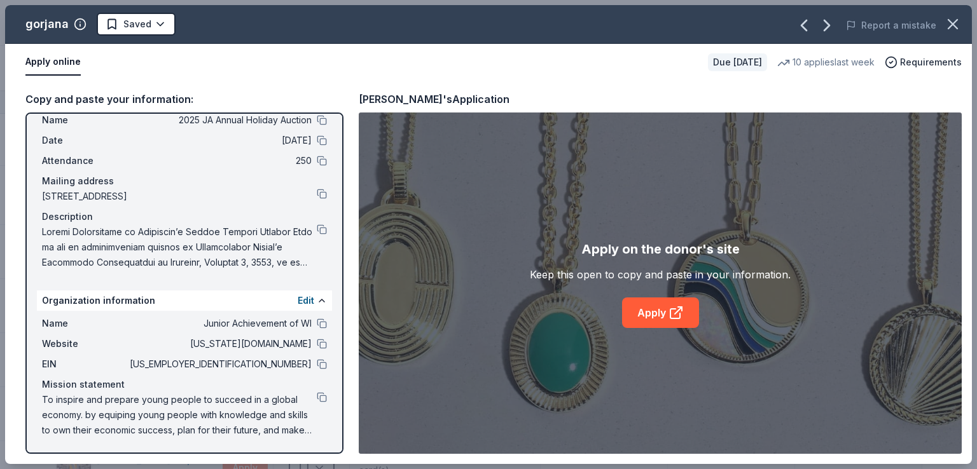
click at [313, 328] on div "Name Junior Achievement of WI" at bounding box center [184, 323] width 285 height 15
click at [317, 327] on button at bounding box center [322, 324] width 10 height 10
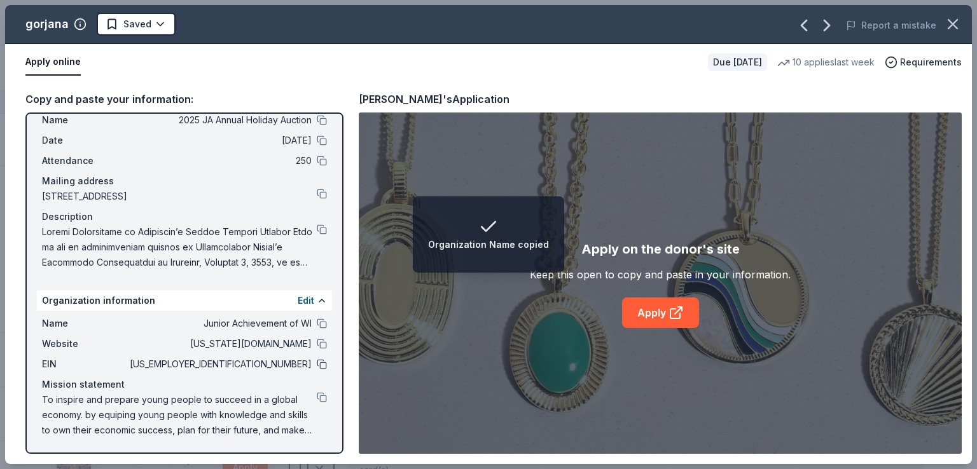
click at [317, 366] on button at bounding box center [322, 364] width 10 height 10
click at [813, 28] on icon "button" at bounding box center [804, 25] width 20 height 20
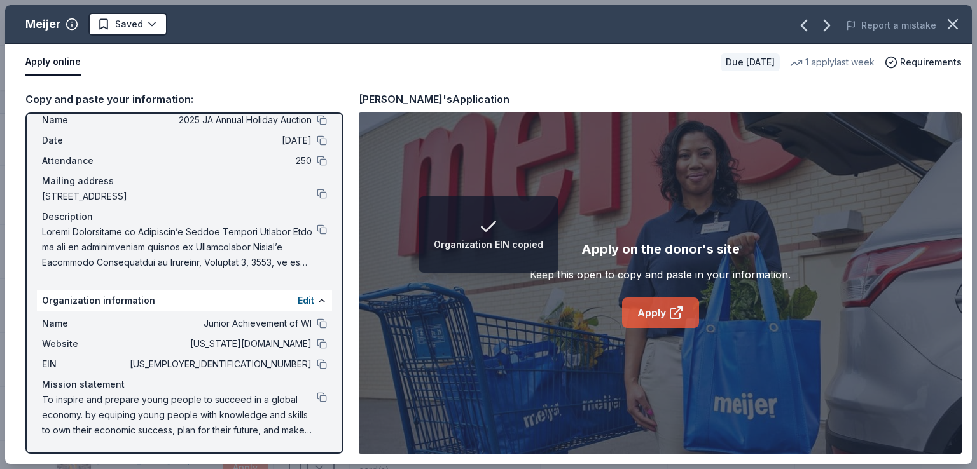
click at [671, 314] on icon at bounding box center [676, 312] width 15 height 15
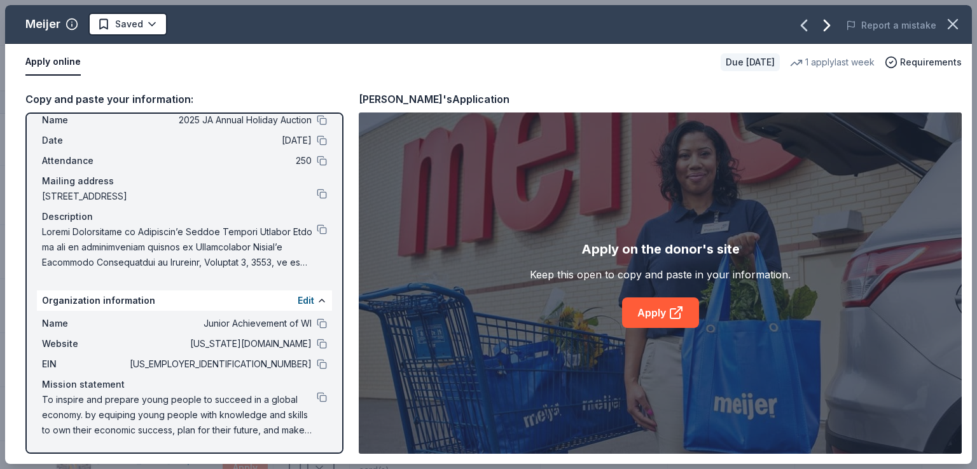
click at [833, 26] on icon "button" at bounding box center [827, 25] width 20 height 20
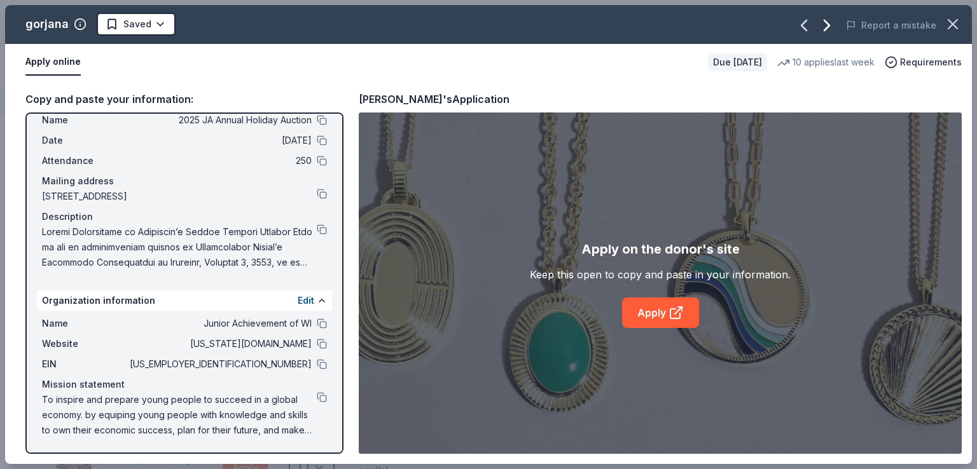
click at [833, 26] on icon "button" at bounding box center [827, 25] width 20 height 20
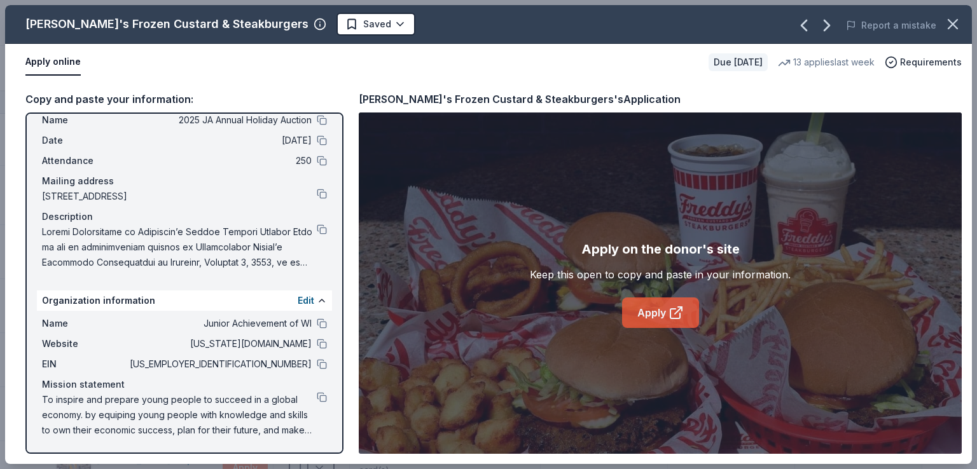
click at [662, 310] on link "Apply" at bounding box center [660, 313] width 77 height 31
click at [321, 233] on div "Name 2025 JA Annual Holiday Auction Date [DATE] Attendance 250 Mailing address …" at bounding box center [184, 191] width 295 height 168
click at [317, 225] on button at bounding box center [322, 230] width 10 height 10
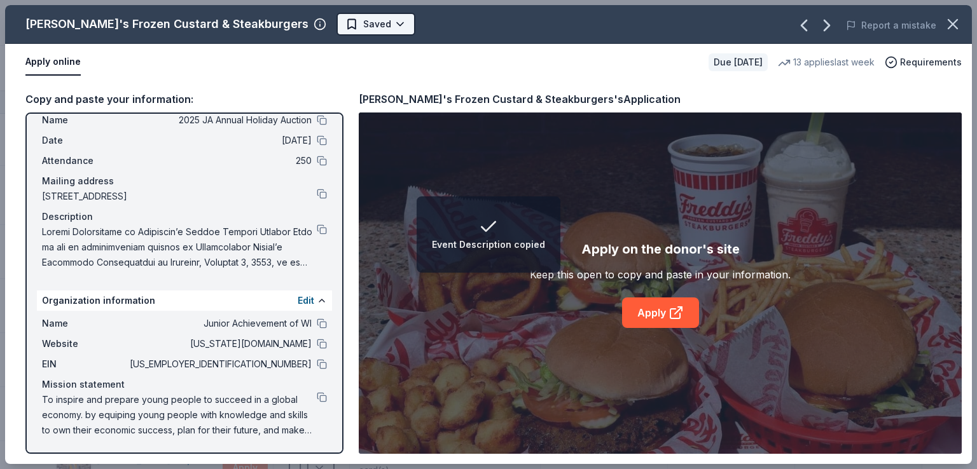
click at [308, 34] on body "Event Description copied 2025 JA Annual Holiday Auction Track · 72 Discover Ear…" at bounding box center [483, 234] width 967 height 469
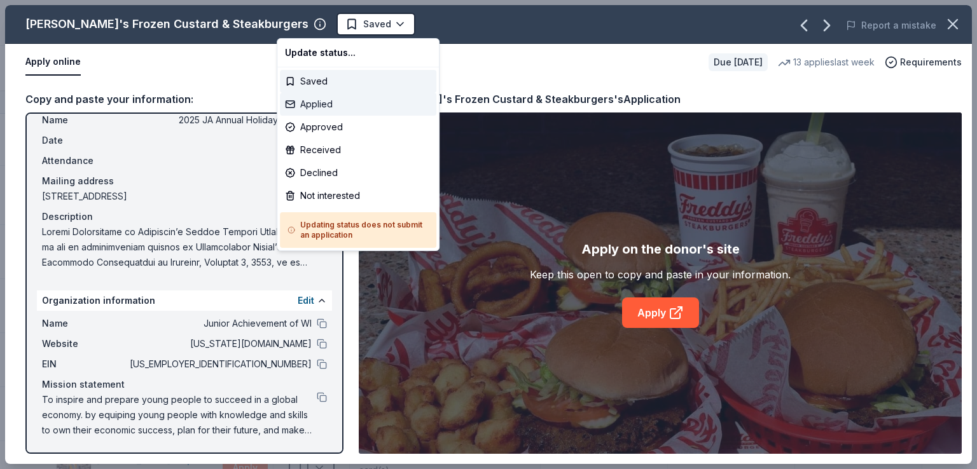
click at [329, 102] on div "Applied" at bounding box center [358, 104] width 156 height 23
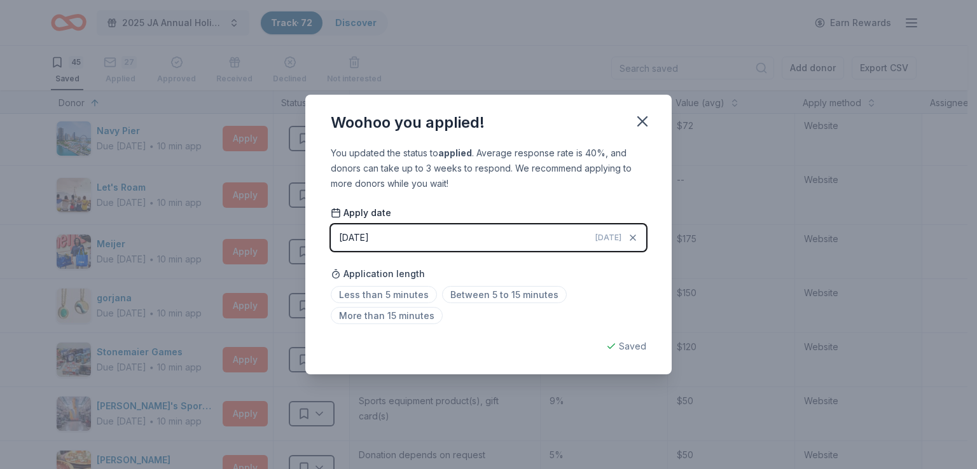
click at [265, 213] on div "Woohoo you applied! You updated the status to applied . Average response rate i…" at bounding box center [488, 234] width 977 height 469
click at [637, 128] on icon "button" at bounding box center [643, 122] width 18 height 18
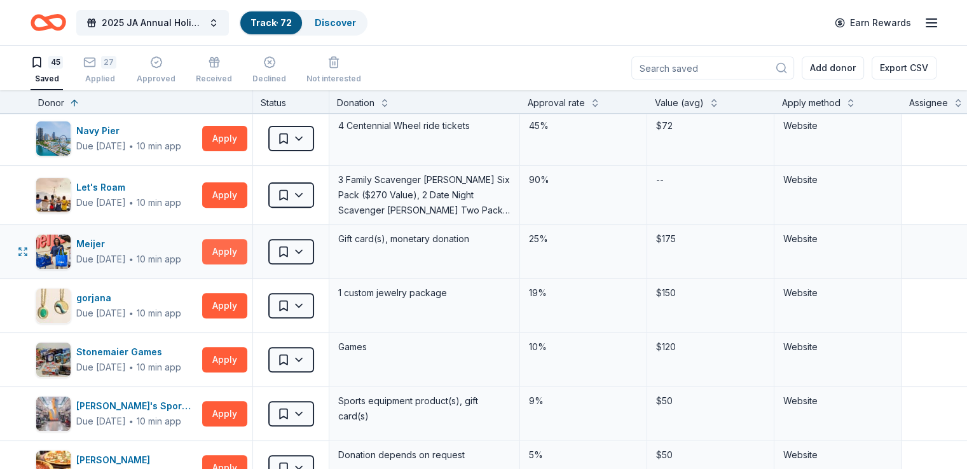
click at [233, 248] on button "Apply" at bounding box center [224, 251] width 45 height 25
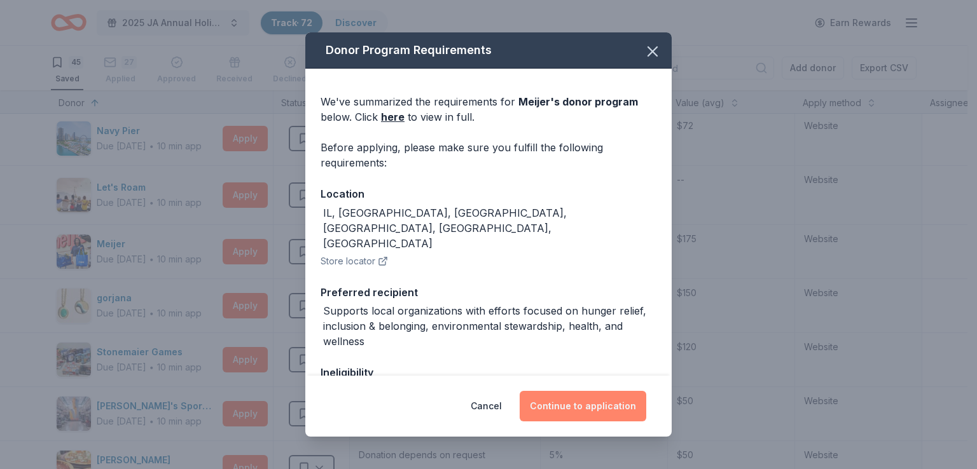
click at [566, 398] on button "Continue to application" at bounding box center [583, 406] width 127 height 31
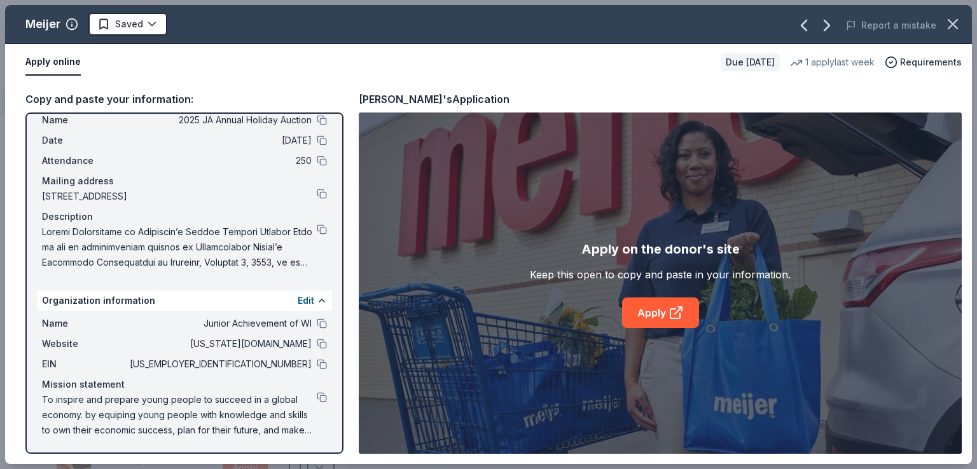
click at [315, 350] on div "Website [US_STATE][DOMAIN_NAME]" at bounding box center [184, 343] width 285 height 15
click at [317, 348] on button at bounding box center [322, 344] width 10 height 10
click at [0, 64] on div "[PERSON_NAME] Saved Report a mistake Apply online Due [DATE] 1 apply last week …" at bounding box center [488, 234] width 977 height 469
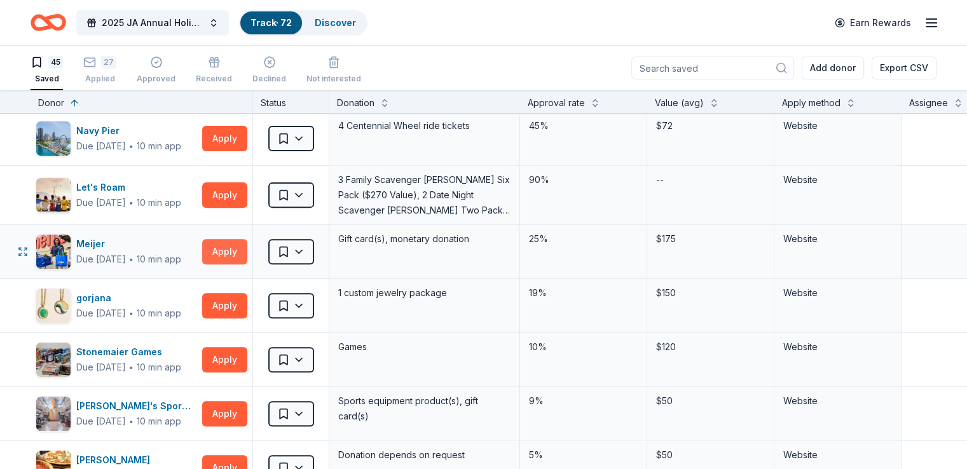
click at [235, 253] on button "Apply" at bounding box center [224, 251] width 45 height 25
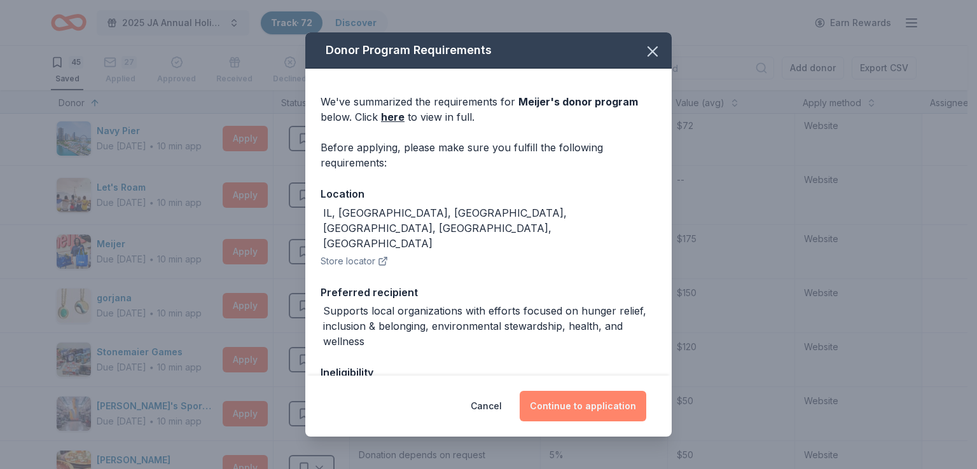
click at [558, 408] on button "Continue to application" at bounding box center [583, 406] width 127 height 31
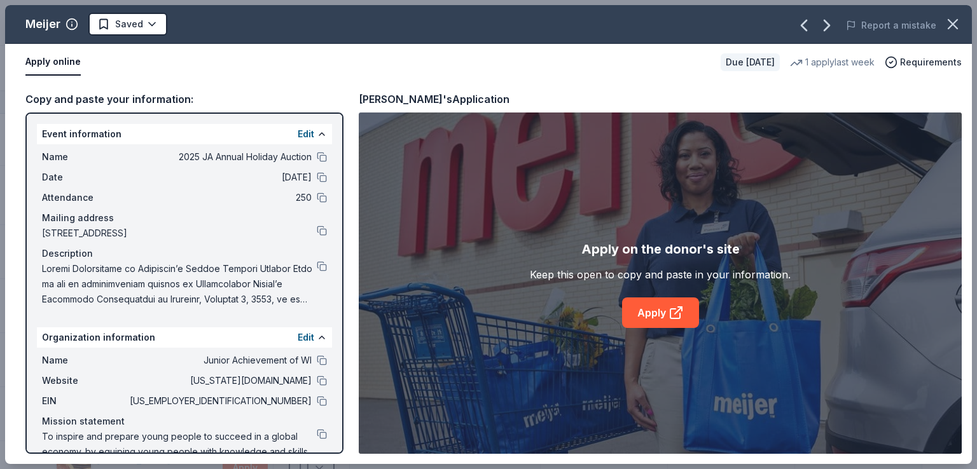
click at [0, 167] on div "[PERSON_NAME] Saved Report a mistake Apply online Due [DATE] 1 apply last week …" at bounding box center [488, 234] width 977 height 469
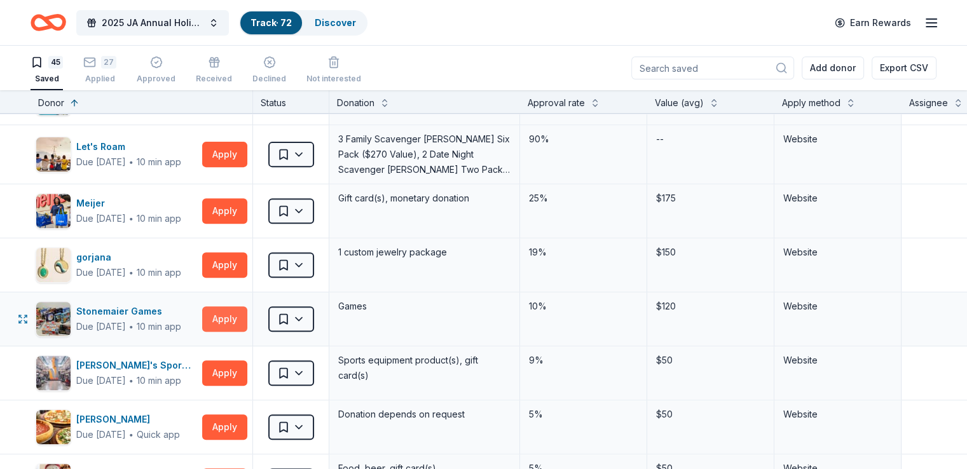
scroll to position [572, 0]
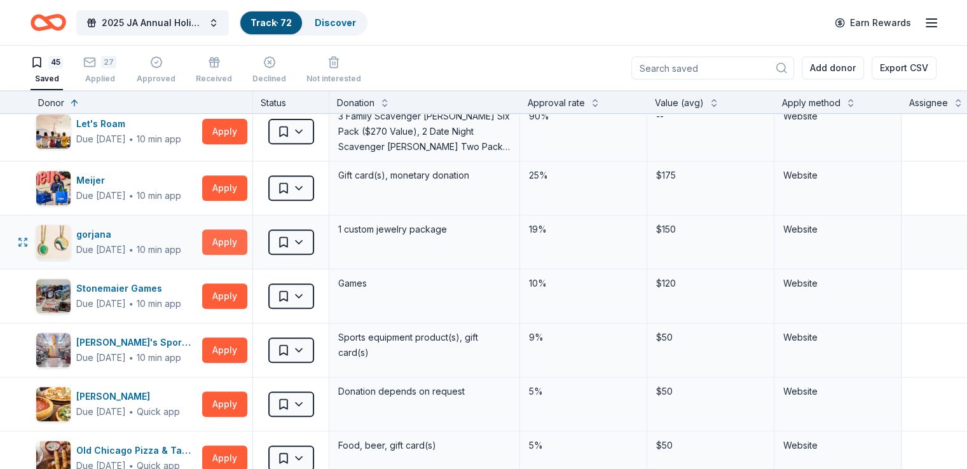
click at [241, 242] on button "Apply" at bounding box center [224, 242] width 45 height 25
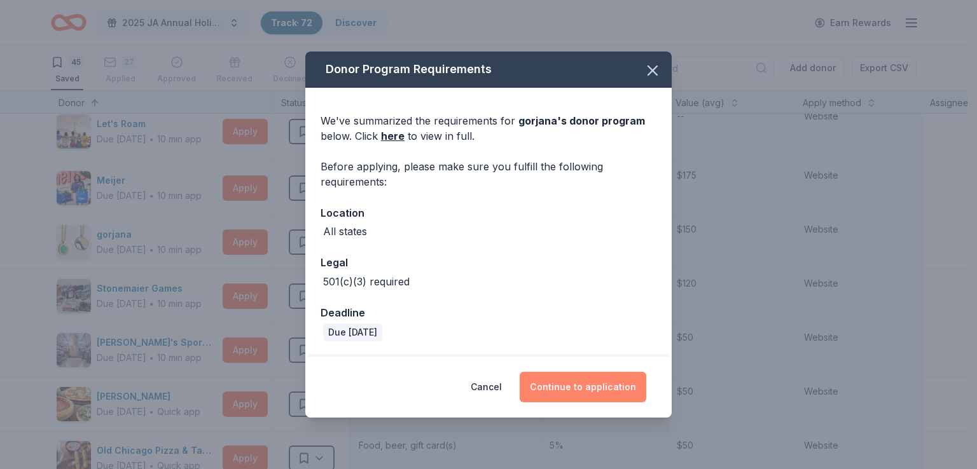
click at [571, 372] on div "Cancel Continue to application" at bounding box center [488, 387] width 366 height 61
click at [579, 386] on button "Continue to application" at bounding box center [583, 387] width 127 height 31
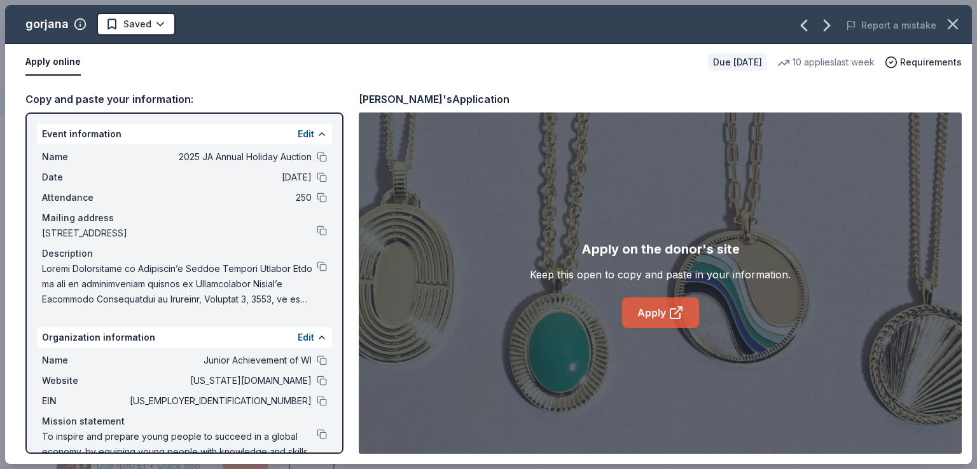
click at [638, 324] on link "Apply" at bounding box center [660, 313] width 77 height 31
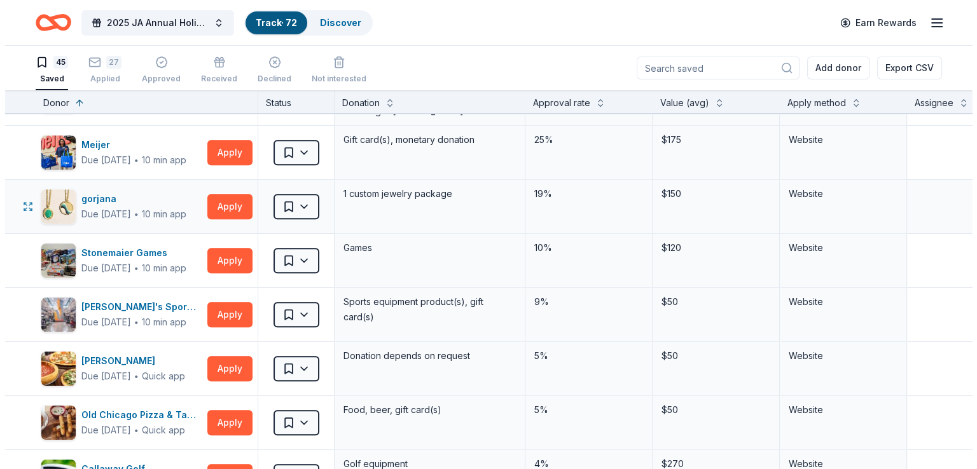
scroll to position [636, 0]
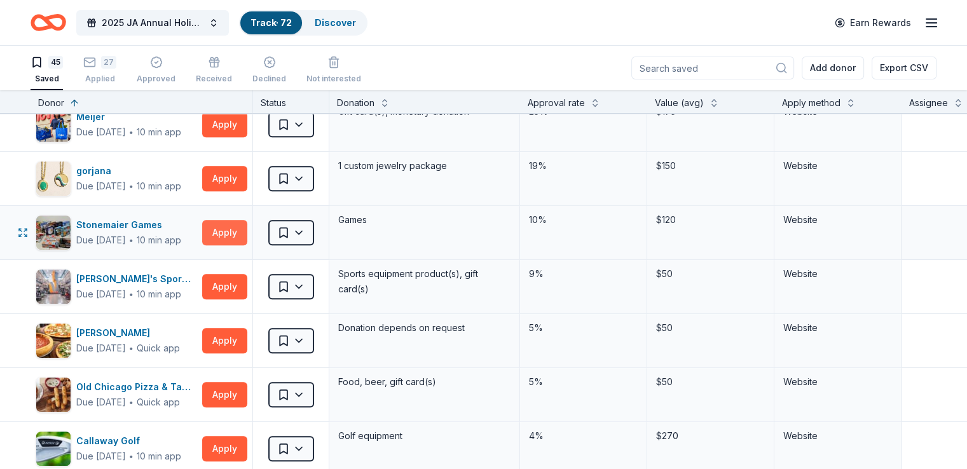
click at [239, 230] on button "Apply" at bounding box center [224, 232] width 45 height 25
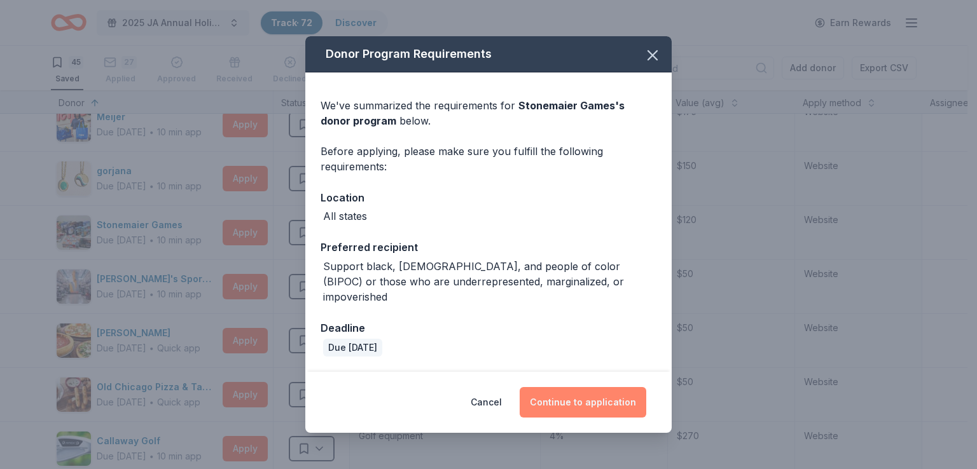
click at [590, 387] on button "Continue to application" at bounding box center [583, 402] width 127 height 31
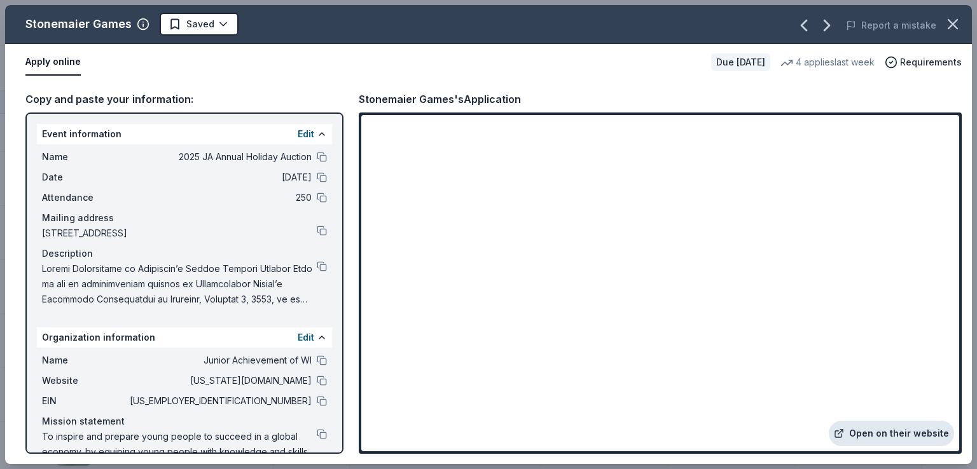
click at [891, 438] on link "Open on their website" at bounding box center [891, 433] width 125 height 25
click at [826, 33] on icon "button" at bounding box center [827, 25] width 20 height 20
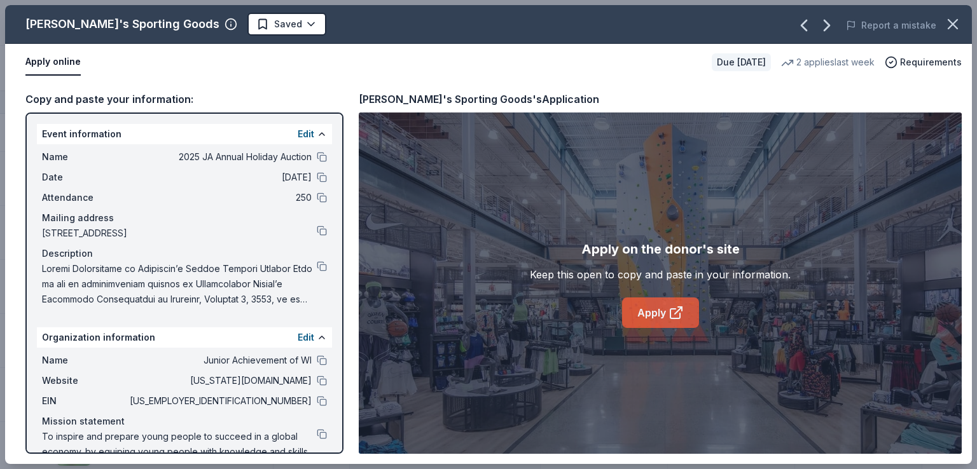
click at [664, 308] on link "Apply" at bounding box center [660, 313] width 77 height 31
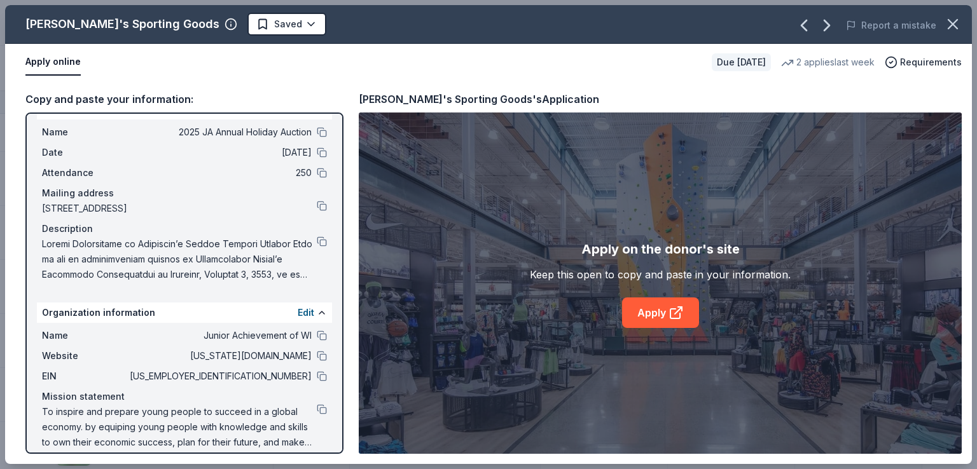
scroll to position [37, 0]
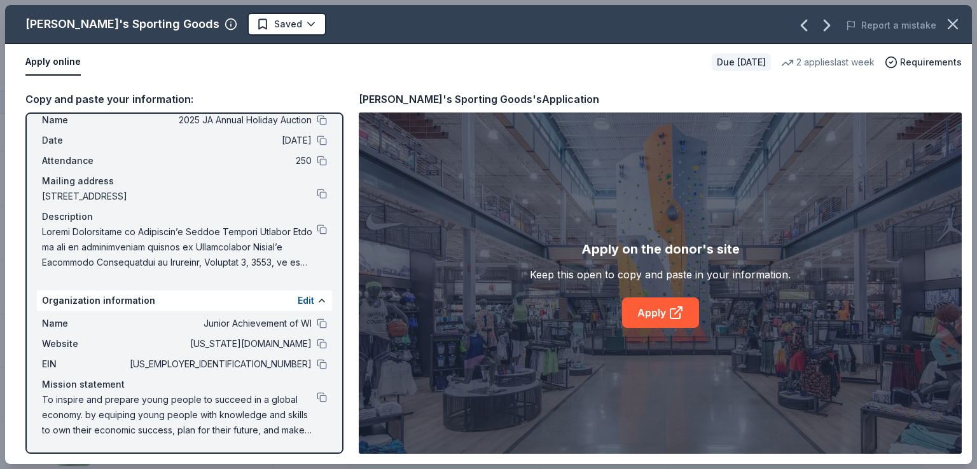
click at [305, 232] on span at bounding box center [179, 248] width 275 height 46
click at [317, 227] on button at bounding box center [322, 230] width 10 height 10
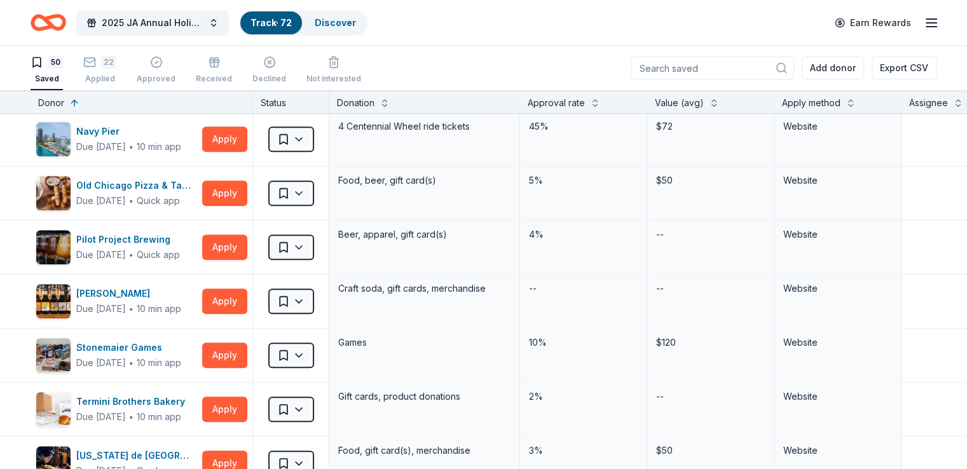
scroll to position [1272, 0]
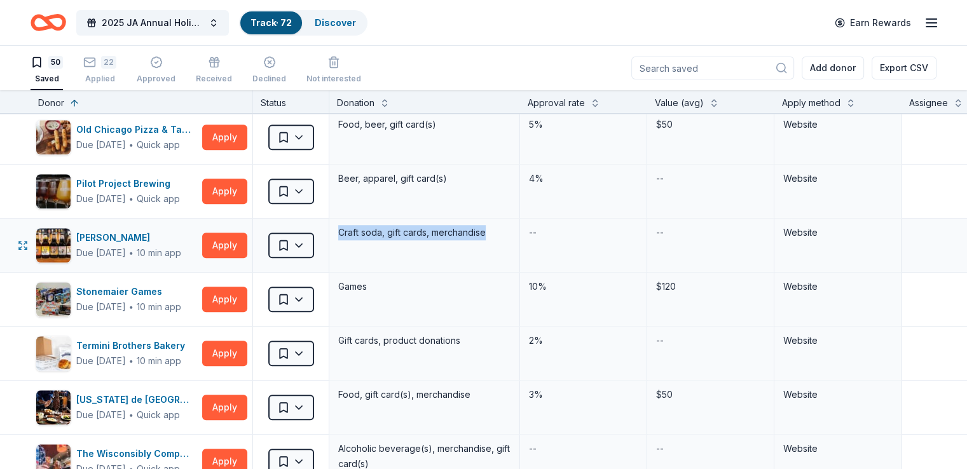
drag, startPoint x: 519, startPoint y: 230, endPoint x: 356, endPoint y: 230, distance: 163.5
click at [356, 230] on div "Craft soda, gift cards, merchandise" at bounding box center [424, 245] width 191 height 53
copy div "Craft soda, gift cards, merchandise"
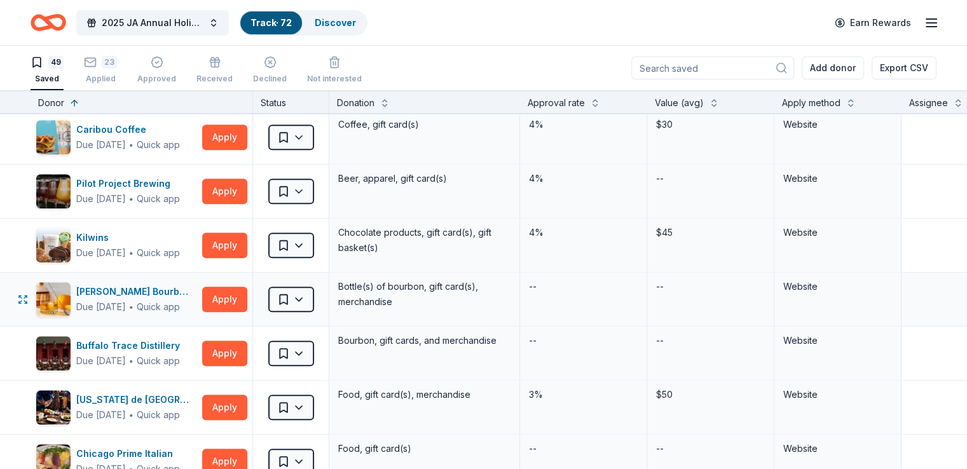
click at [506, 303] on div "Bottle(s) of bourbon, gift card(s), merchandise" at bounding box center [424, 294] width 175 height 33
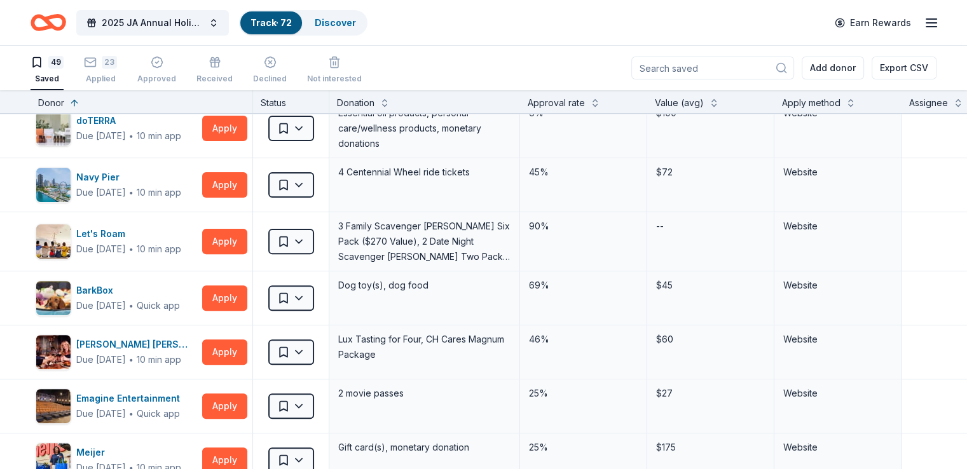
scroll to position [445, 0]
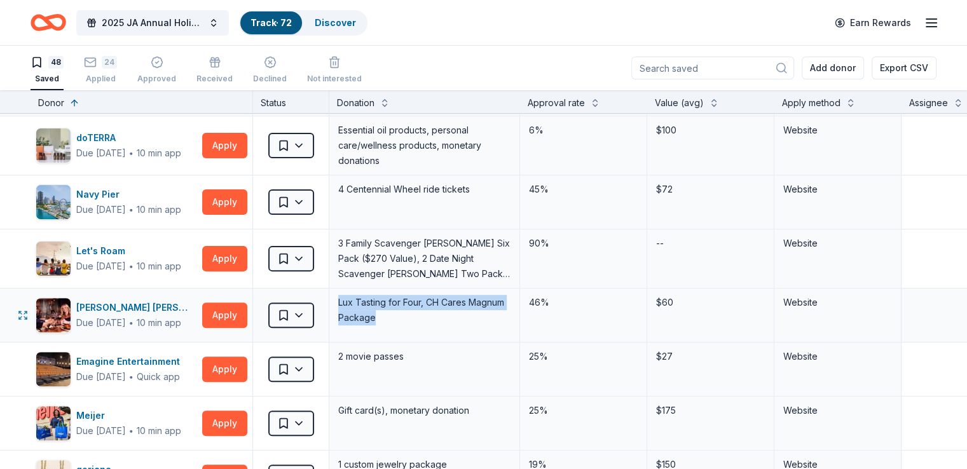
drag, startPoint x: 423, startPoint y: 318, endPoint x: 352, endPoint y: 303, distance: 72.9
click at [352, 303] on div "Lux Tasting for Four, CH Cares Magnum Package" at bounding box center [424, 315] width 191 height 53
copy div "Lux Tasting for Four, CH Cares Magnum Package"
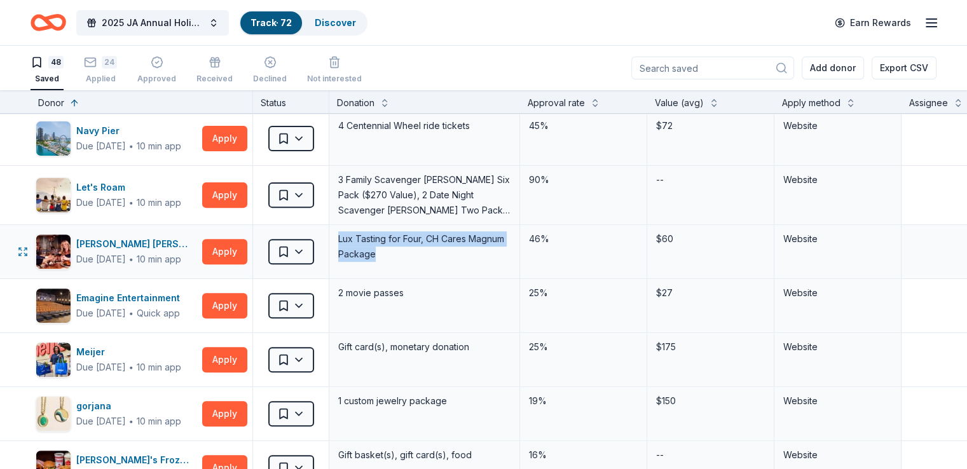
click at [496, 242] on div "Lux Tasting for Four, CH Cares Magnum Package" at bounding box center [424, 246] width 175 height 33
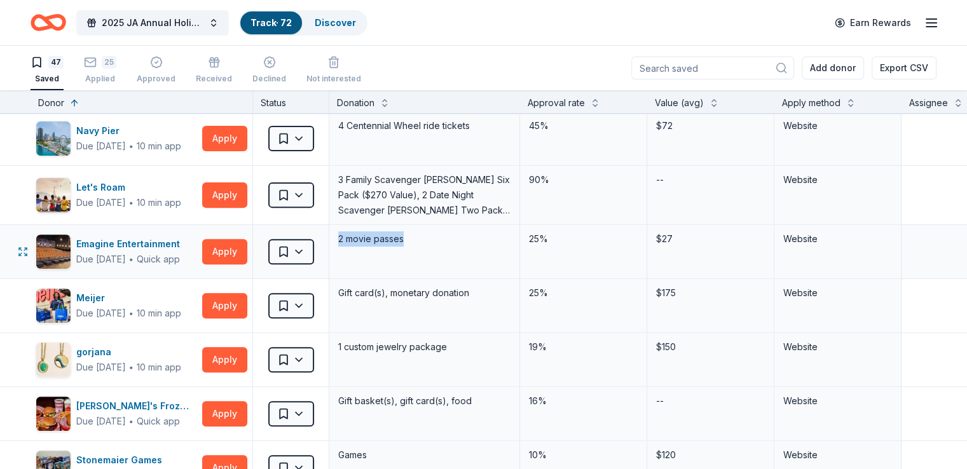
drag, startPoint x: 401, startPoint y: 235, endPoint x: 340, endPoint y: 240, distance: 60.6
click at [340, 240] on div "Emagine Entertainment Due in 58 days ∙ Quick app Apply Saved 2 movie passes 25%…" at bounding box center [625, 251] width 1251 height 53
copy div "Saved 2 movie passes"
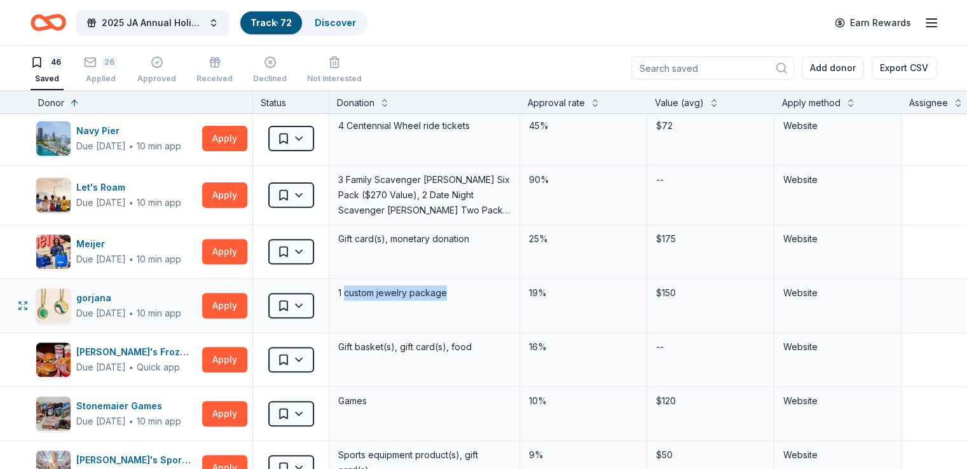
drag, startPoint x: 471, startPoint y: 289, endPoint x: 364, endPoint y: 293, distance: 107.6
click at [364, 293] on div "1 custom jewelry package" at bounding box center [424, 293] width 175 height 18
drag, startPoint x: 361, startPoint y: 296, endPoint x: 469, endPoint y: 300, distance: 108.2
click at [469, 300] on div "1 custom jewelry package" at bounding box center [424, 305] width 191 height 53
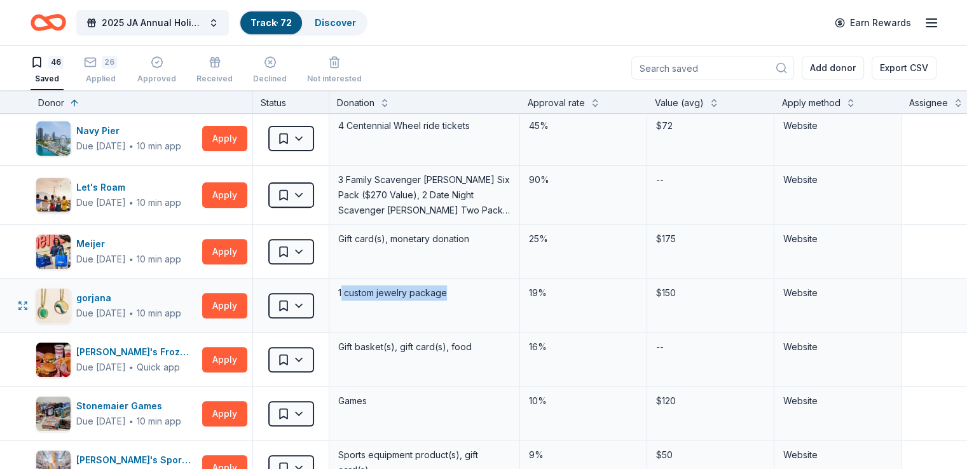
copy div "custom jewelry package"
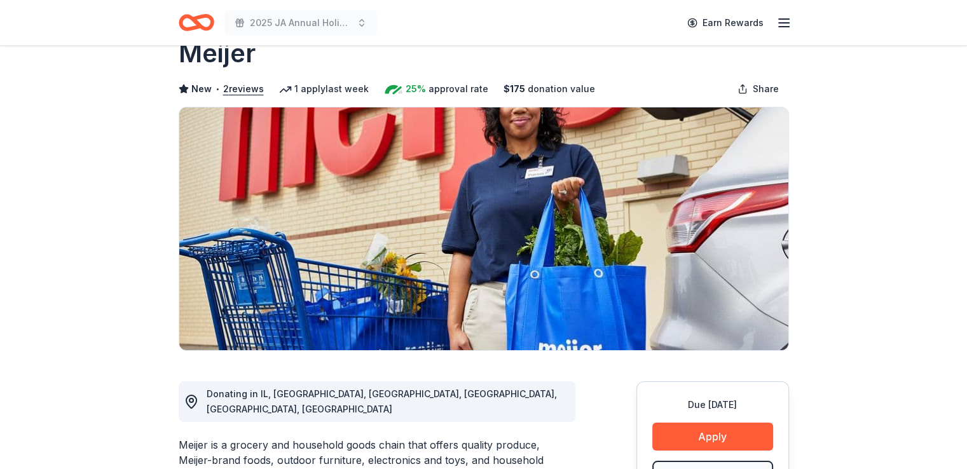
scroll to position [64, 0]
